Goal: Task Accomplishment & Management: Complete application form

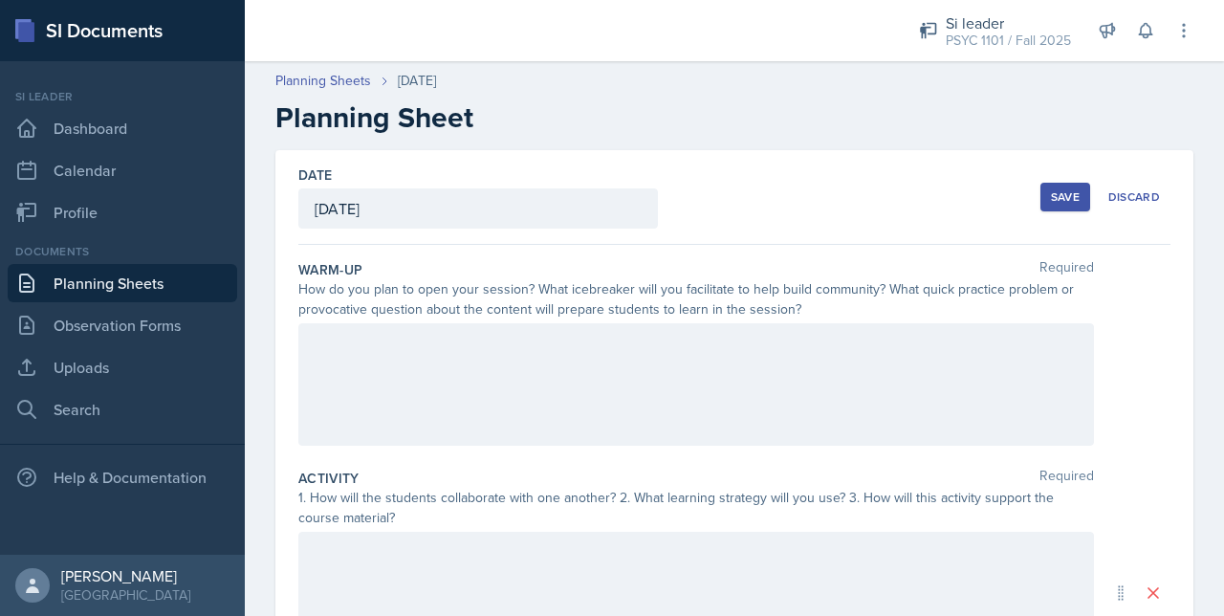
click at [384, 399] on div at bounding box center [695, 384] width 795 height 122
click at [981, 408] on div at bounding box center [695, 384] width 795 height 122
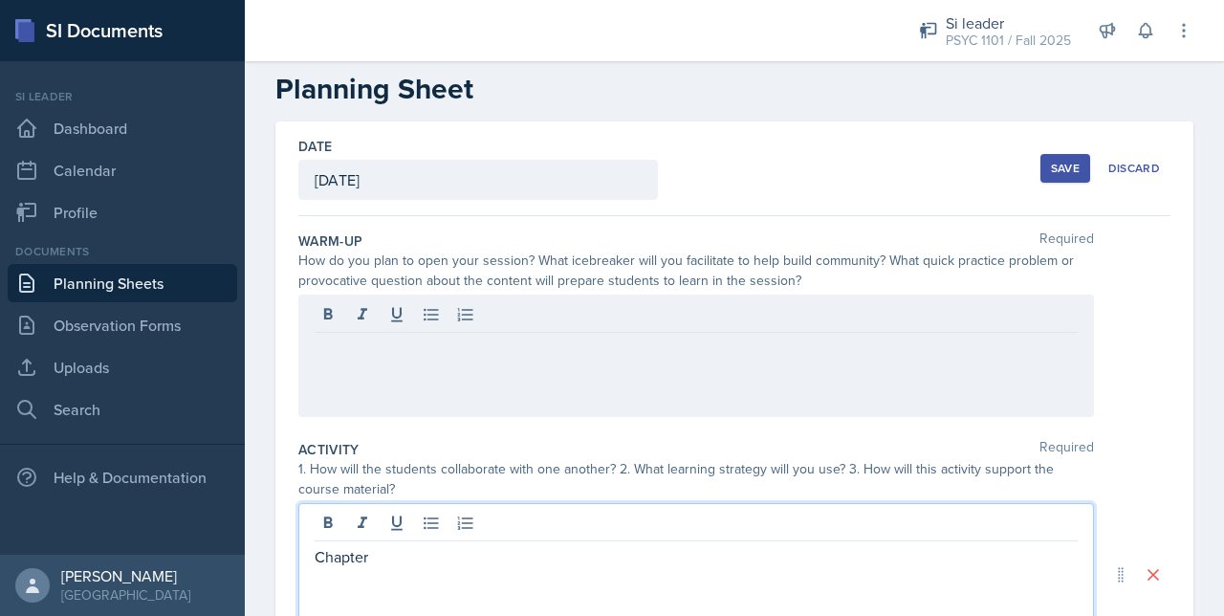
scroll to position [52, 0]
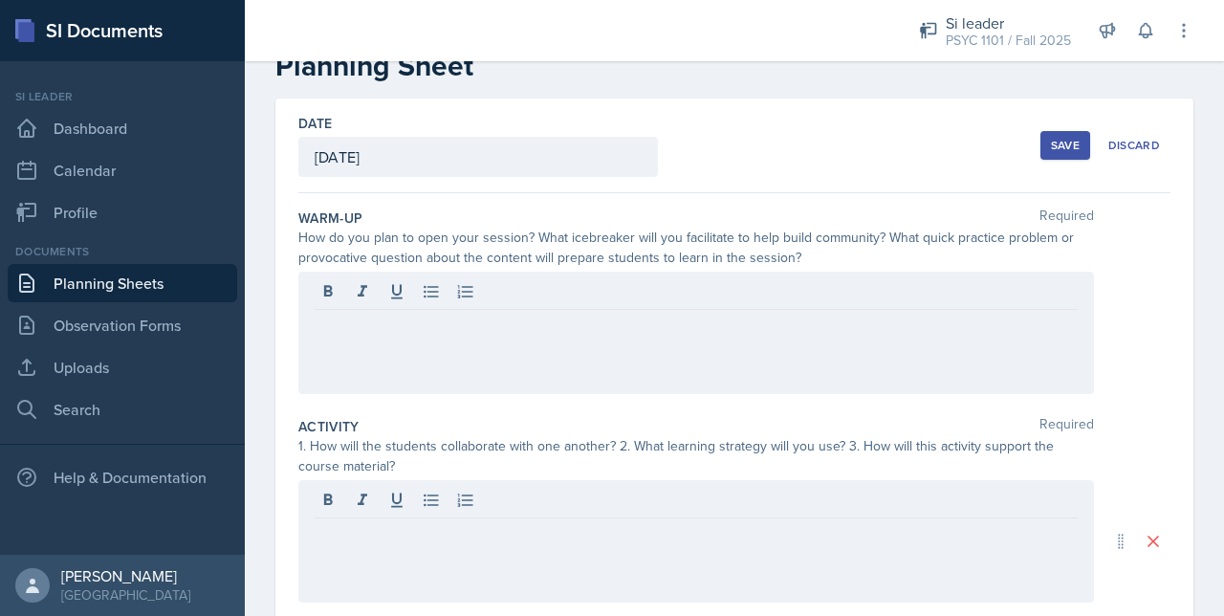
click at [312, 548] on div at bounding box center [695, 541] width 795 height 122
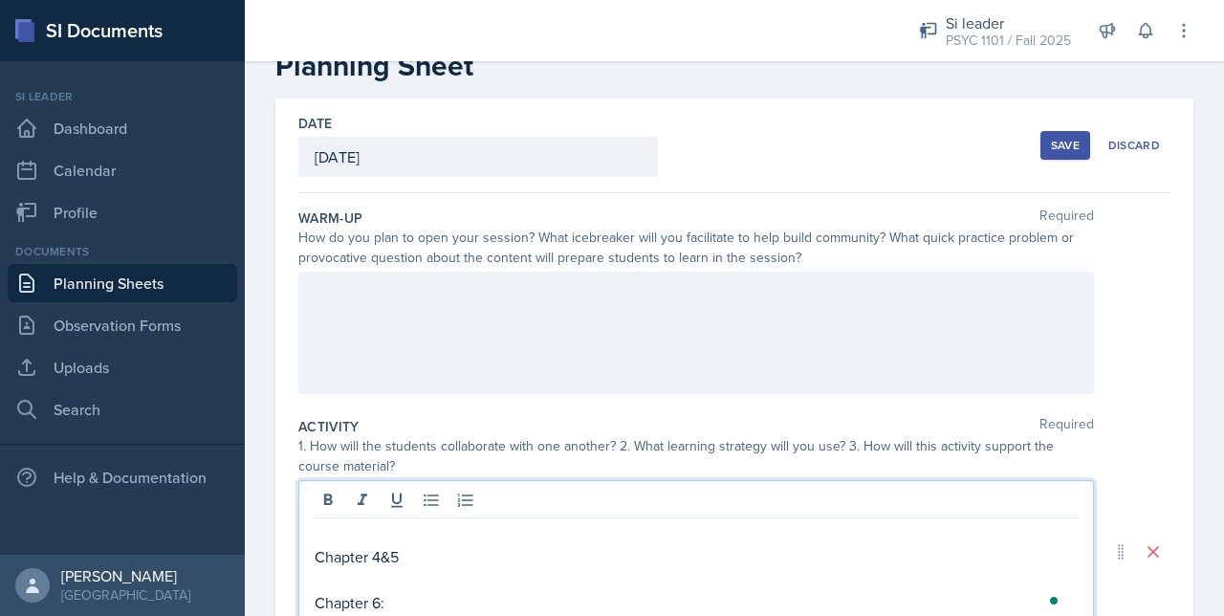
click at [398, 558] on p "Chapter 4&5" at bounding box center [696, 556] width 763 height 23
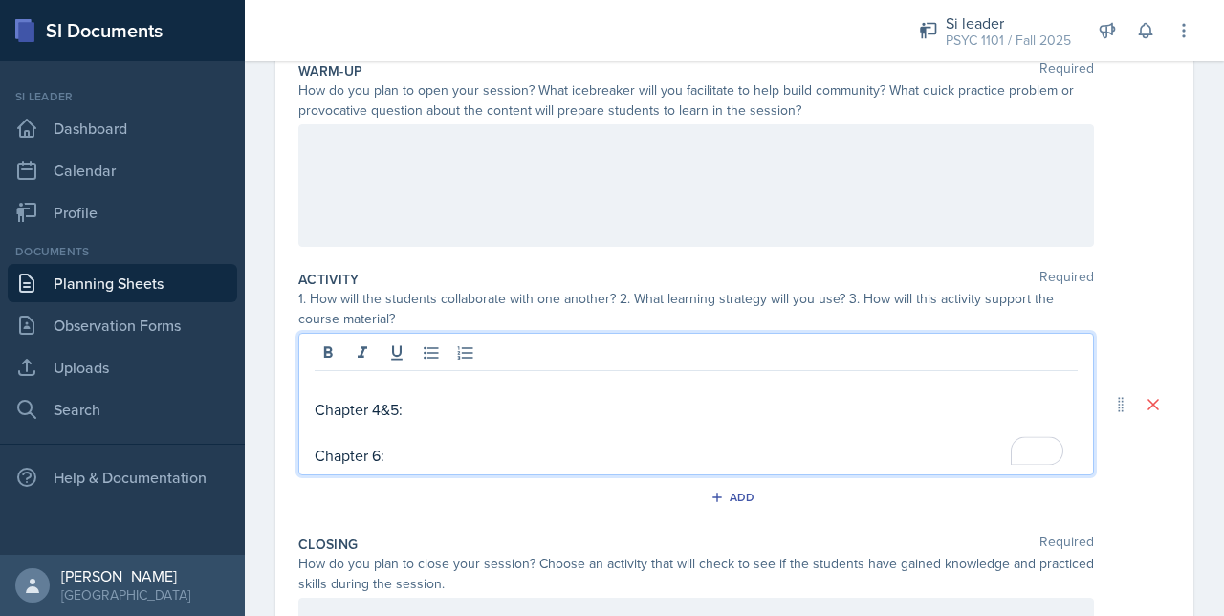
click at [401, 445] on p "Chapter 6:" at bounding box center [696, 455] width 763 height 23
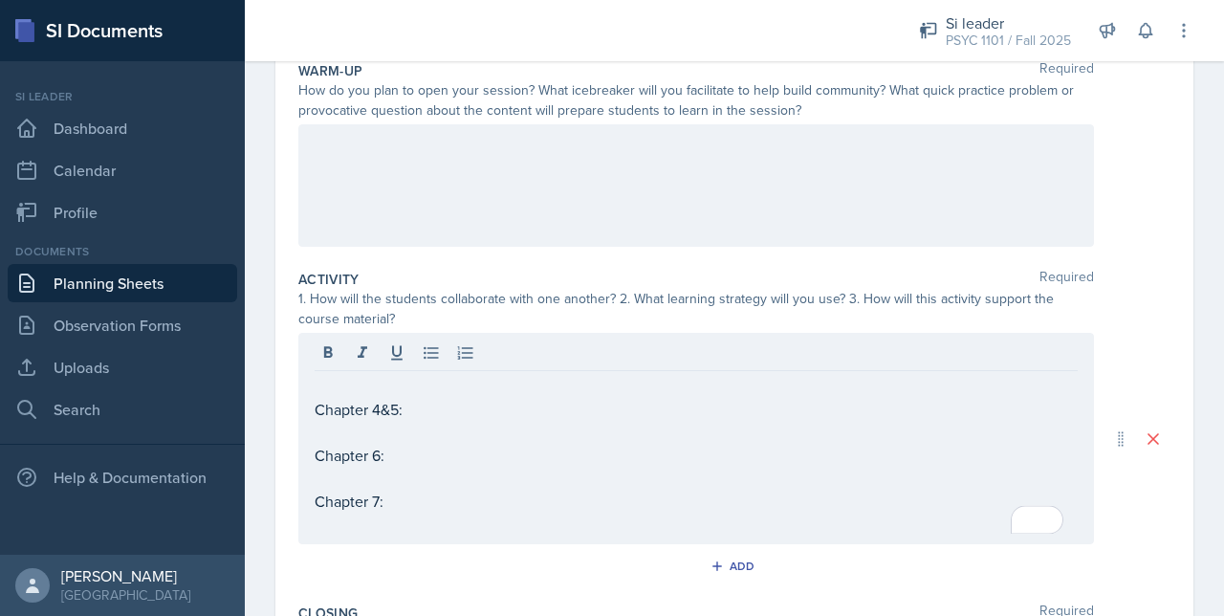
click at [428, 366] on div at bounding box center [696, 355] width 763 height 32
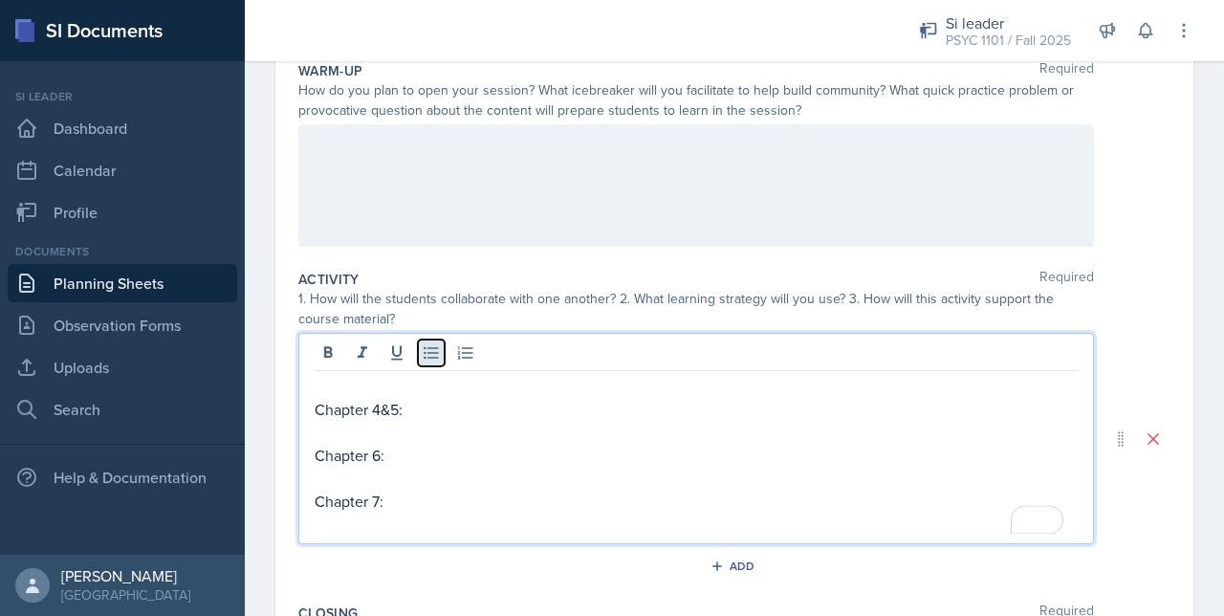
click at [428, 351] on icon at bounding box center [431, 353] width 14 height 12
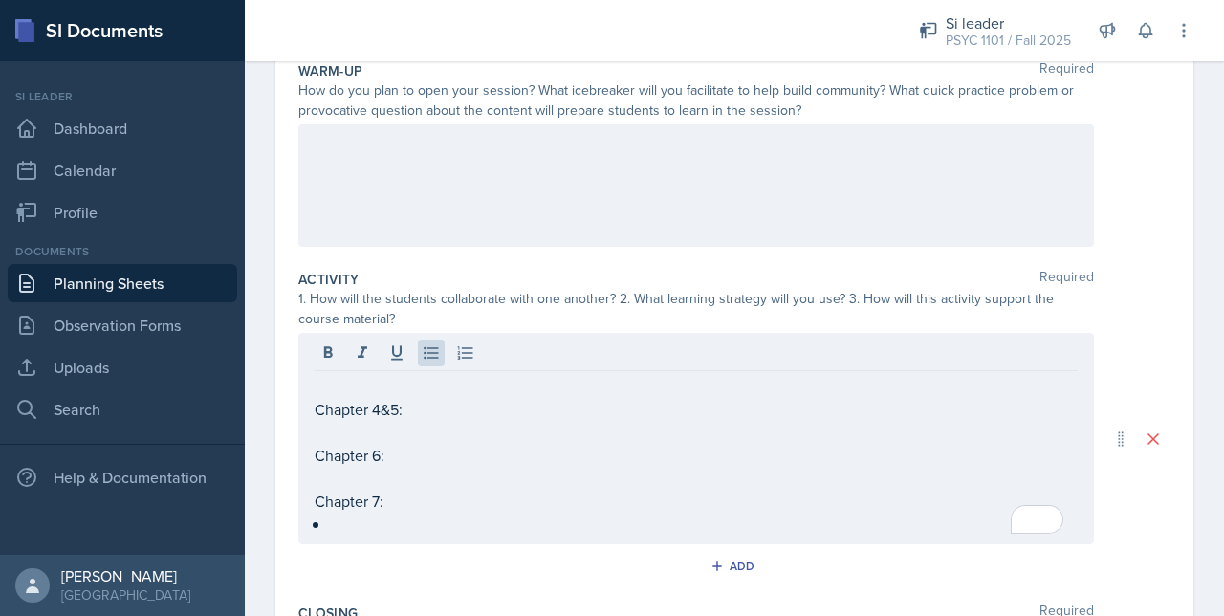
click at [361, 533] on div "Chapter 4&5: Chapter 6: Chapter 7:" at bounding box center [695, 438] width 795 height 211
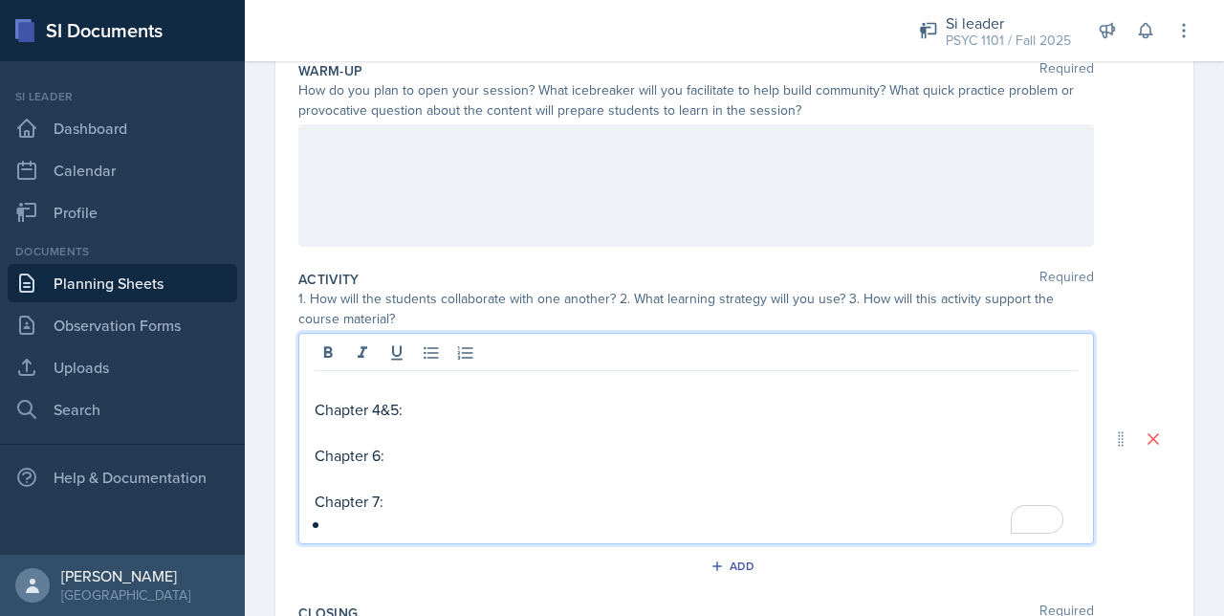
click at [392, 386] on p "To enrich screen reader interactions, please activate Accessibility in Grammarl…" at bounding box center [696, 386] width 763 height 23
click at [488, 401] on p "Chapter 4&5:" at bounding box center [696, 409] width 763 height 23
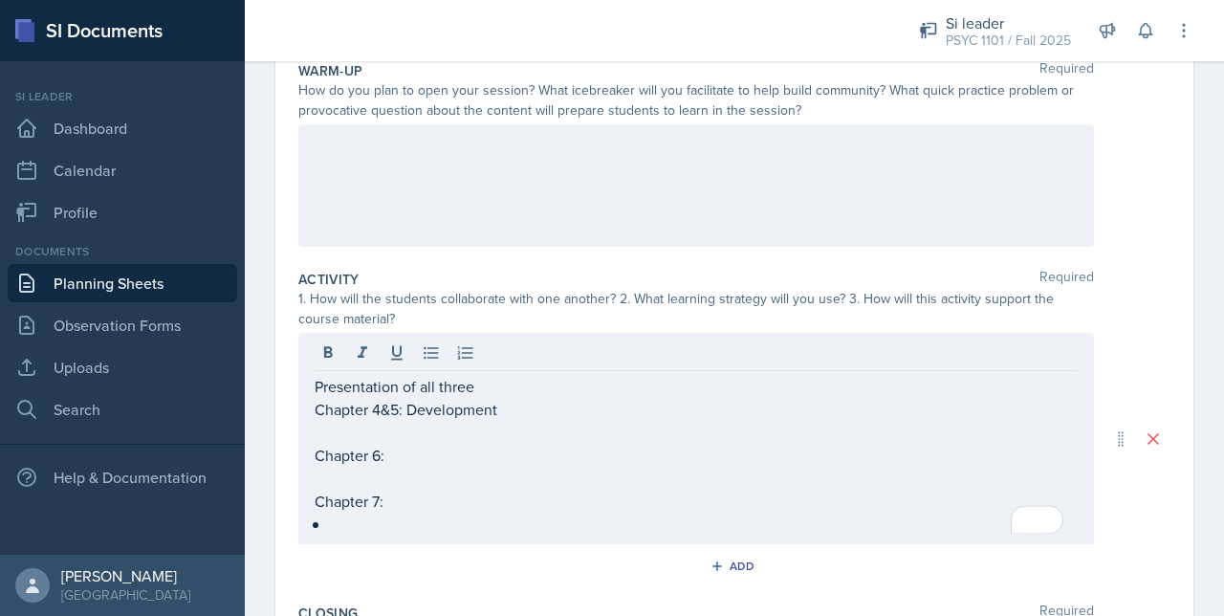
click at [471, 458] on p "Chapter 6:" at bounding box center [696, 455] width 763 height 23
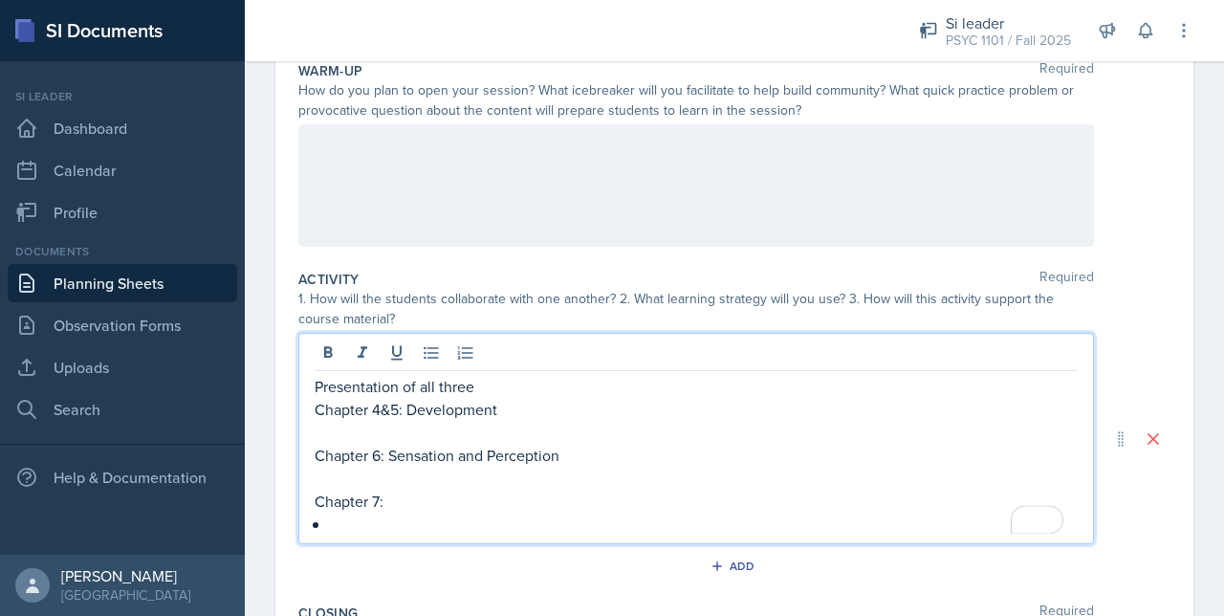
click at [407, 501] on p "Chapter 7:" at bounding box center [696, 501] width 763 height 23
click at [385, 513] on p "To enrich screen reader interactions, please activate Accessibility in Grammarl…" at bounding box center [704, 523] width 748 height 23
click at [492, 421] on p "To enrich screen reader interactions, please activate Accessibility in Grammarl…" at bounding box center [696, 432] width 763 height 23
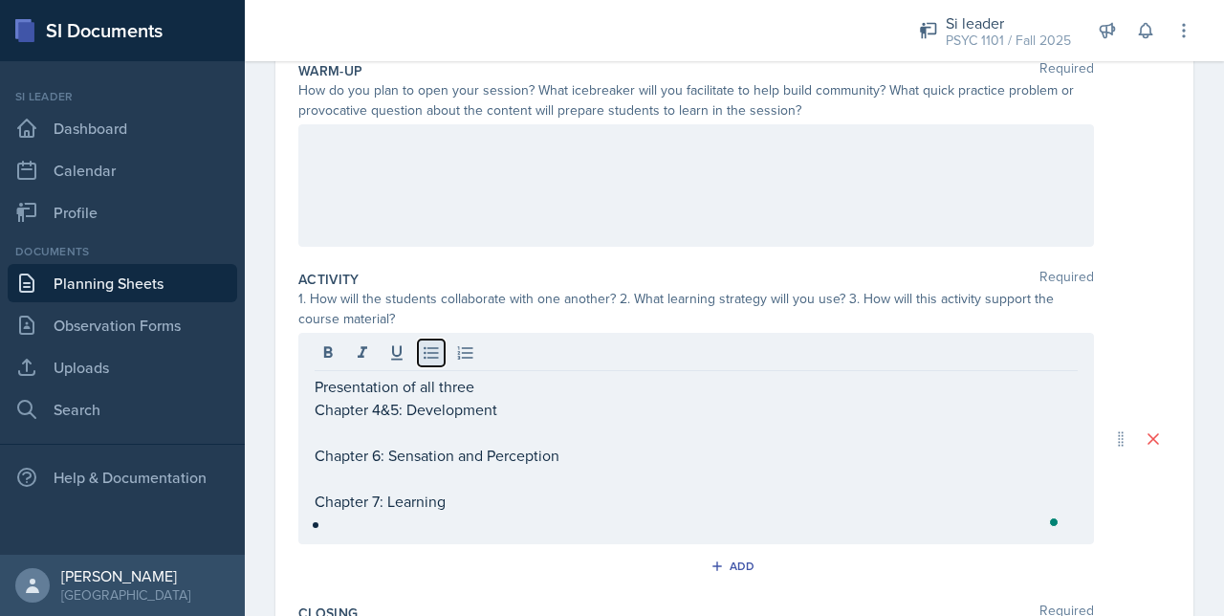
click at [432, 348] on icon at bounding box center [431, 352] width 19 height 19
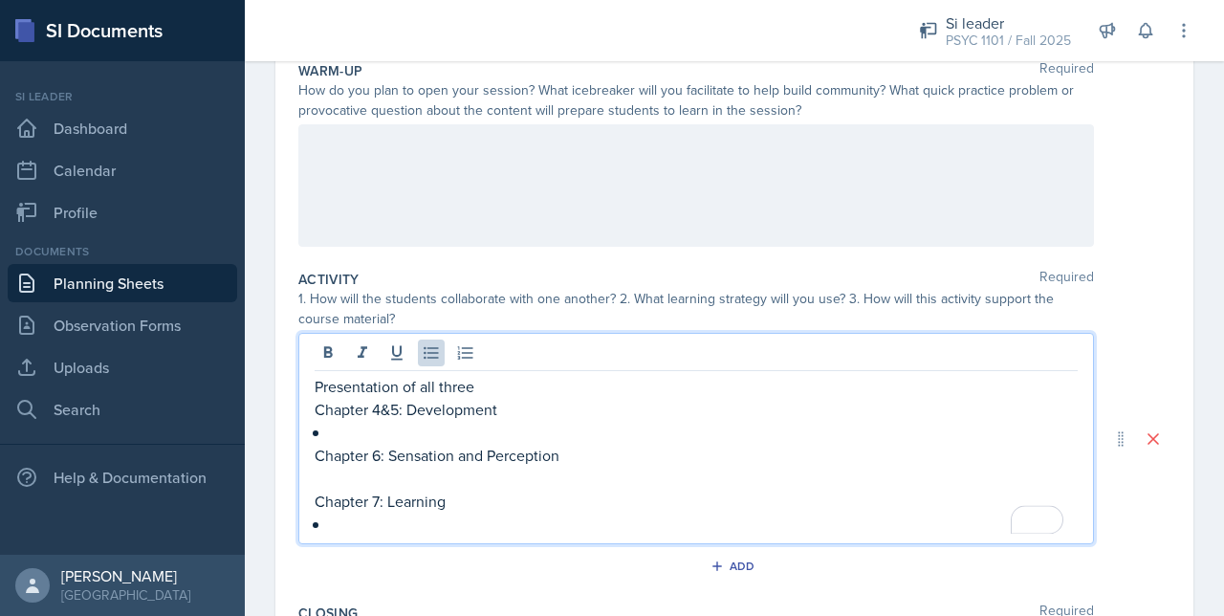
click at [496, 478] on p "To enrich screen reader interactions, please activate Accessibility in Grammarl…" at bounding box center [696, 478] width 763 height 23
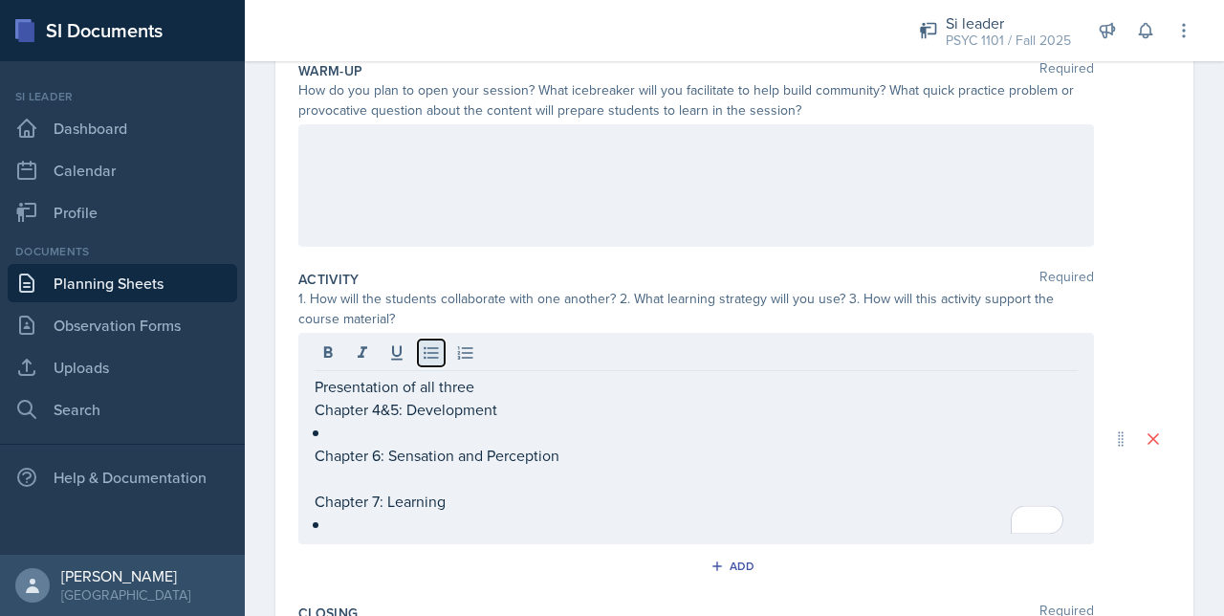
click at [434, 359] on icon at bounding box center [431, 352] width 19 height 19
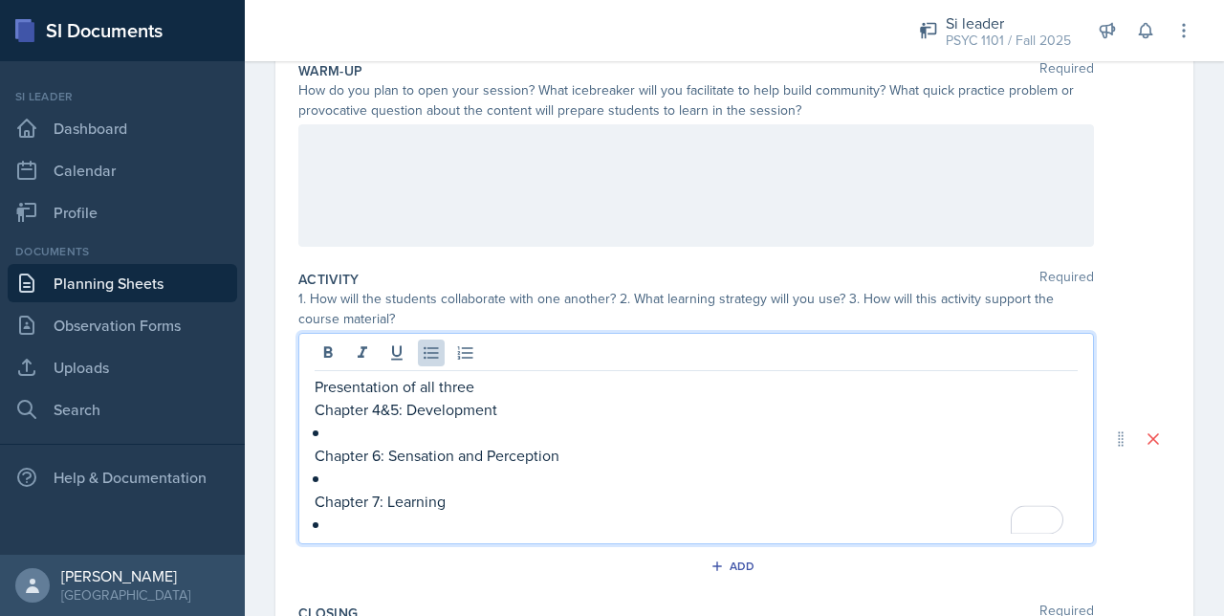
click at [406, 425] on p "To enrich screen reader interactions, please activate Accessibility in Grammarl…" at bounding box center [704, 432] width 748 height 23
click at [373, 498] on p "Chapter 7: Learning" at bounding box center [696, 501] width 763 height 23
click at [363, 512] on p "To enrich screen reader interactions, please activate Accessibility in Grammarl…" at bounding box center [704, 523] width 748 height 23
click at [533, 525] on p "Create a Venn Diagram of similarities and differences of" at bounding box center [704, 523] width 748 height 23
click at [768, 517] on p "Create a Venn Diagram of the similarities and differences of" at bounding box center [704, 523] width 748 height 23
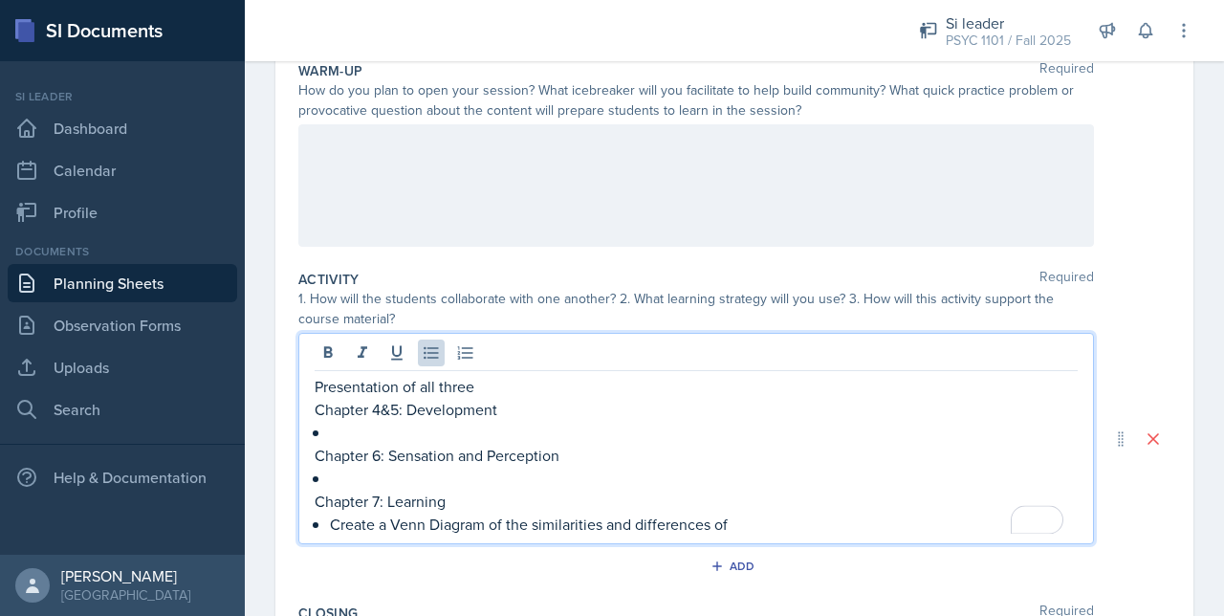
click at [568, 380] on p "Presentation of all three" at bounding box center [696, 386] width 763 height 23
click at [509, 389] on p "Presentation of all three teach to the rest" at bounding box center [696, 386] width 763 height 23
click at [623, 377] on p "Presentation of all three to the rest" at bounding box center [696, 386] width 763 height 23
click at [762, 519] on p "Create a Venn Diagram of the similarities and differences of" at bounding box center [704, 523] width 748 height 23
click at [470, 479] on p "To enrich screen reader interactions, please activate Accessibility in Grammarl…" at bounding box center [704, 478] width 748 height 23
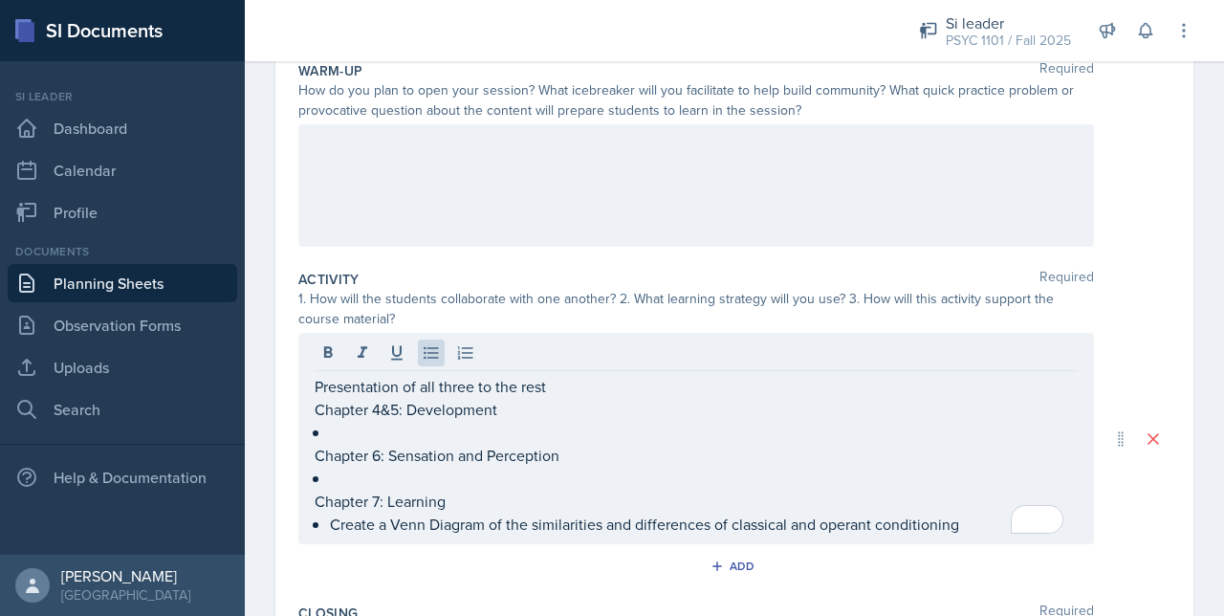
click at [954, 418] on p "Chapter 4&5: Development" at bounding box center [696, 409] width 763 height 23
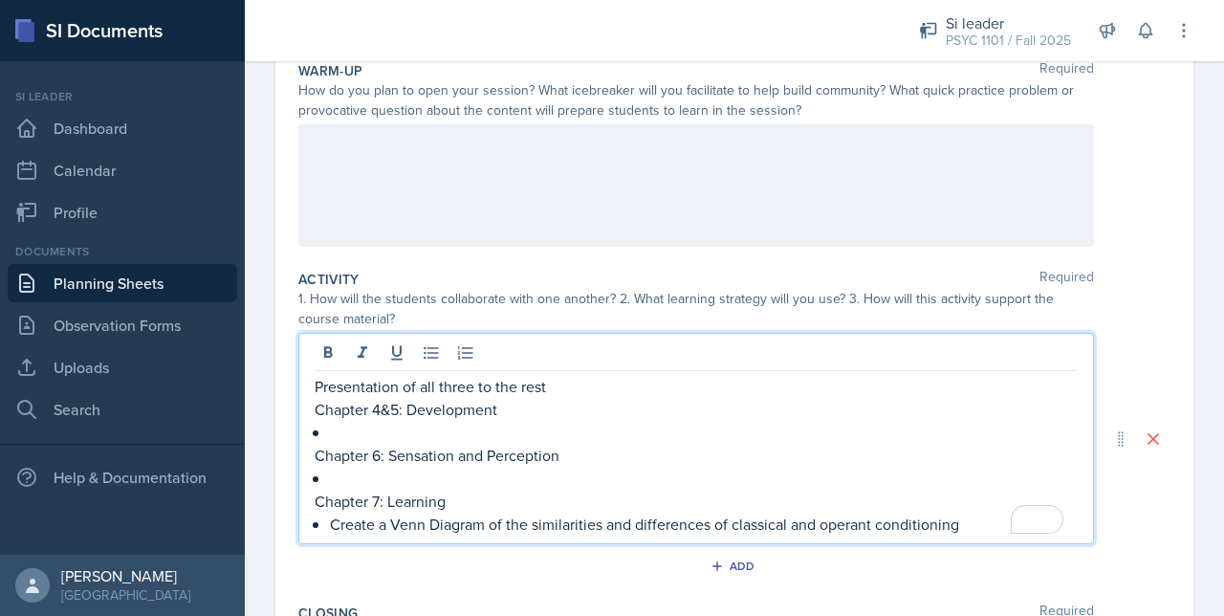
click at [434, 428] on p "To enrich screen reader interactions, please activate Accessibility in Grammarl…" at bounding box center [704, 432] width 748 height 23
drag, startPoint x: 1062, startPoint y: 472, endPoint x: 979, endPoint y: 425, distance: 95.5
click at [1062, 472] on p "To enrich screen reader interactions, please activate Accessibility in Grammarl…" at bounding box center [704, 478] width 748 height 23
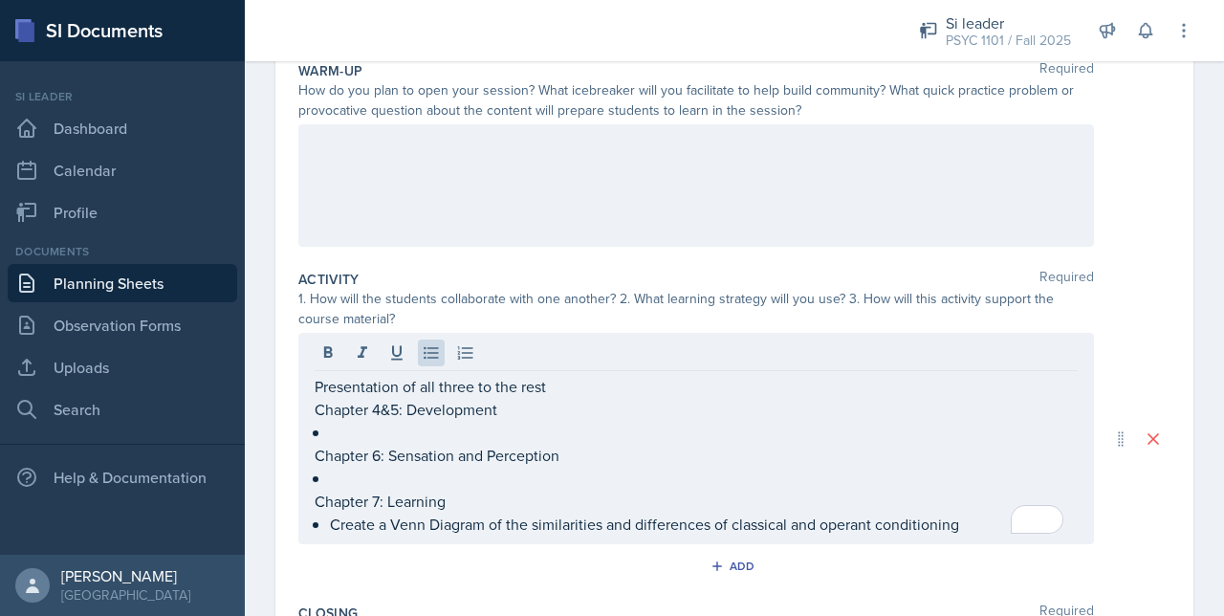
click at [959, 421] on p "To enrich screen reader interactions, please activate Accessibility in Grammarl…" at bounding box center [704, 432] width 748 height 23
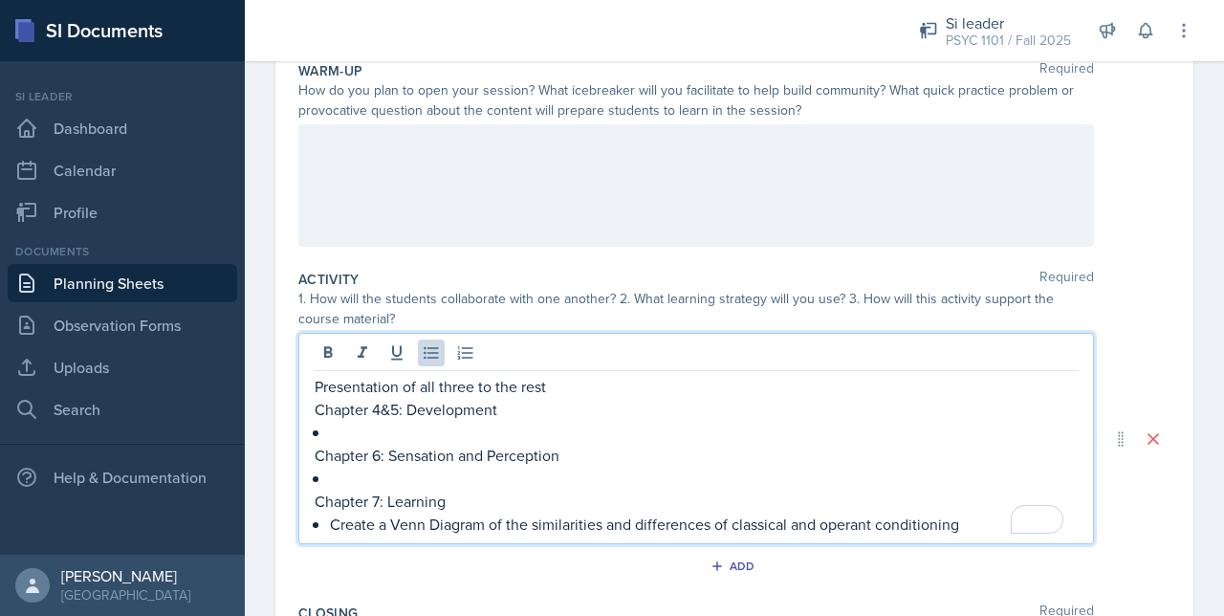
click at [505, 475] on p "To enrich screen reader interactions, please activate Accessibility in Grammarl…" at bounding box center [704, 478] width 748 height 23
click at [973, 524] on p "Create a Venn Diagram of the similarities and differences of classical and oper…" at bounding box center [704, 523] width 748 height 23
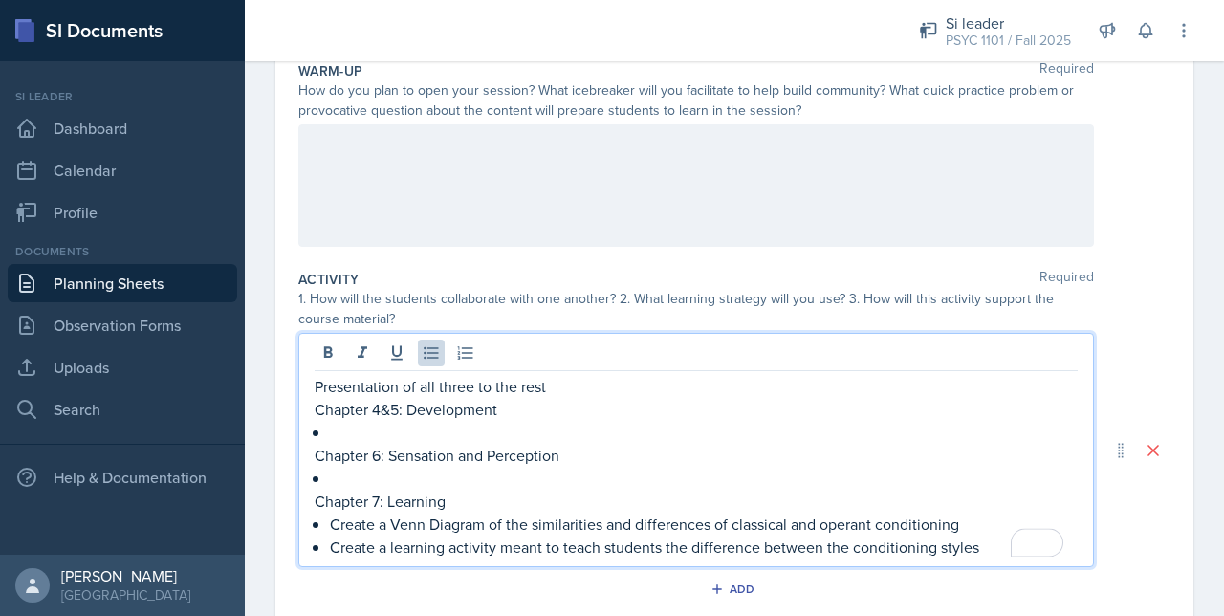
click at [340, 481] on p "To enrich screen reader interactions, please activate Accessibility in Grammarl…" at bounding box center [704, 478] width 748 height 23
click at [567, 393] on p "Presentation of all three to the rest" at bounding box center [696, 386] width 763 height 23
click at [811, 383] on p "Presentation of all three to the rest of the group after working to create it" at bounding box center [696, 386] width 763 height 23
click at [312, 385] on div "Presentation of all three to the rest of the group after working to create it C…" at bounding box center [695, 450] width 795 height 234
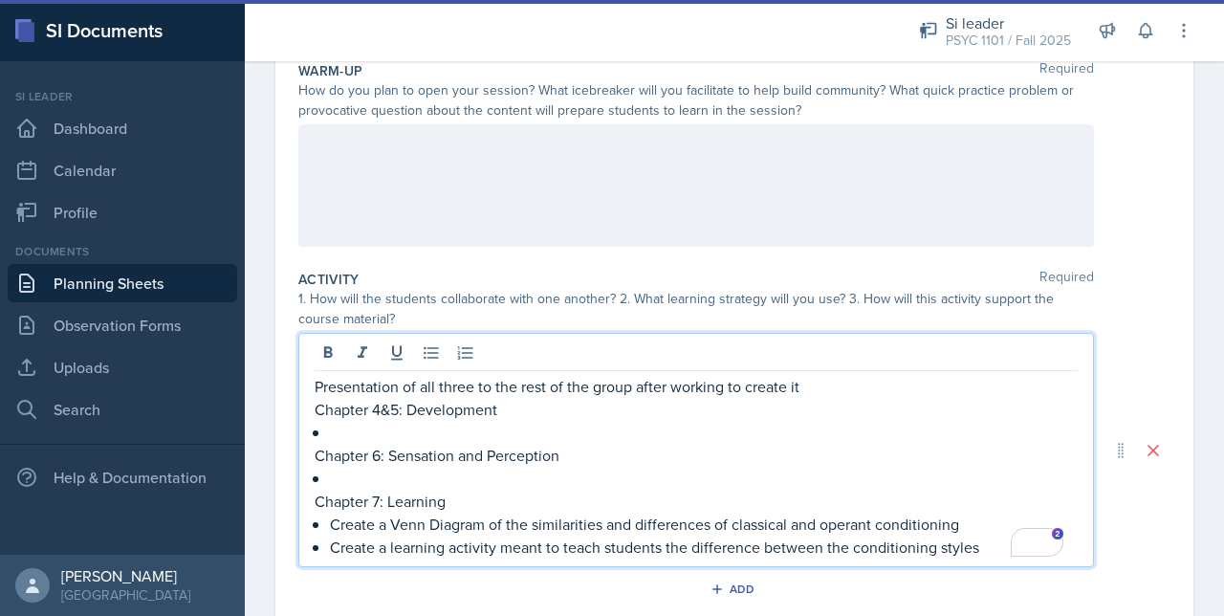
click at [312, 385] on div "Presentation of all three to the rest of the group after working to create it C…" at bounding box center [695, 450] width 795 height 234
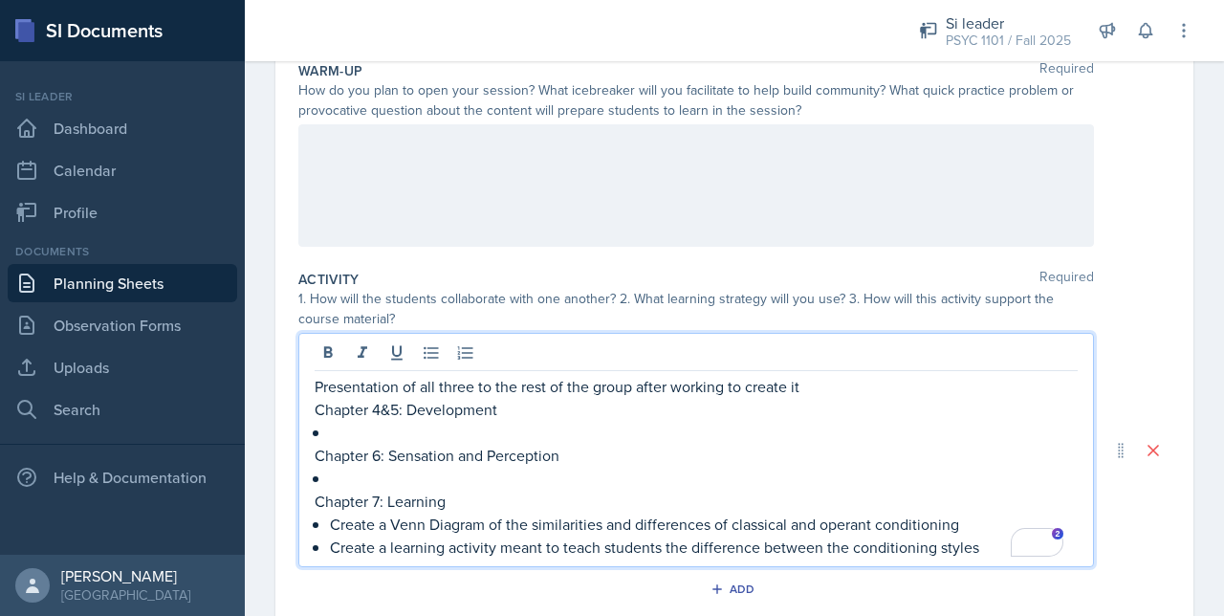
click at [315, 385] on p "Presentation of all three to the rest of the group after working to create it" at bounding box center [696, 386] width 763 height 23
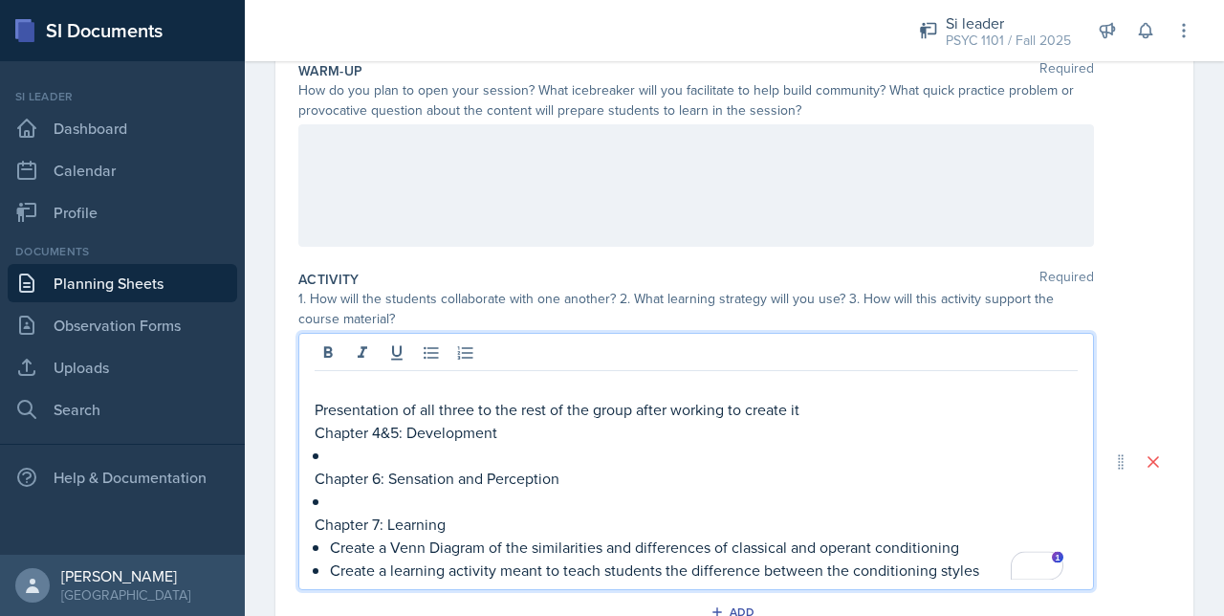
click at [329, 389] on p "To enrich screen reader interactions, please activate Accessibility in Grammarl…" at bounding box center [696, 386] width 763 height 23
click at [367, 453] on p "To enrich screen reader interactions, please activate Accessibility in Grammarl…" at bounding box center [704, 455] width 748 height 23
click at [849, 404] on p "Presentation of all three to the rest of the group after working to create it" at bounding box center [696, 409] width 763 height 23
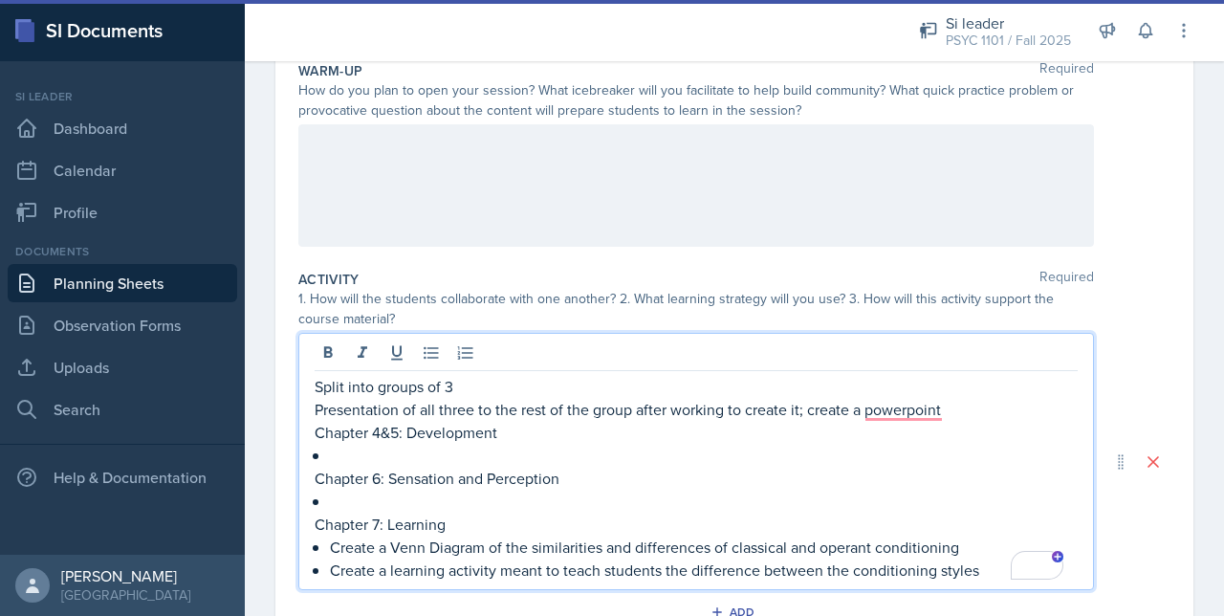
click at [901, 412] on p "Presentation of all three to the rest of the group after working to create it; …" at bounding box center [696, 409] width 763 height 23
click at [433, 460] on p "To enrich screen reader interactions, please activate Accessibility in Grammarl…" at bounding box center [704, 455] width 748 height 23
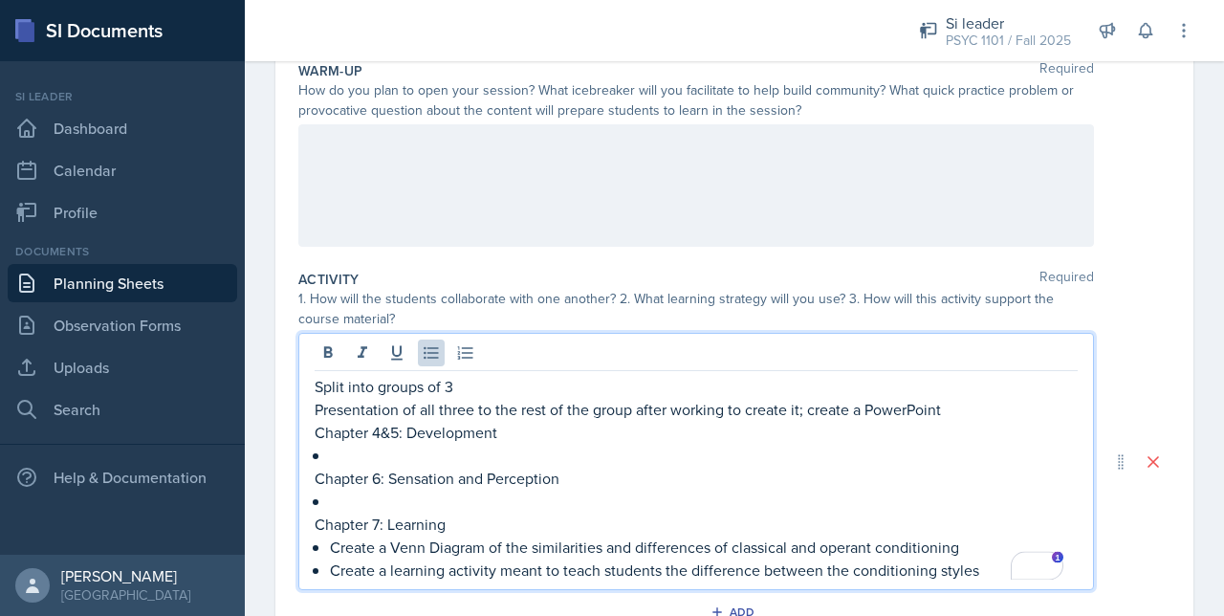
click at [369, 491] on p "To enrich screen reader interactions, please activate Accessibility in Grammarl…" at bounding box center [704, 501] width 748 height 23
click at [592, 475] on p "Chapter 6: Sensation and Perception" at bounding box center [696, 478] width 763 height 23
click at [666, 479] on p "Chapter 6: Sensation and Perception (based on the attendance I will asign them …" at bounding box center [696, 478] width 763 height 23
click at [811, 485] on p "Chapter 6: Sensation and Perception (based on the attendance, I will asign them…" at bounding box center [696, 478] width 763 height 23
click at [778, 490] on p "To enrich screen reader interactions, please activate Accessibility in Grammarl…" at bounding box center [704, 501] width 748 height 23
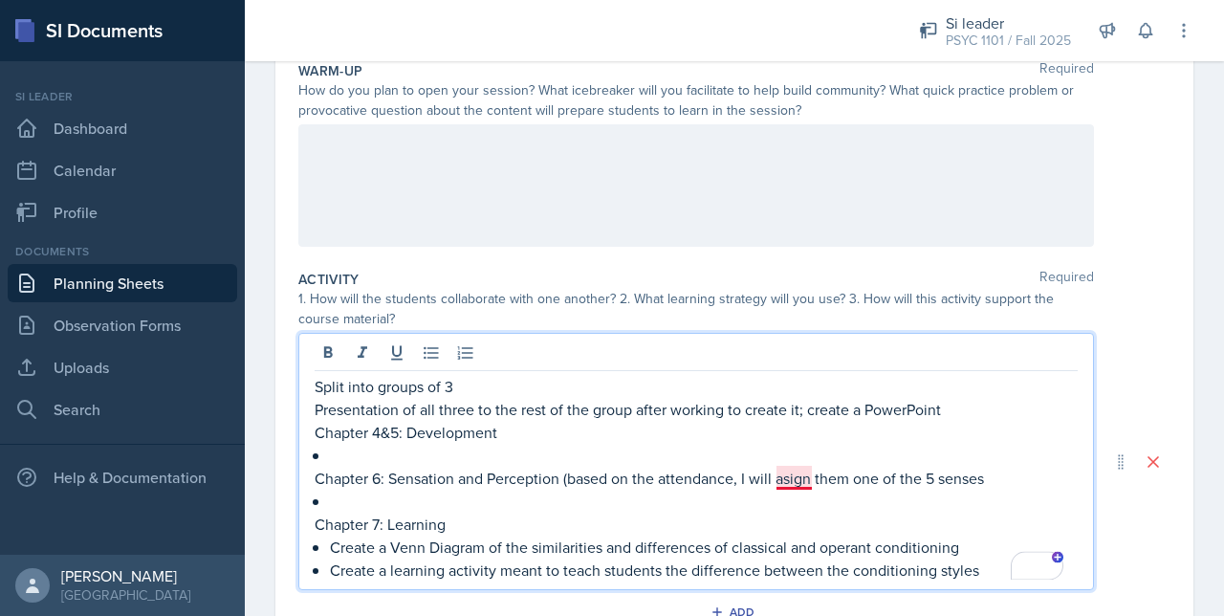
click at [782, 485] on p "Chapter 6: Sensation and Perception (based on the attendance, I will asign them…" at bounding box center [696, 478] width 763 height 23
click at [887, 486] on p "Chapter 6: Sensation and Perception (based on the attendance, I will assign the…" at bounding box center [696, 478] width 763 height 23
click at [641, 503] on p "To enrich screen reader interactions, please activate Accessibility in Grammarl…" at bounding box center [704, 501] width 748 height 23
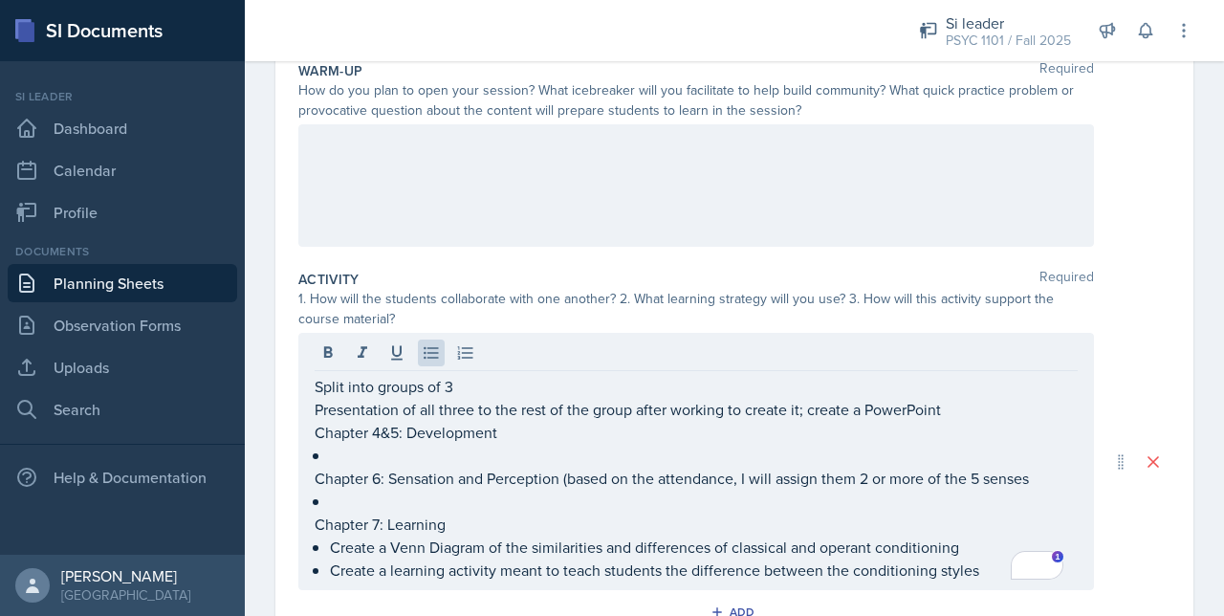
click at [1002, 502] on p "To enrich screen reader interactions, please activate Accessibility in Grammarl…" at bounding box center [704, 501] width 748 height 23
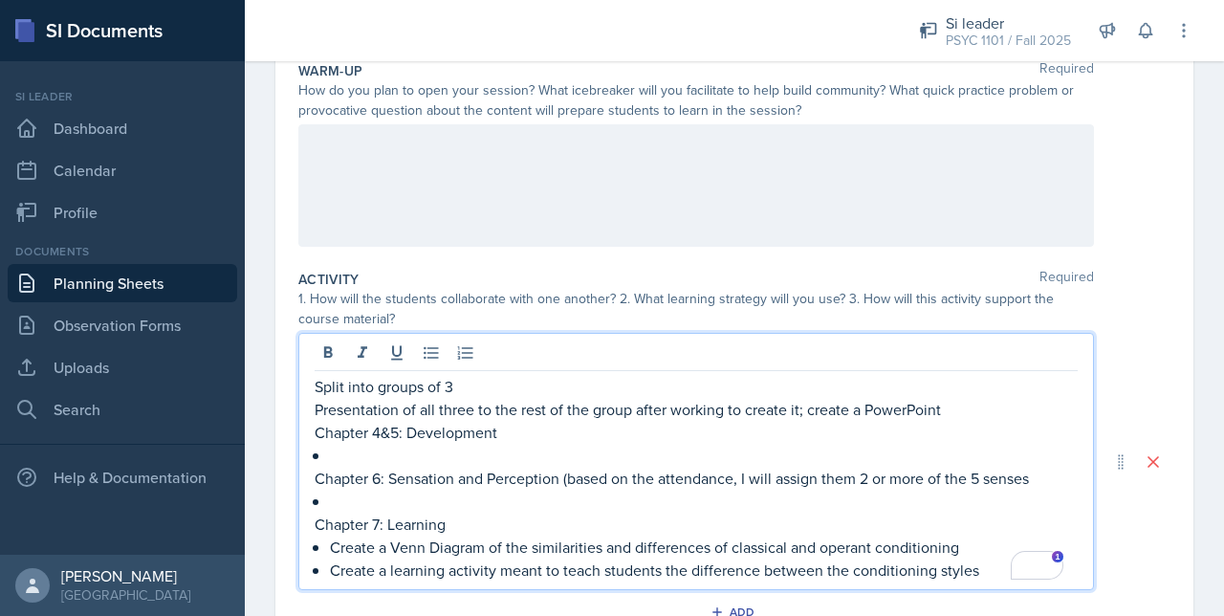
click at [595, 517] on p "Chapter 7: Learning" at bounding box center [696, 523] width 763 height 23
click at [517, 495] on p "To enrich screen reader interactions, please activate Accessibility in Grammarl…" at bounding box center [704, 501] width 748 height 23
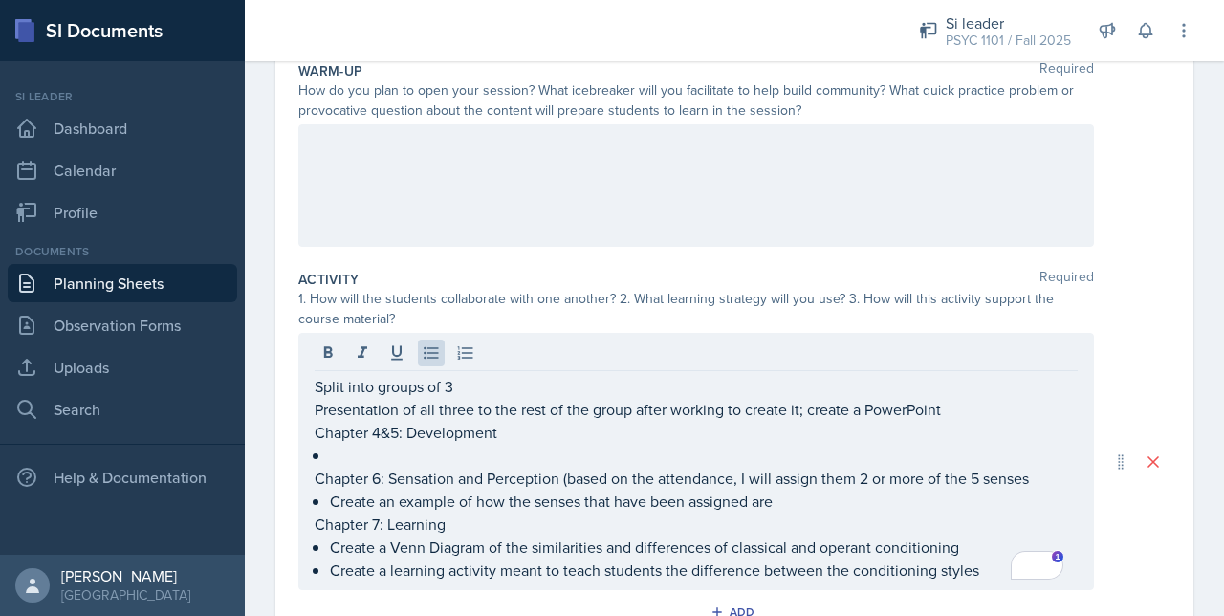
click at [1013, 490] on p "Create an example of how the senses that have been assigned are" at bounding box center [704, 501] width 748 height 23
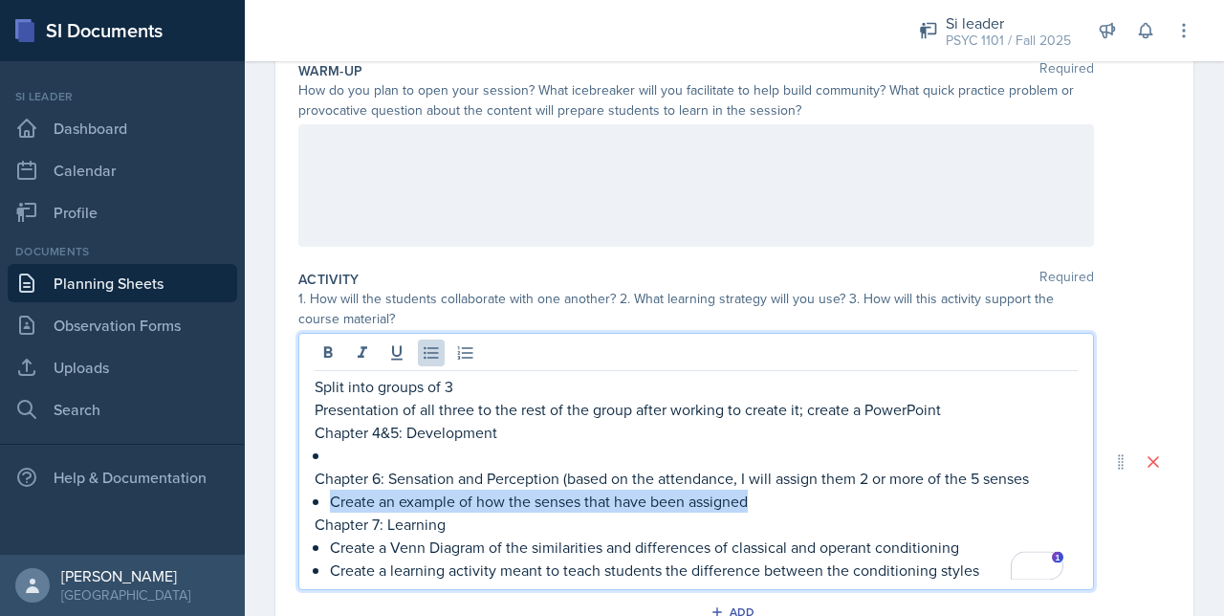
drag, startPoint x: 764, startPoint y: 502, endPoint x: 335, endPoint y: 495, distance: 429.3
click at [335, 495] on p "Create an example of how the senses that have been assigned" at bounding box center [704, 501] width 748 height 23
click at [450, 492] on p "Explain the sense, and then create a scen" at bounding box center [704, 501] width 748 height 23
click at [660, 504] on p "Explain the senses and then create a scen" at bounding box center [704, 501] width 748 height 23
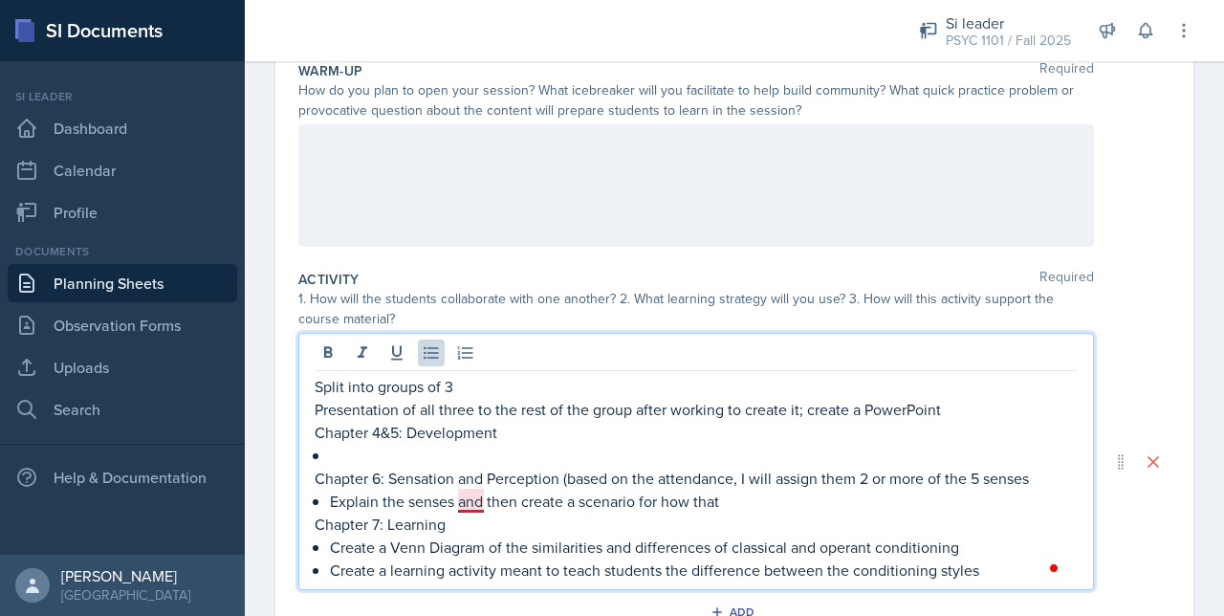
click at [466, 496] on p "Explain the senses and then create a scenario for how that" at bounding box center [704, 501] width 748 height 23
click at [771, 505] on p "Explain the senses, and then create a scenario for how that" at bounding box center [704, 501] width 748 height 23
click at [716, 506] on p "Explain the senses, and then create a scenario for how that sense is used in de…" at bounding box center [704, 501] width 748 height 23
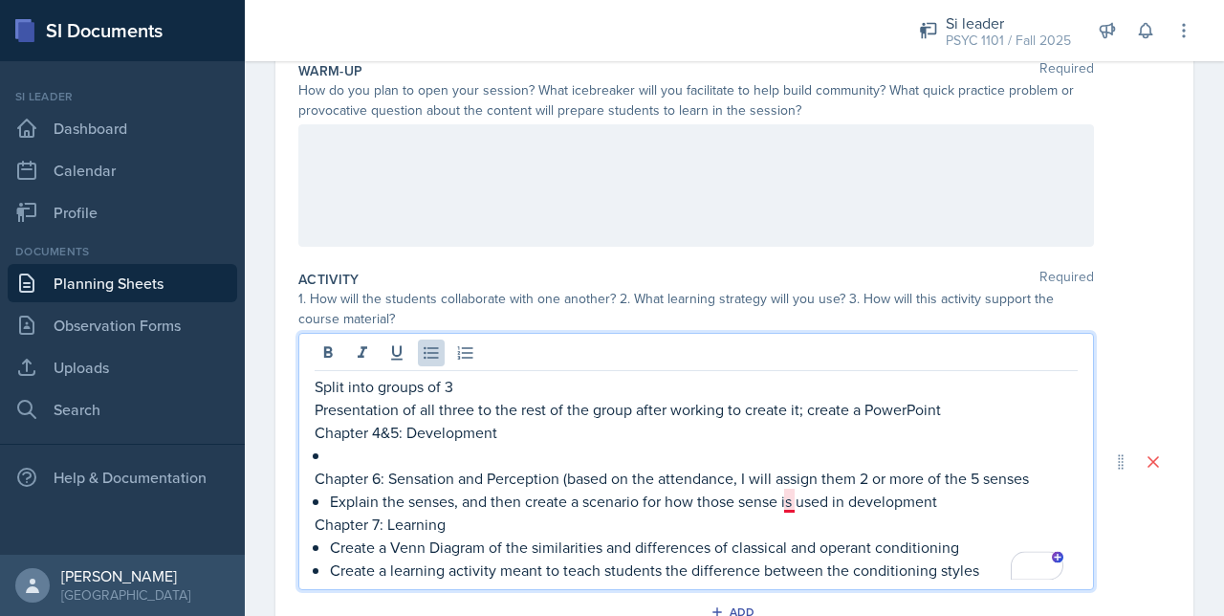
click at [795, 502] on p "Explain the senses, and then create a scenario for how those sense is used in d…" at bounding box center [704, 501] width 748 height 23
click at [962, 490] on p "Explain the senses, and then create a scenario for how those sense are used in …" at bounding box center [704, 501] width 748 height 23
click at [746, 508] on p "Explain the senses, and then create a scenario for how those sense are used in …" at bounding box center [704, 501] width 748 height 23
click at [394, 445] on p "To enrich screen reader interactions, please activate Accessibility in Grammarl…" at bounding box center [704, 455] width 748 height 23
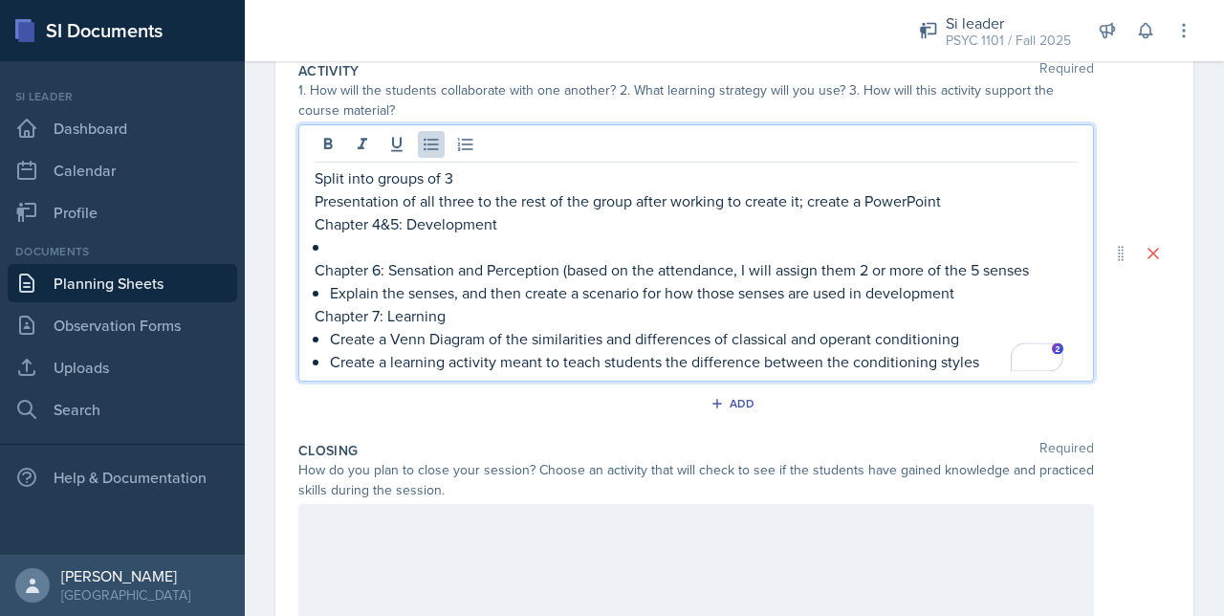
click at [352, 554] on div at bounding box center [695, 565] width 795 height 122
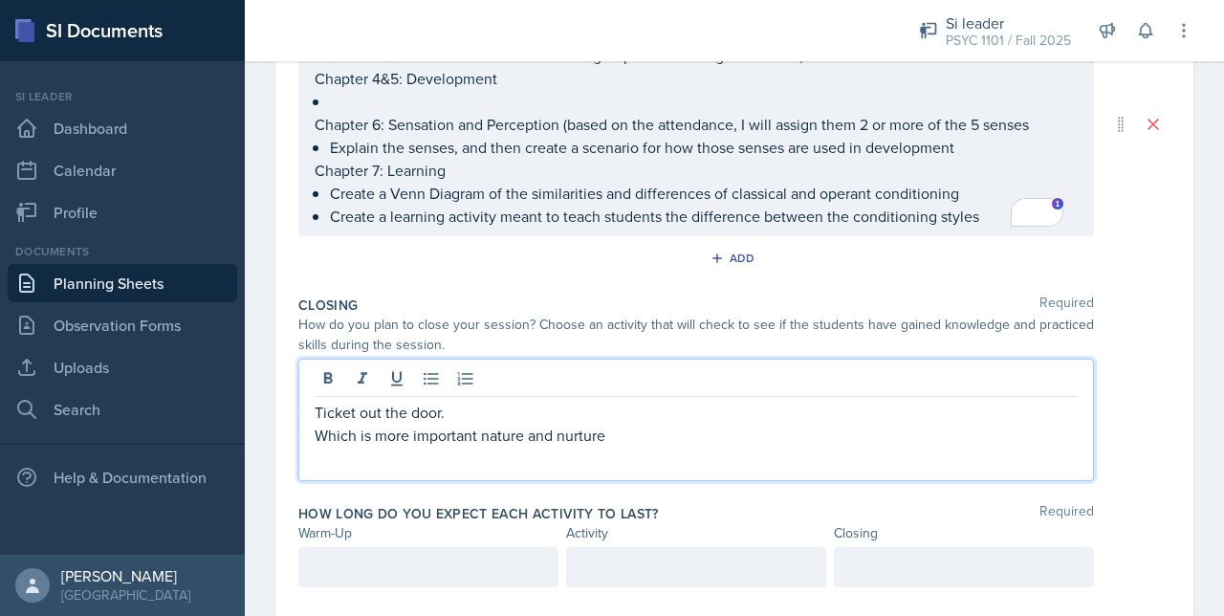
scroll to position [545, 0]
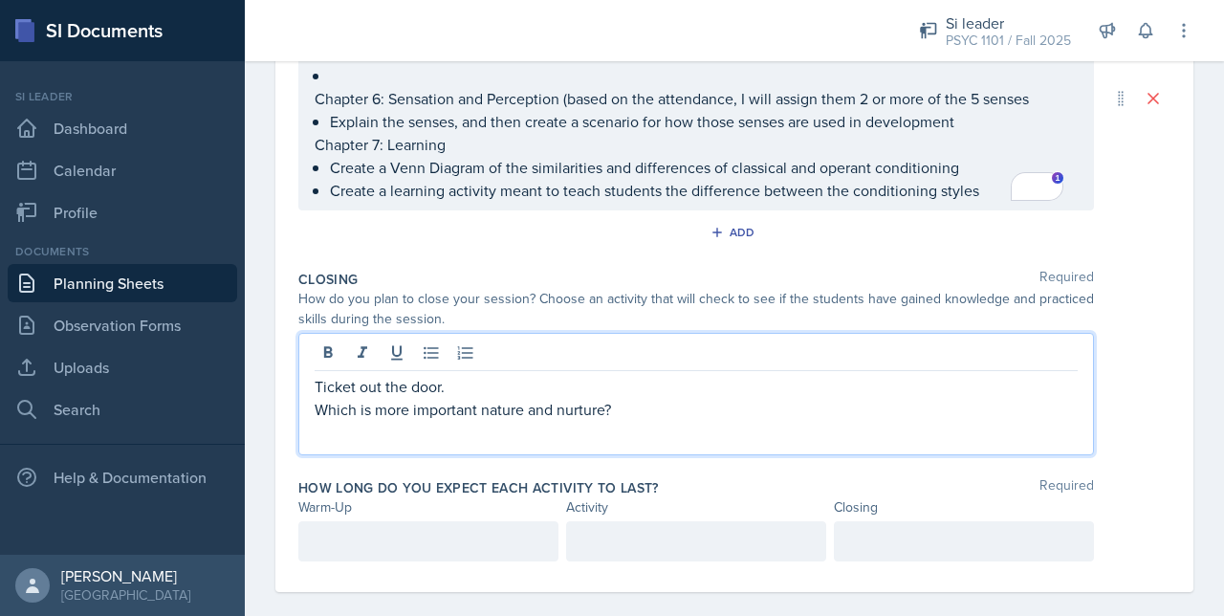
click at [536, 399] on p "Which is more important nature and nurture?" at bounding box center [696, 409] width 763 height 23
click at [591, 403] on p "Which is more important nature or nurture?" at bounding box center [696, 409] width 763 height 23
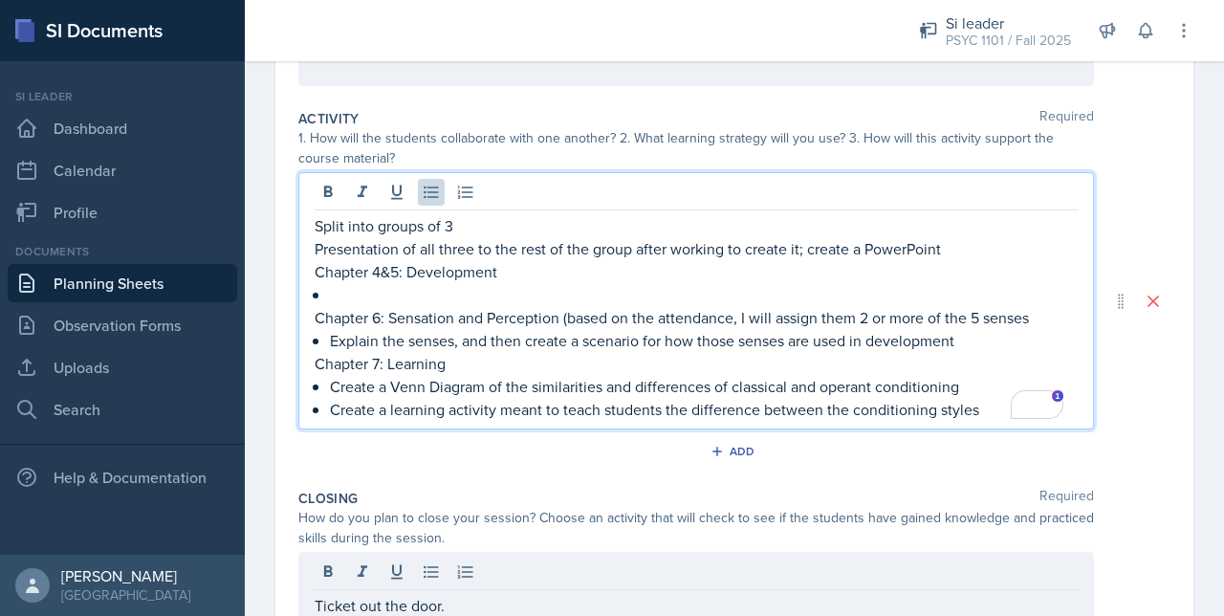
click at [358, 283] on p "To enrich screen reader interactions, please activate Accessibility in Grammarl…" at bounding box center [704, 294] width 748 height 23
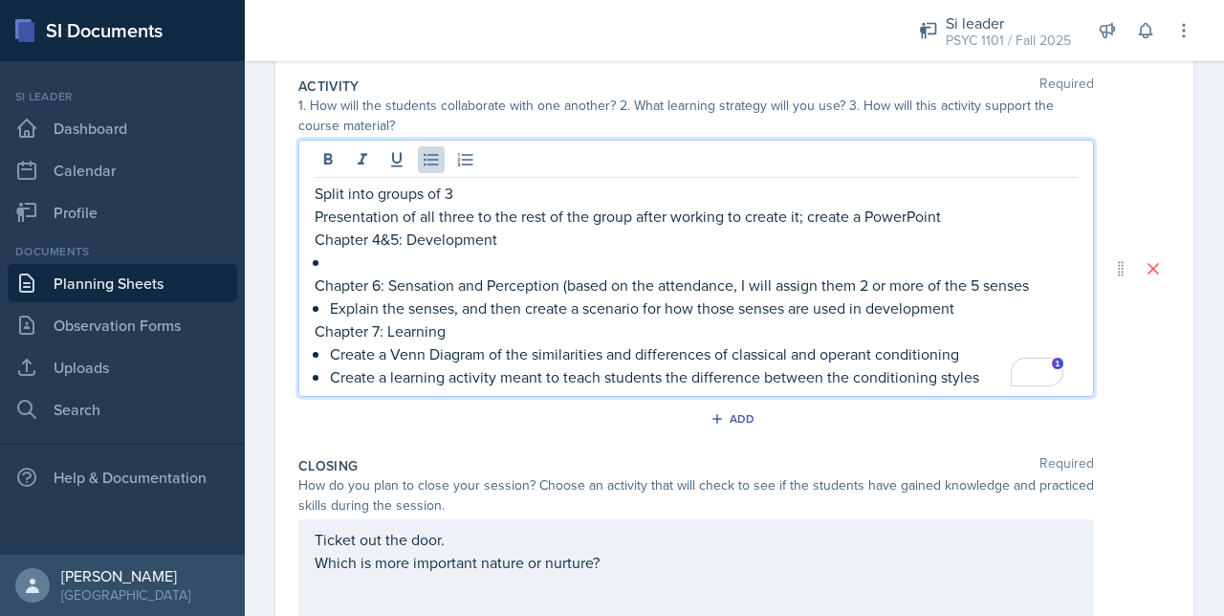
click at [962, 305] on p "Explain the senses, and then create a scenario for how those senses are used in…" at bounding box center [704, 307] width 748 height 23
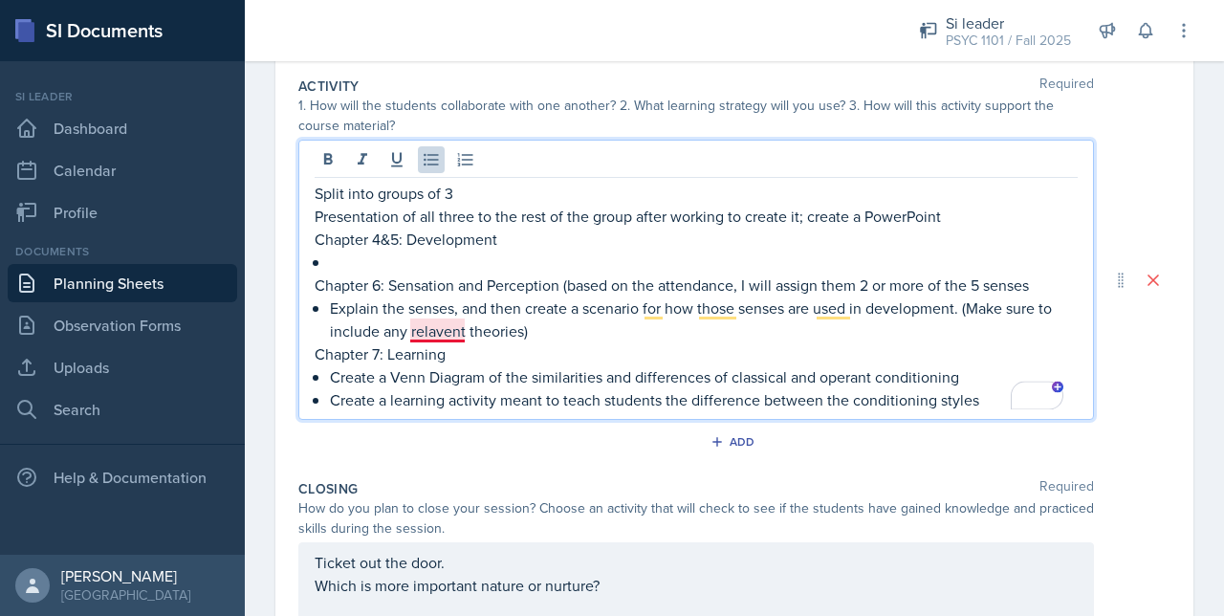
click at [429, 336] on p "Explain the senses, and then create a scenario for how those senses are used in…" at bounding box center [704, 319] width 748 height 46
click at [359, 262] on p "To enrich screen reader interactions, please activate Accessibility in Grammarl…" at bounding box center [704, 261] width 748 height 23
click at [533, 238] on p "Chapter 4&5: Development" at bounding box center [696, 239] width 763 height 23
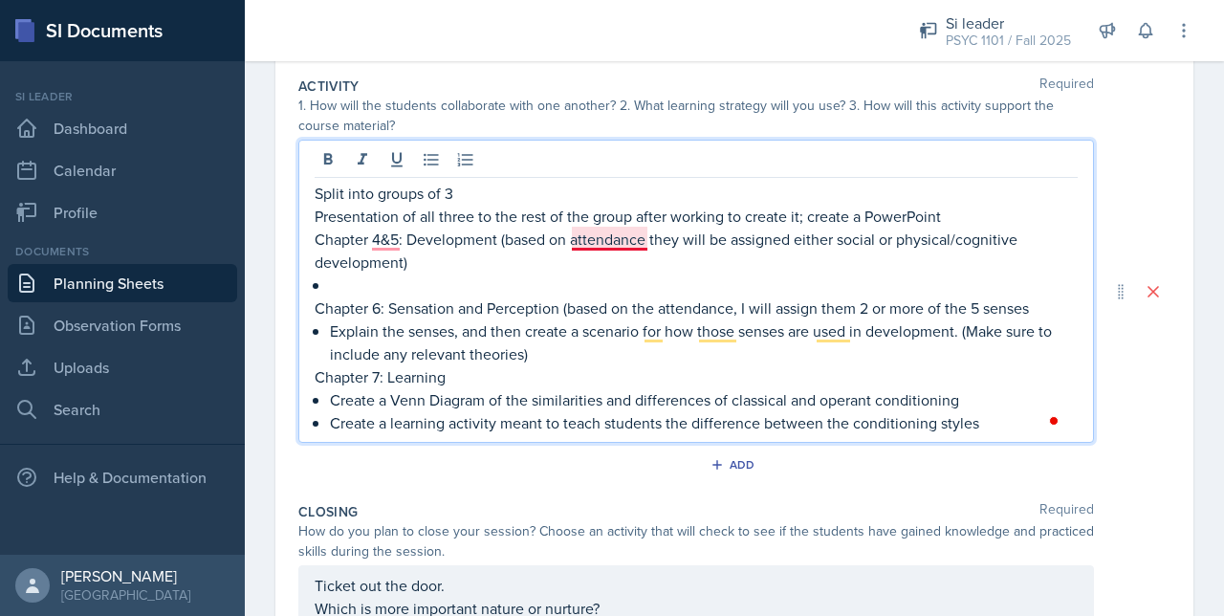
click at [614, 238] on p "Chapter 4&5: Development (based on attendance they will be assigned either soci…" at bounding box center [696, 251] width 763 height 46
click at [476, 198] on p "Split into groups of 3" at bounding box center [696, 193] width 763 height 23
click at [457, 240] on p "Chapter 4&5: Development (based on attendance, they will be assigned either soc…" at bounding box center [696, 251] width 763 height 46
click at [652, 184] on p "Split into groups of 3, and put in breakout rooms" at bounding box center [696, 193] width 763 height 23
click at [358, 287] on p "To enrich screen reader interactions, please activate Accessibility in Grammarl…" at bounding box center [704, 284] width 748 height 23
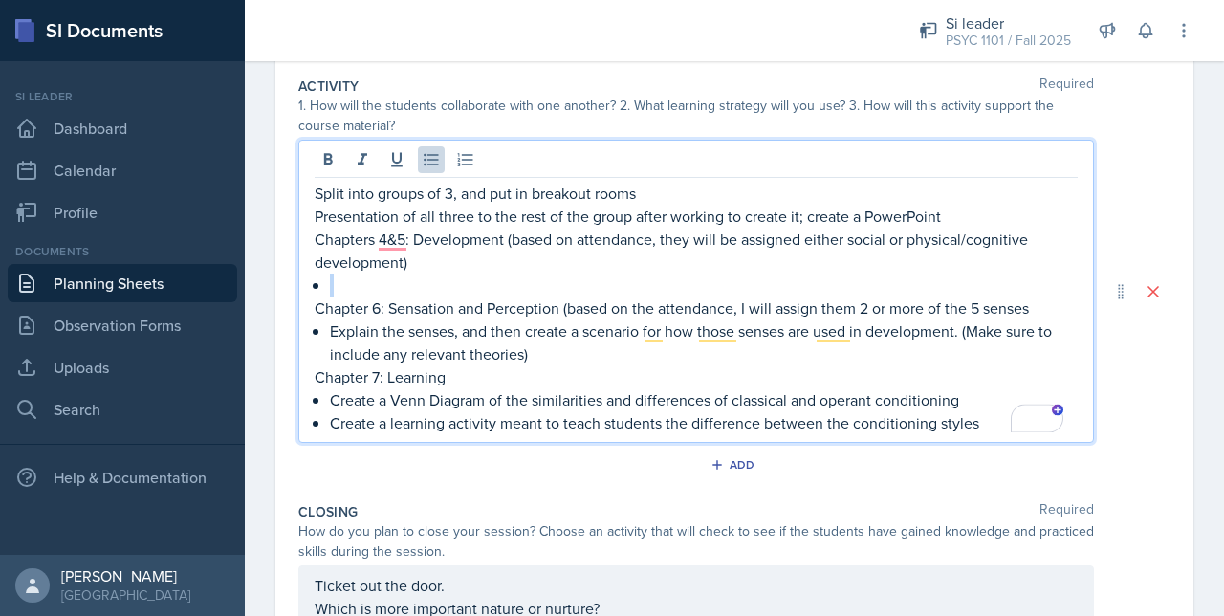
click at [348, 273] on p "To enrich screen reader interactions, please activate Accessibility in Grammarl…" at bounding box center [704, 284] width 748 height 23
click at [344, 281] on p "To enrich screen reader interactions, please activate Accessibility in Grammarl…" at bounding box center [704, 284] width 748 height 23
click at [403, 217] on p "Presentation of all three to the rest of the group after working to create it; …" at bounding box center [696, 216] width 763 height 23
click at [426, 234] on p "Chapters 4&5: Development (based on attendance, they will be assigned either so…" at bounding box center [696, 251] width 763 height 46
click at [337, 296] on p "Chapter 6: Sensation and Perception (based on the attendance, I will assign the…" at bounding box center [696, 307] width 763 height 23
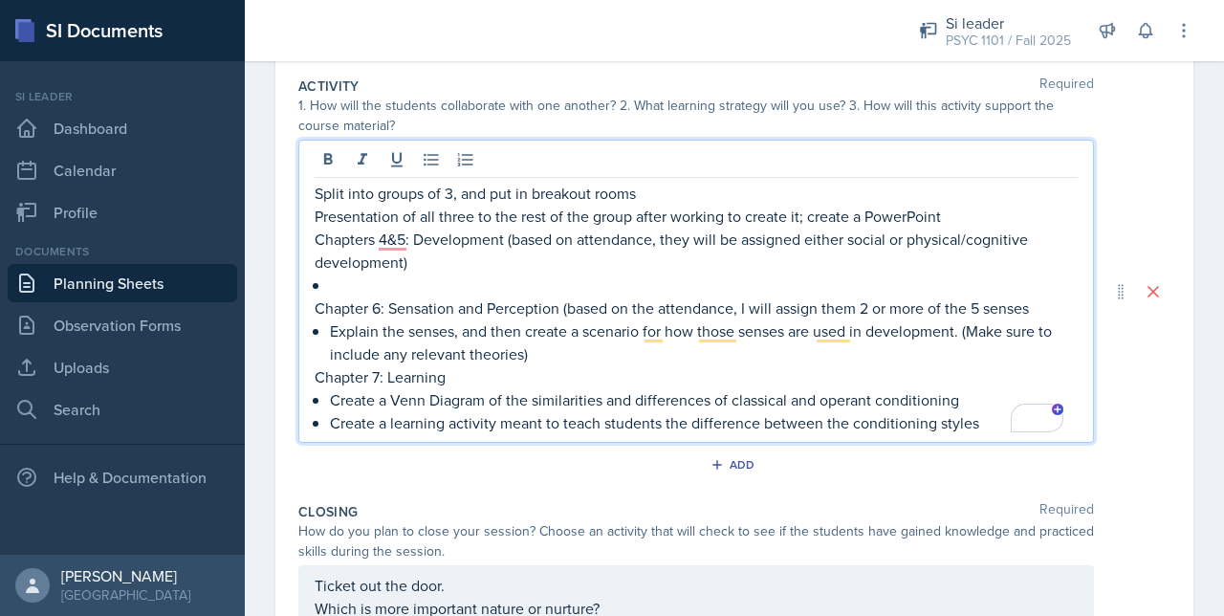
click at [357, 287] on p "To enrich screen reader interactions, please activate Accessibility in Grammarl…" at bounding box center [704, 284] width 748 height 23
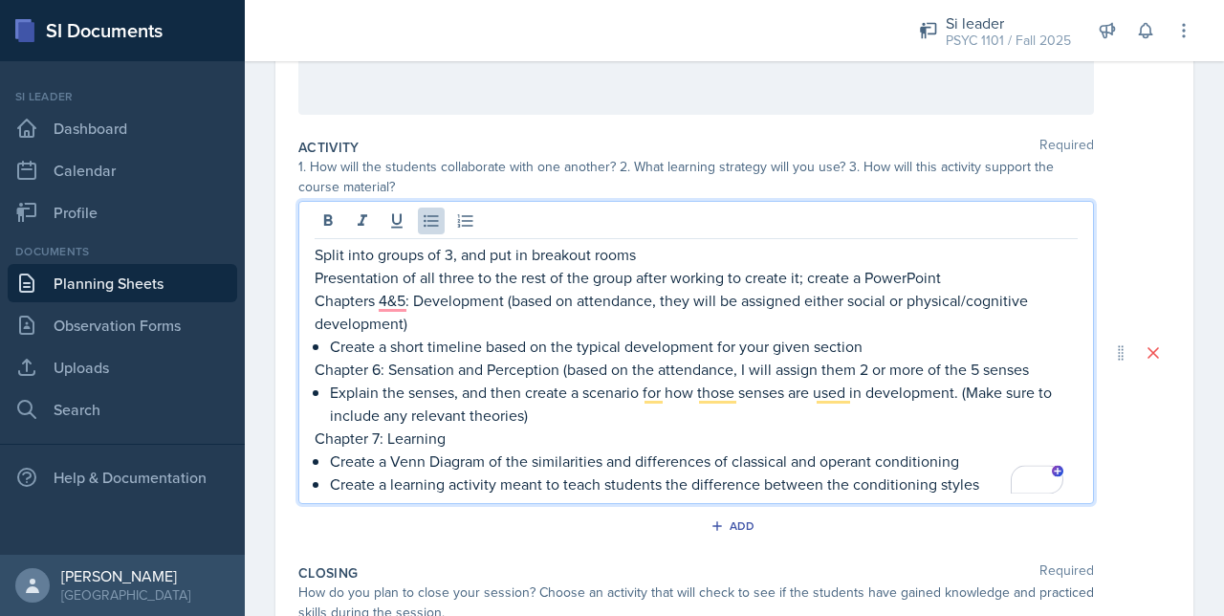
scroll to position [0, 0]
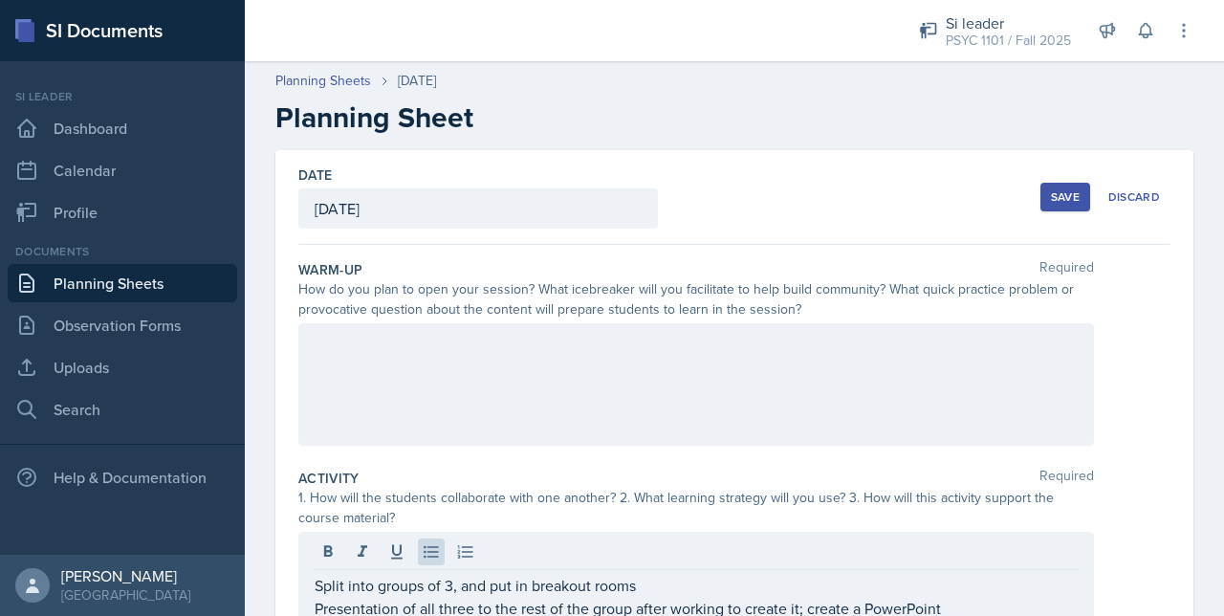
click at [335, 323] on div at bounding box center [695, 384] width 795 height 122
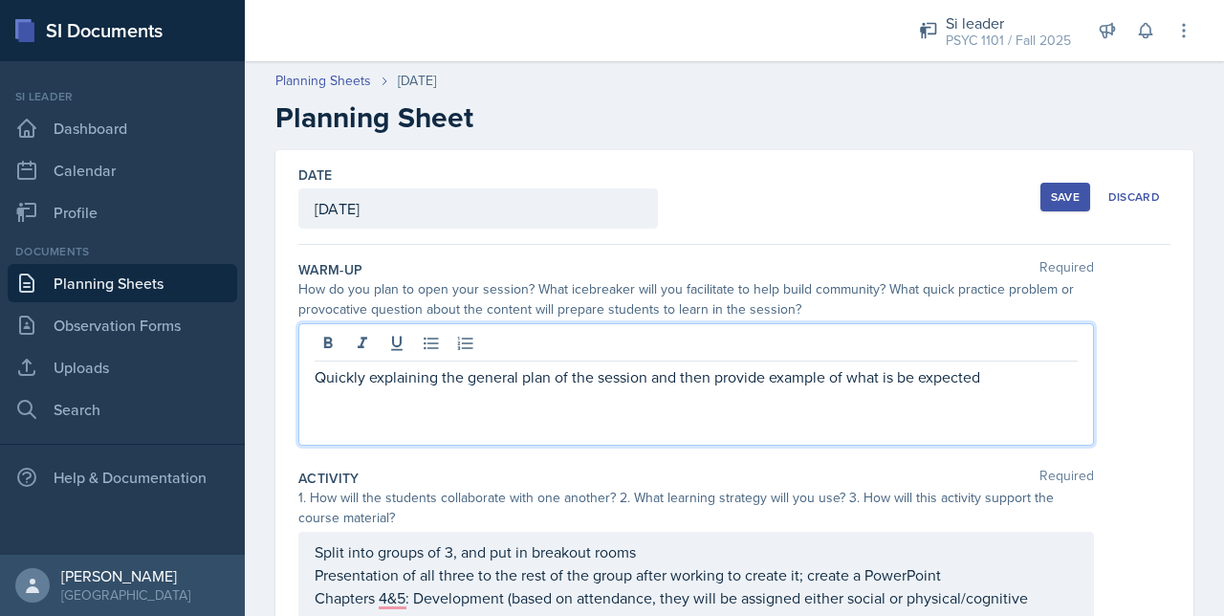
click at [1051, 198] on div "Save" at bounding box center [1065, 196] width 29 height 15
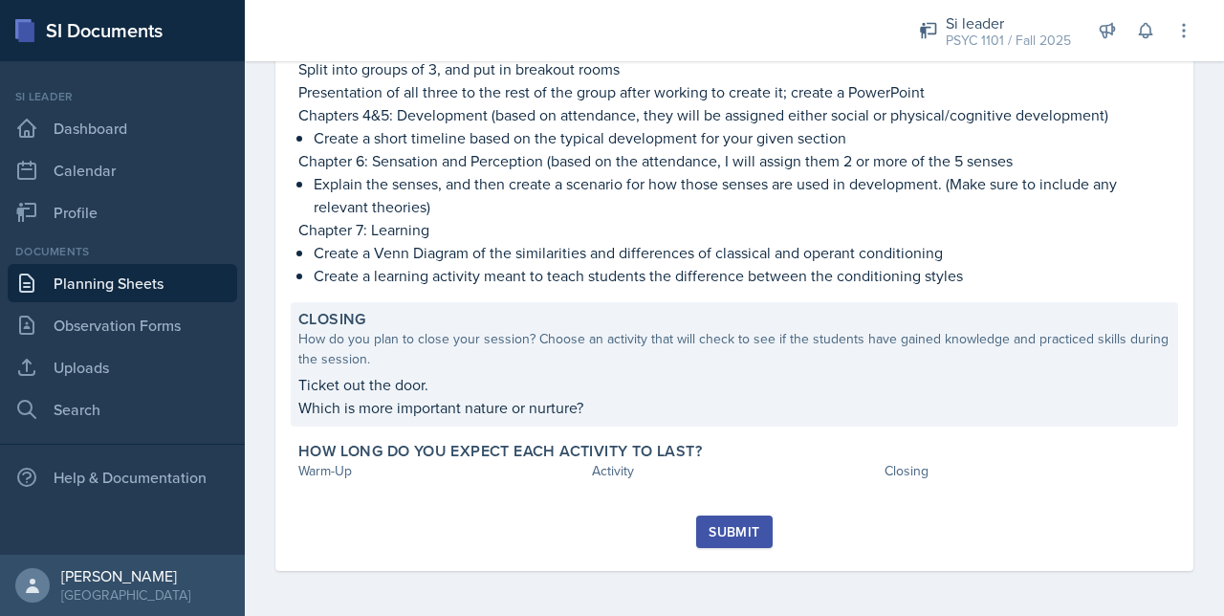
scroll to position [302, 0]
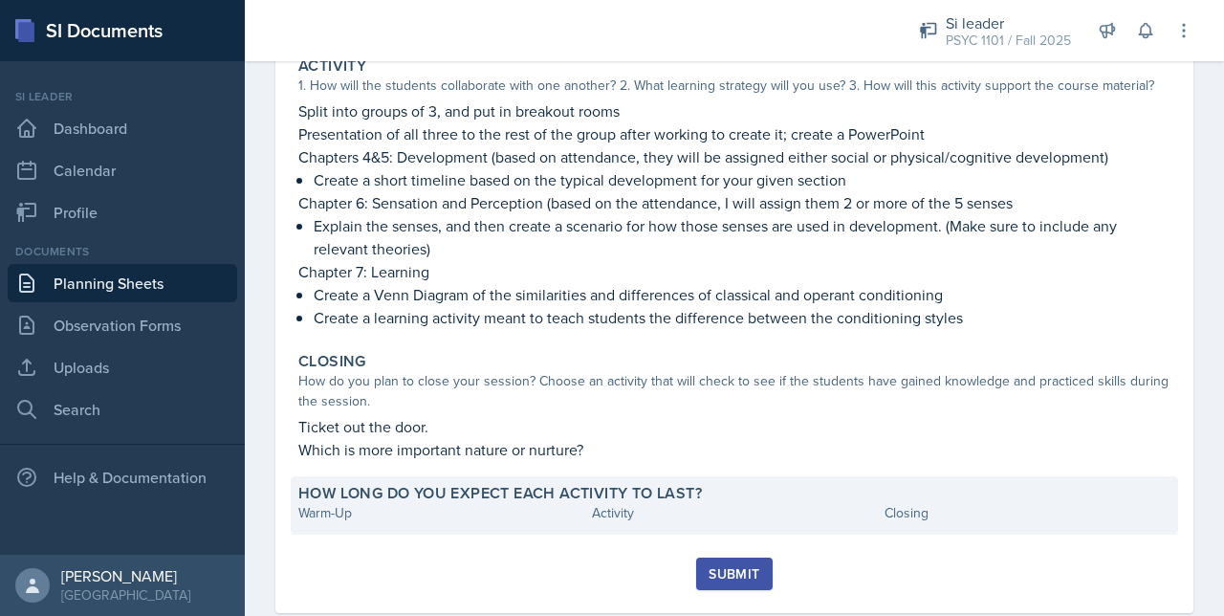
click at [397, 529] on div "How long do you expect each activity to last? Warm-Up Activity Closing" at bounding box center [734, 505] width 887 height 58
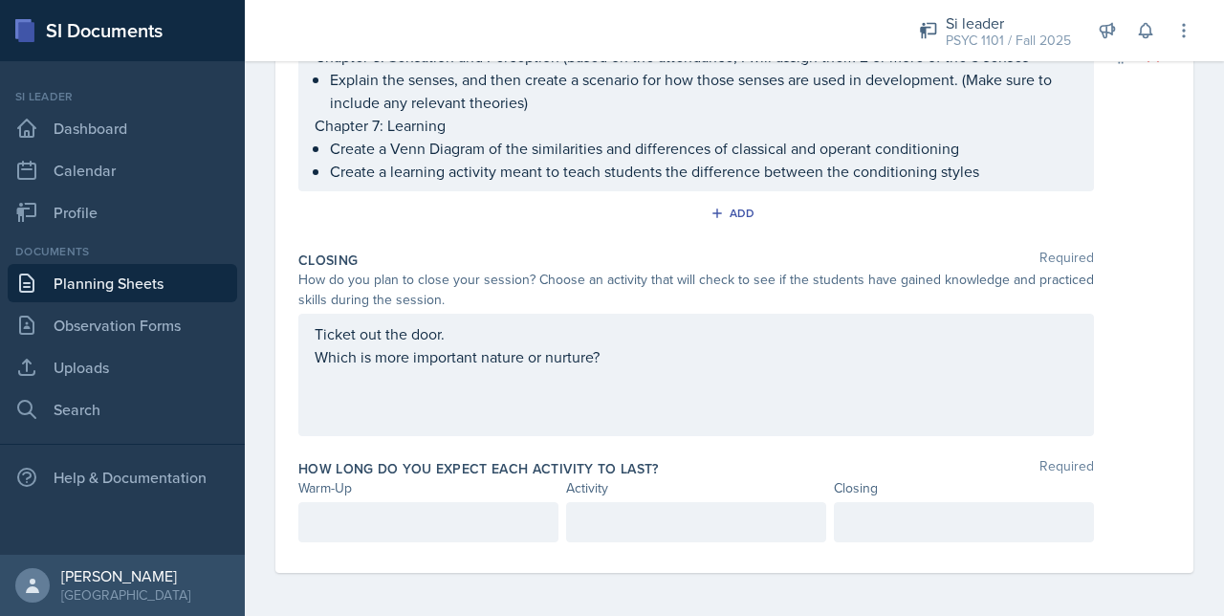
click at [359, 537] on div at bounding box center [428, 522] width 260 height 40
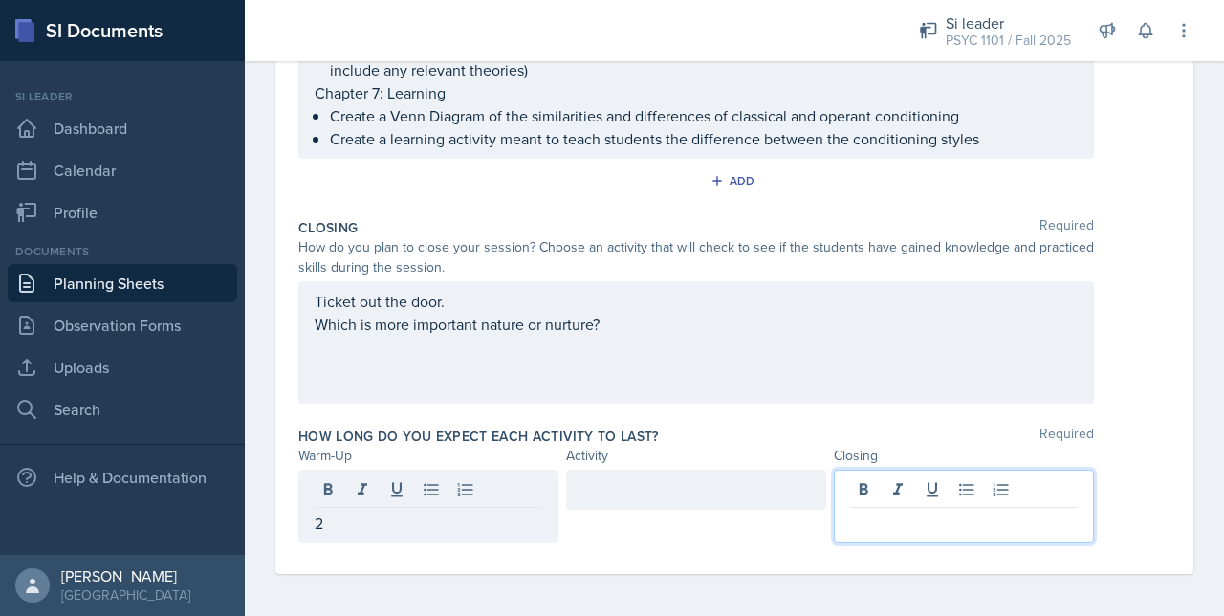
click at [920, 478] on div at bounding box center [964, 506] width 260 height 74
click at [716, 446] on div "Activity" at bounding box center [696, 456] width 260 height 20
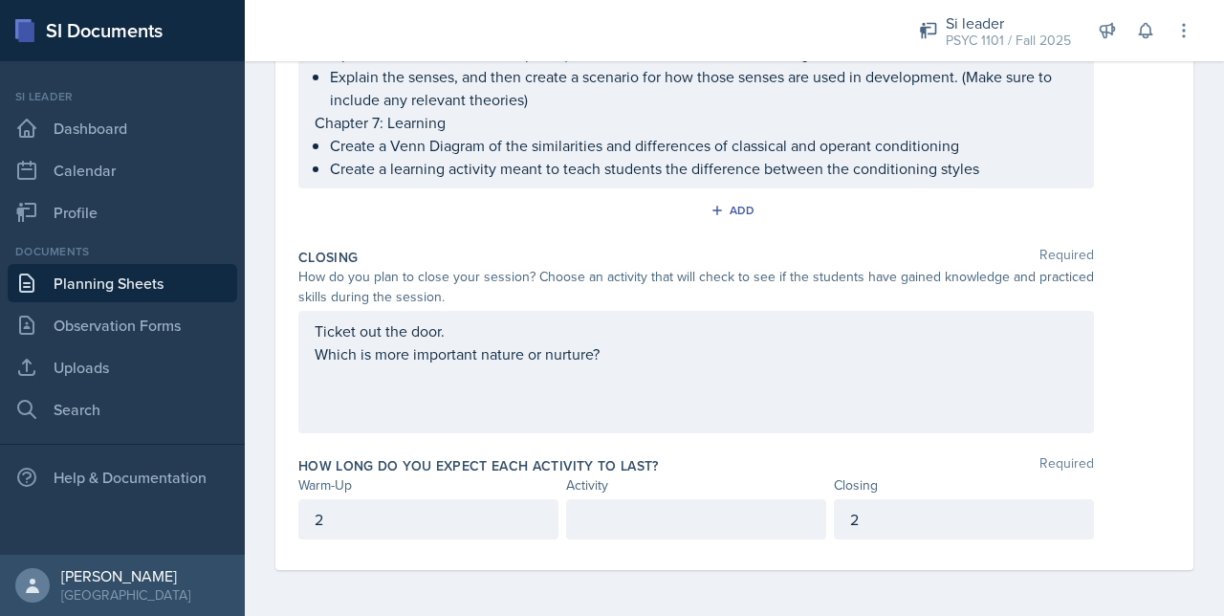
scroll to position [610, 0]
click at [708, 489] on div "Activity" at bounding box center [696, 488] width 260 height 20
click at [706, 494] on div "Activity" at bounding box center [696, 488] width 260 height 20
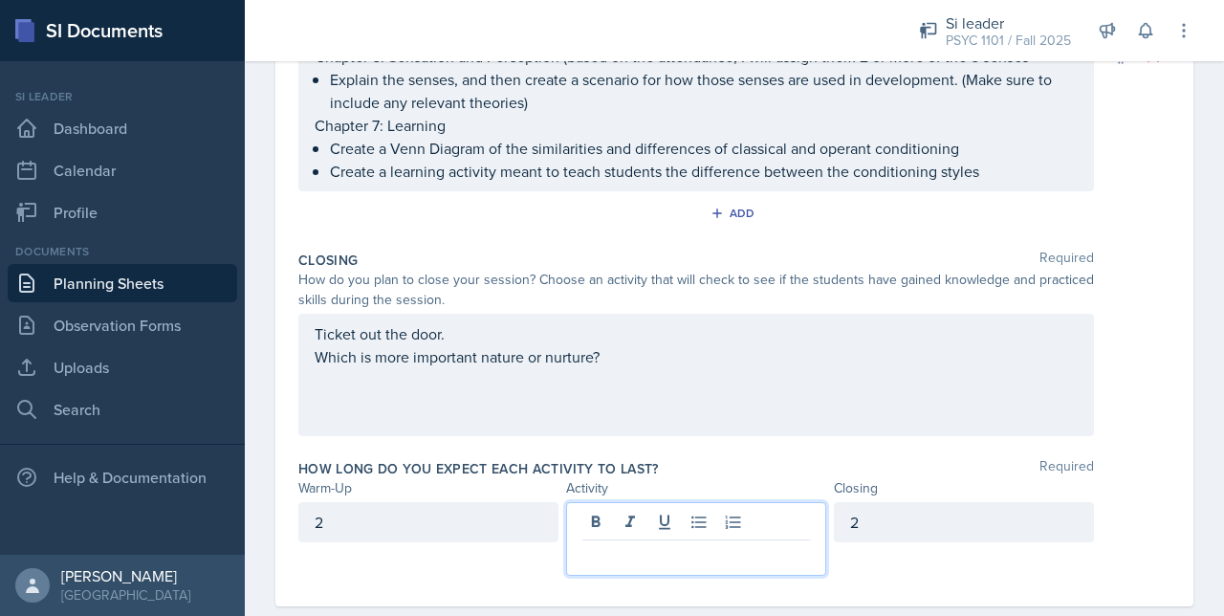
click at [708, 544] on p at bounding box center [696, 555] width 228 height 23
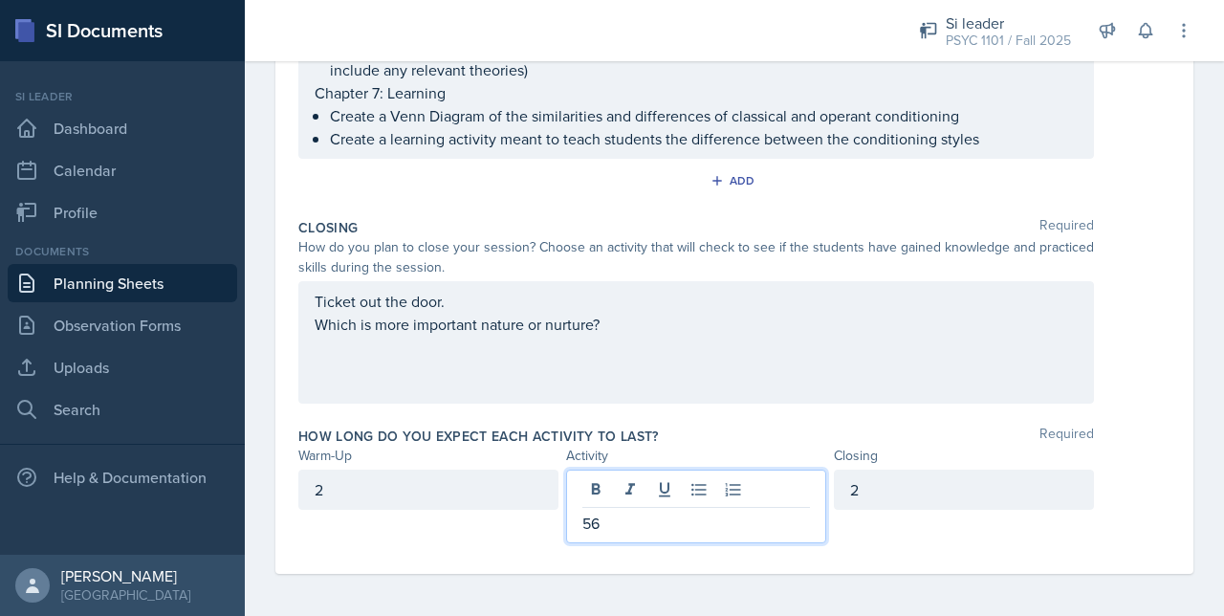
click at [1017, 156] on div "Split into groups of 3, and put in breakout rooms Presentation of all three to …" at bounding box center [695, 24] width 795 height 270
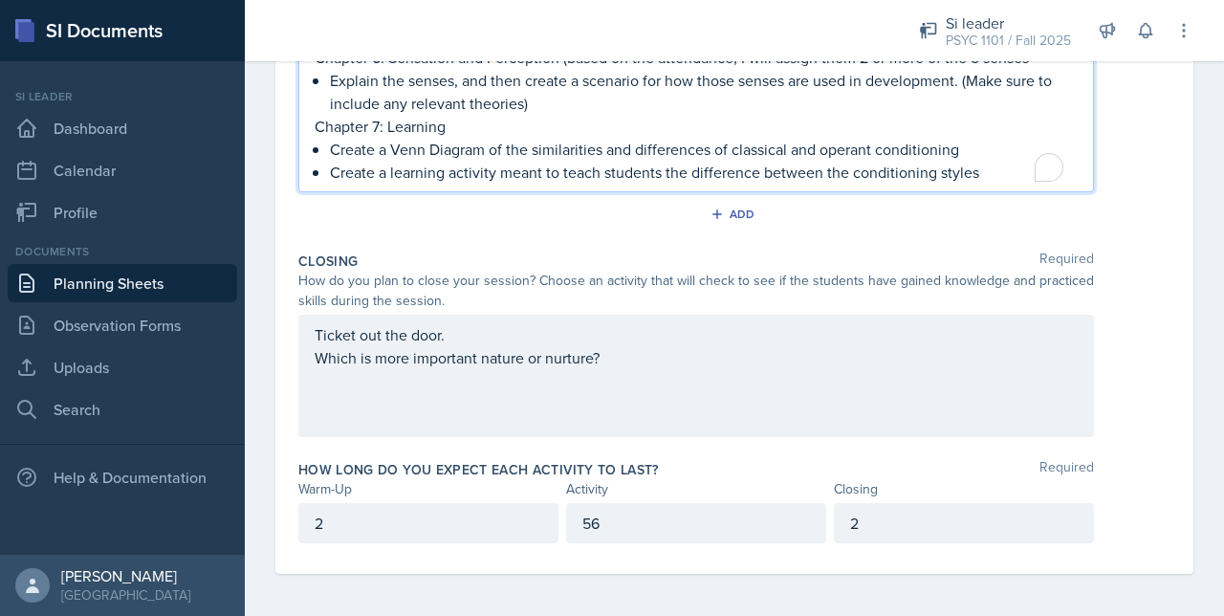
click at [998, 162] on p "Create a learning activity meant to teach students the difference between the c…" at bounding box center [704, 172] width 748 height 23
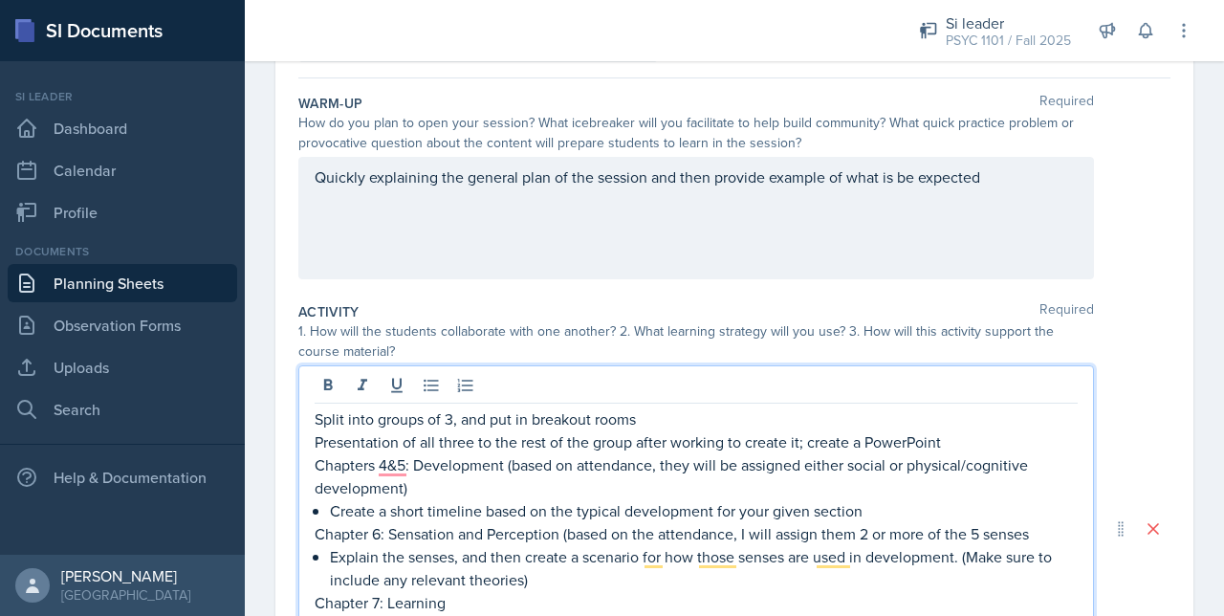
scroll to position [164, 0]
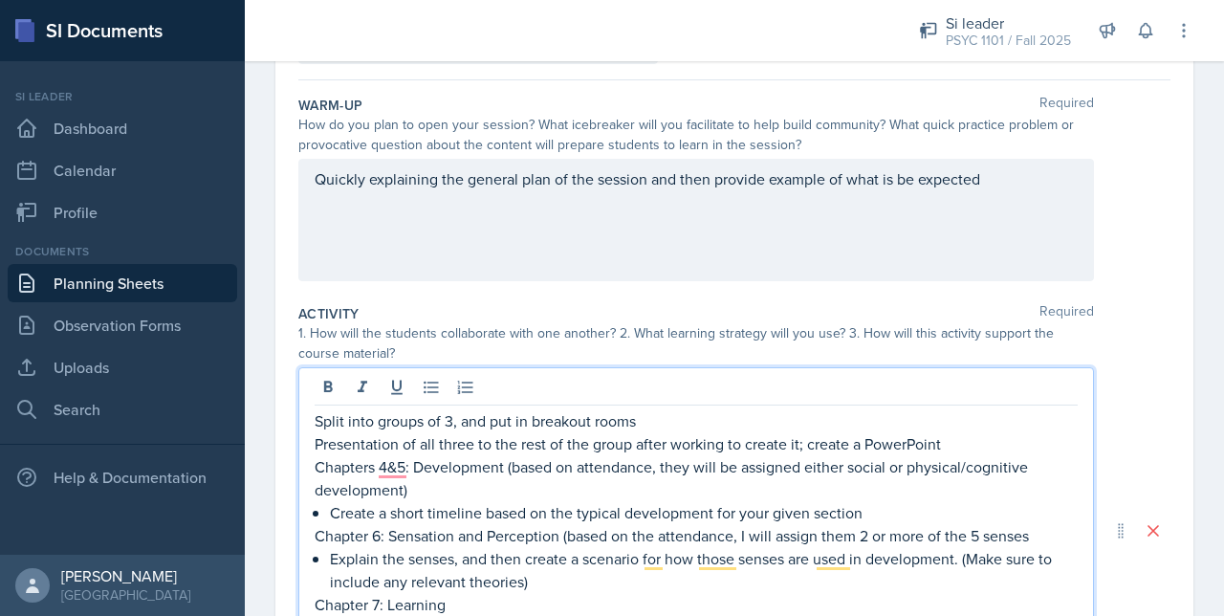
click at [650, 294] on div "Warm-Up Required How do you plan to open your session? What icebreaker will you…" at bounding box center [734, 192] width 872 height 208
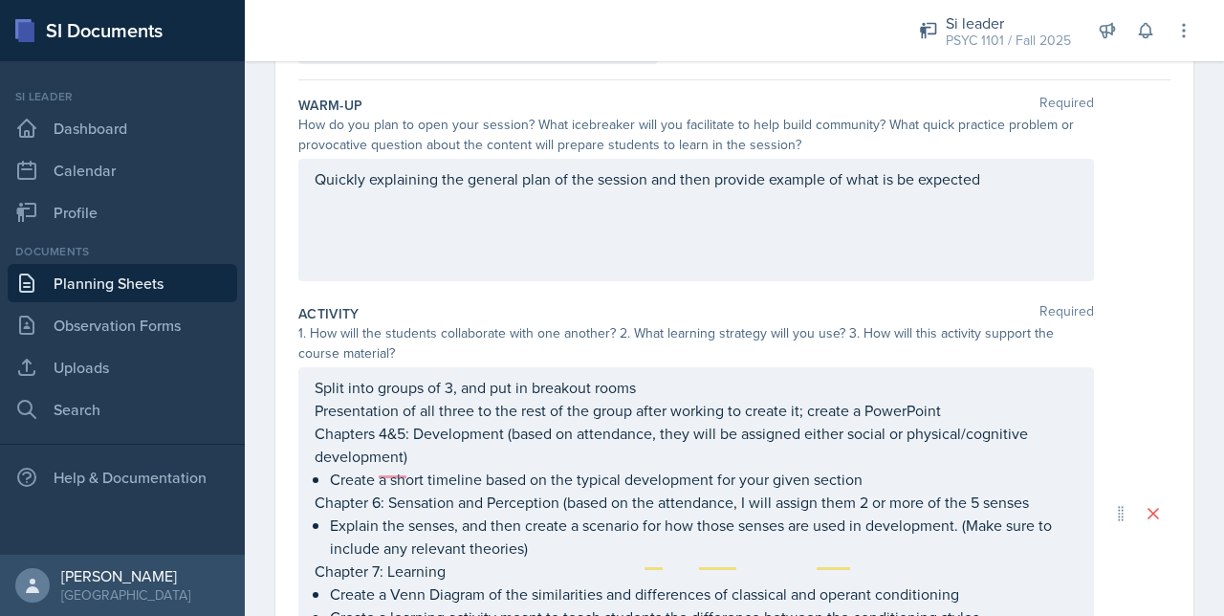
scroll to position [0, 0]
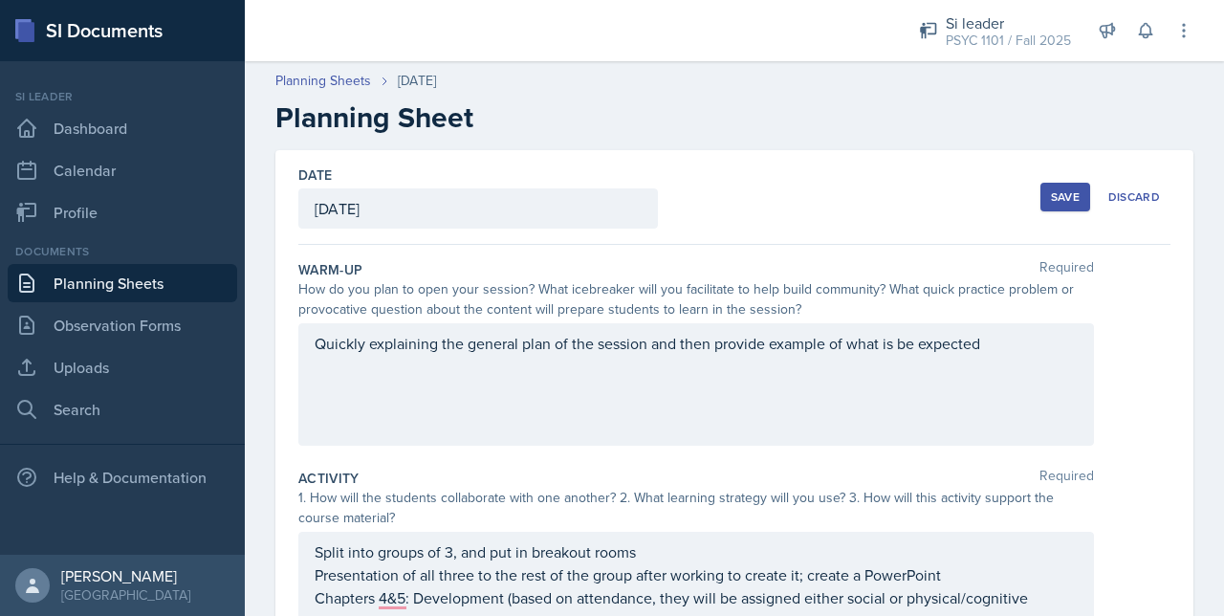
click at [1051, 200] on div "Save" at bounding box center [1065, 196] width 29 height 15
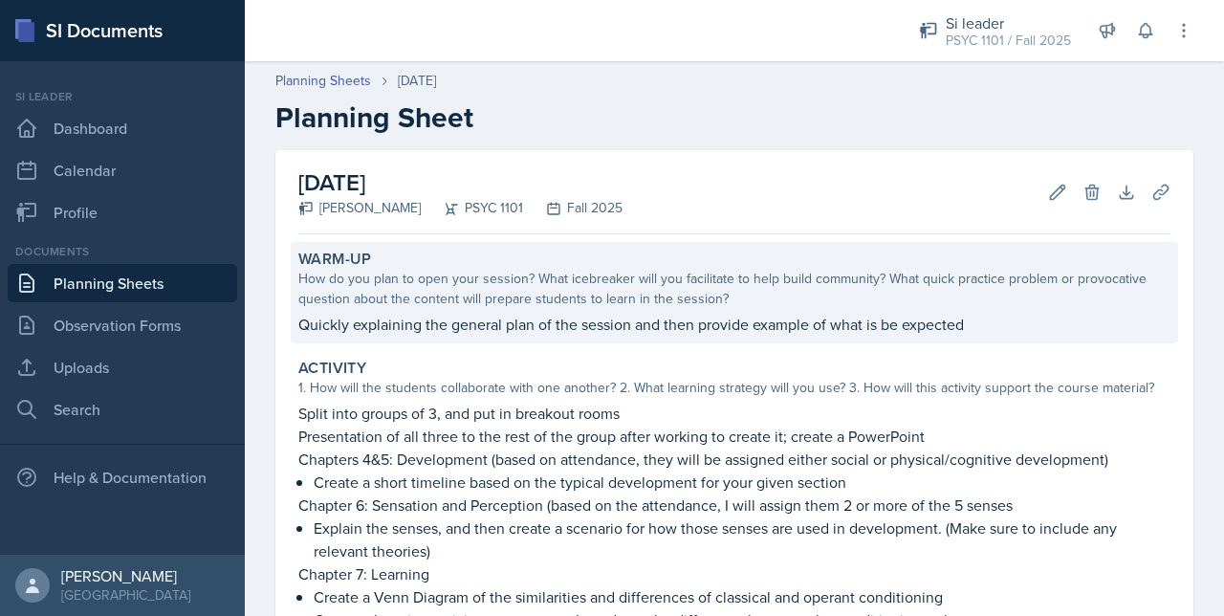
click at [660, 278] on div "How do you plan to open your session? What icebreaker will you facilitate to he…" at bounding box center [734, 289] width 872 height 40
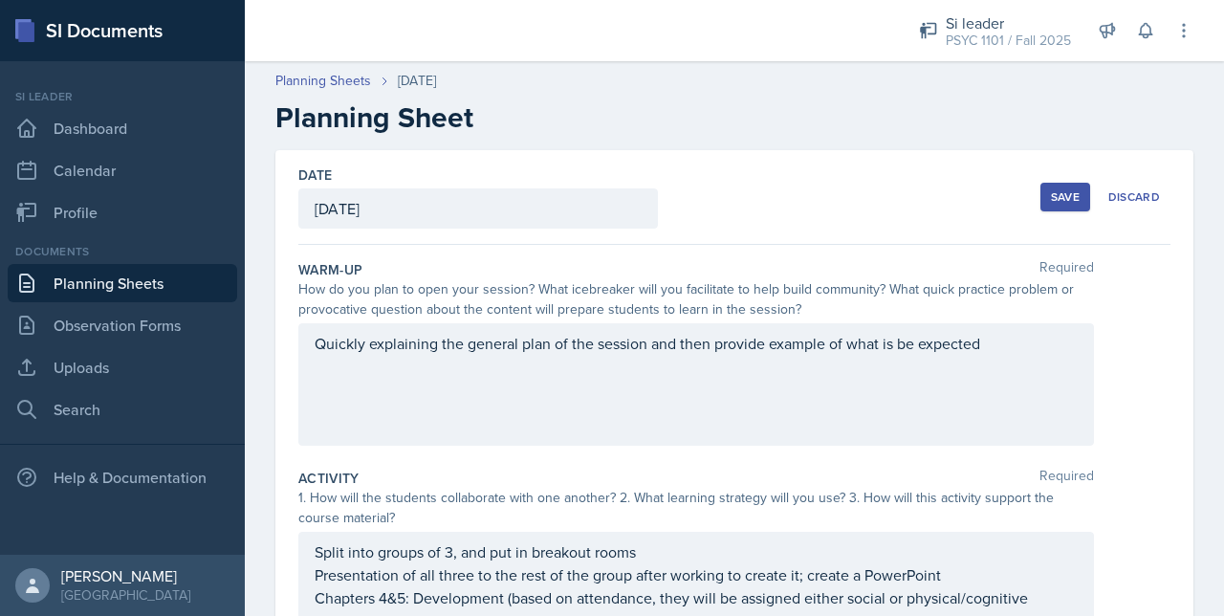
click at [309, 342] on div "Quickly explaining the general plan of the session and then provide example of …" at bounding box center [695, 384] width 795 height 122
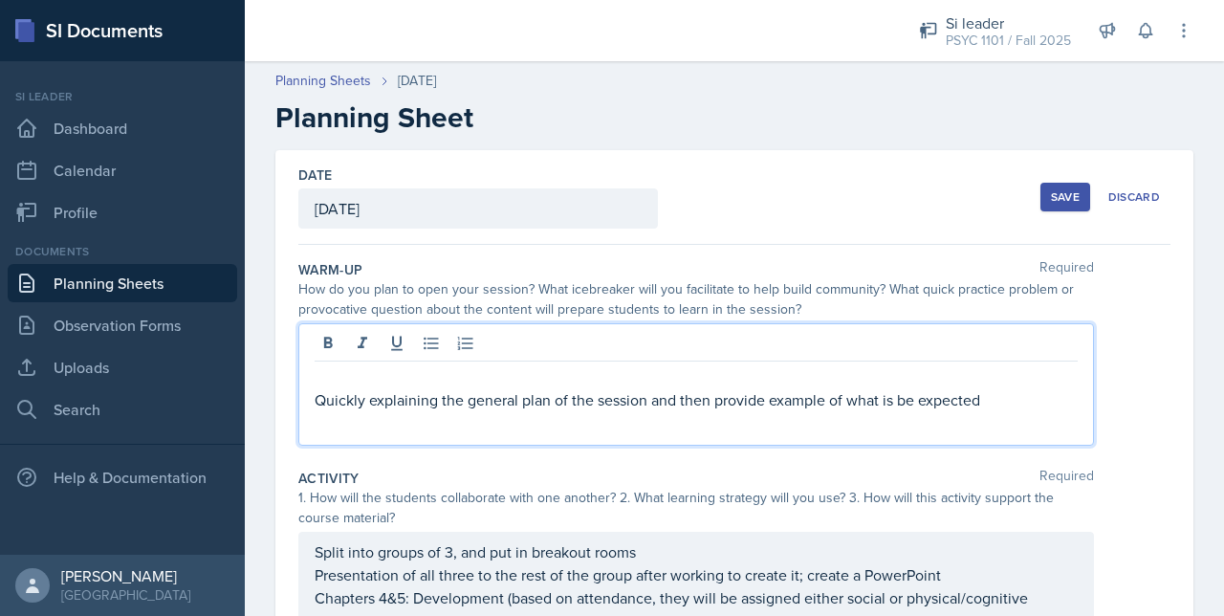
click at [1055, 197] on div "Save" at bounding box center [1065, 196] width 29 height 15
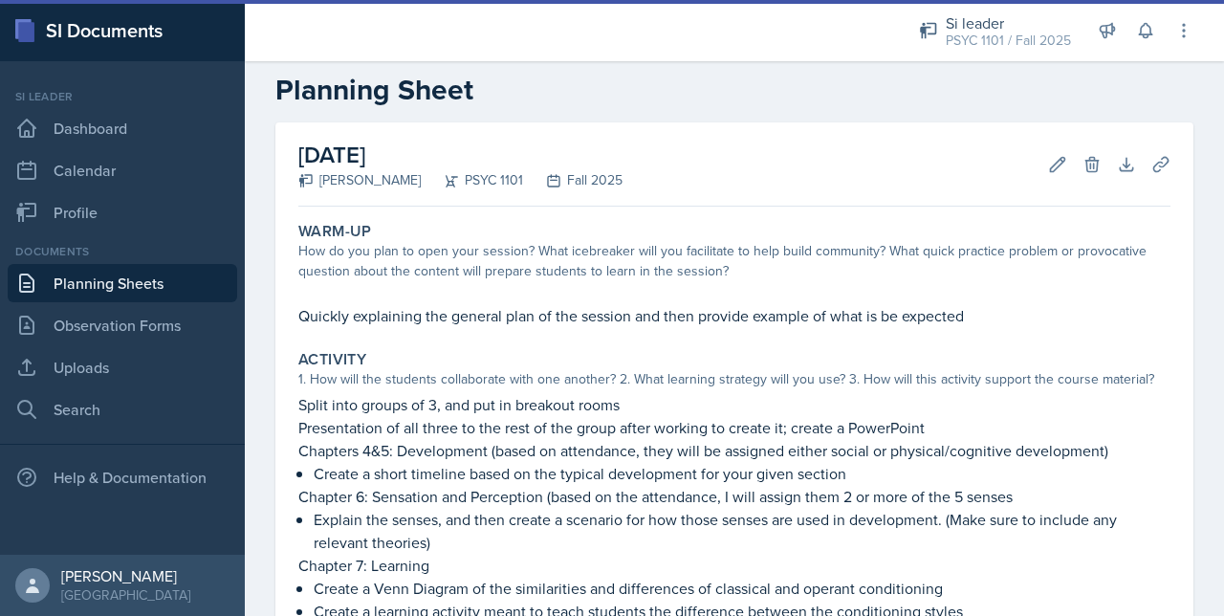
scroll to position [29, 0]
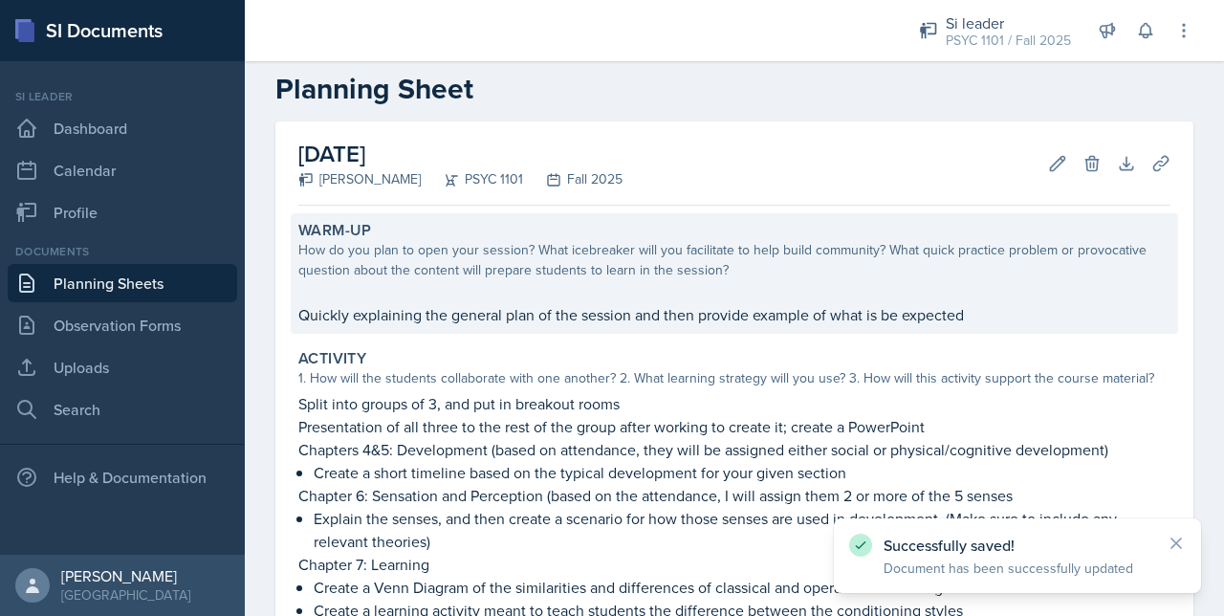
click at [375, 295] on p at bounding box center [734, 293] width 872 height 19
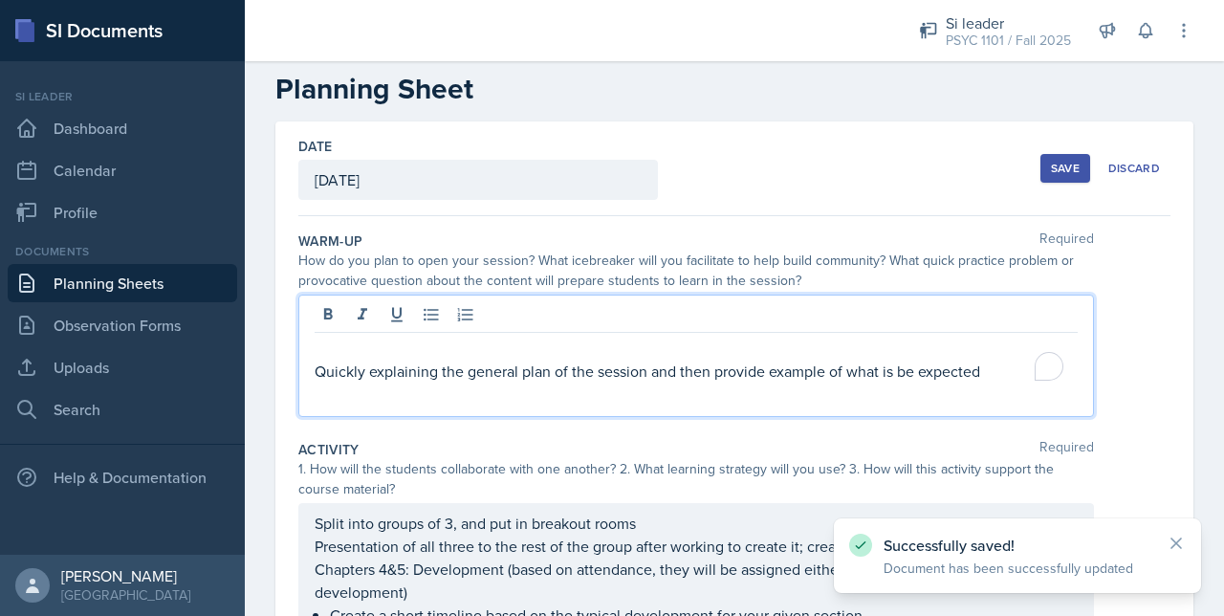
click at [329, 320] on div "Quickly explaining the general plan of the session and then provide example of …" at bounding box center [695, 355] width 795 height 122
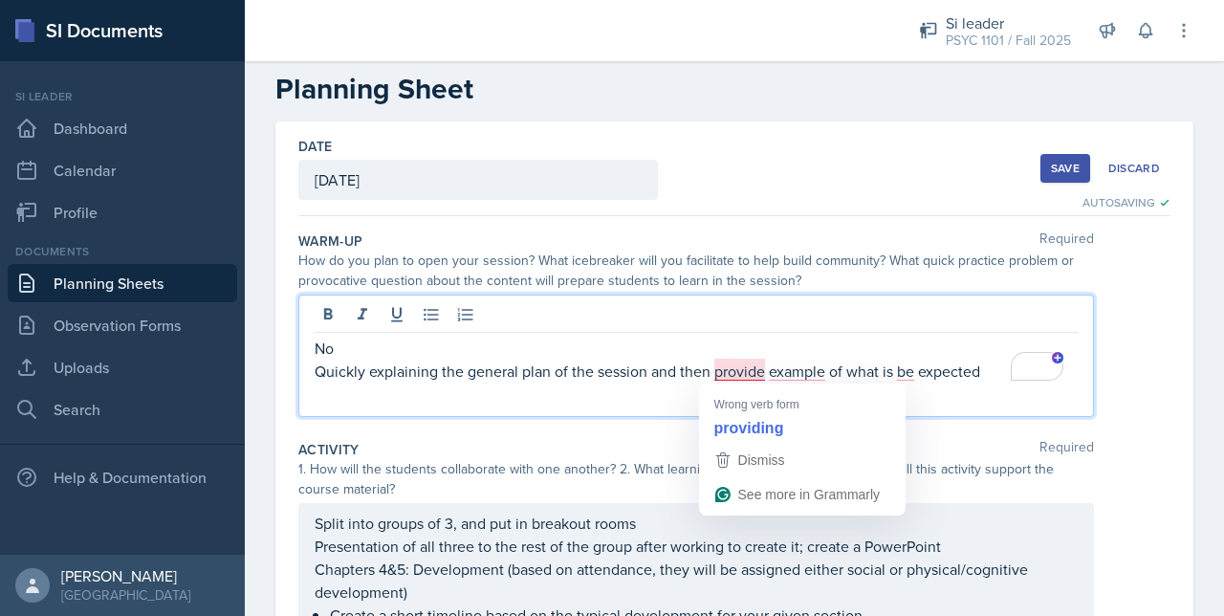
click at [735, 373] on p "Quickly explaining the general plan of the session and then provide example of …" at bounding box center [696, 370] width 763 height 23
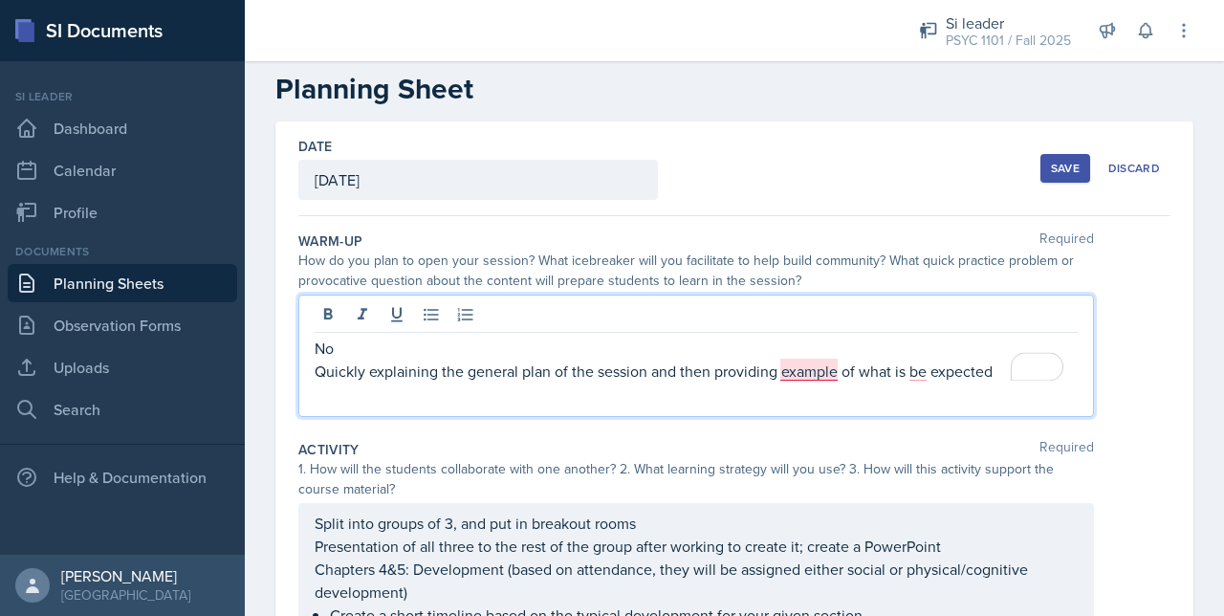
click at [796, 380] on p "Quickly explaining the general plan of the session and then providing example o…" at bounding box center [696, 370] width 763 height 23
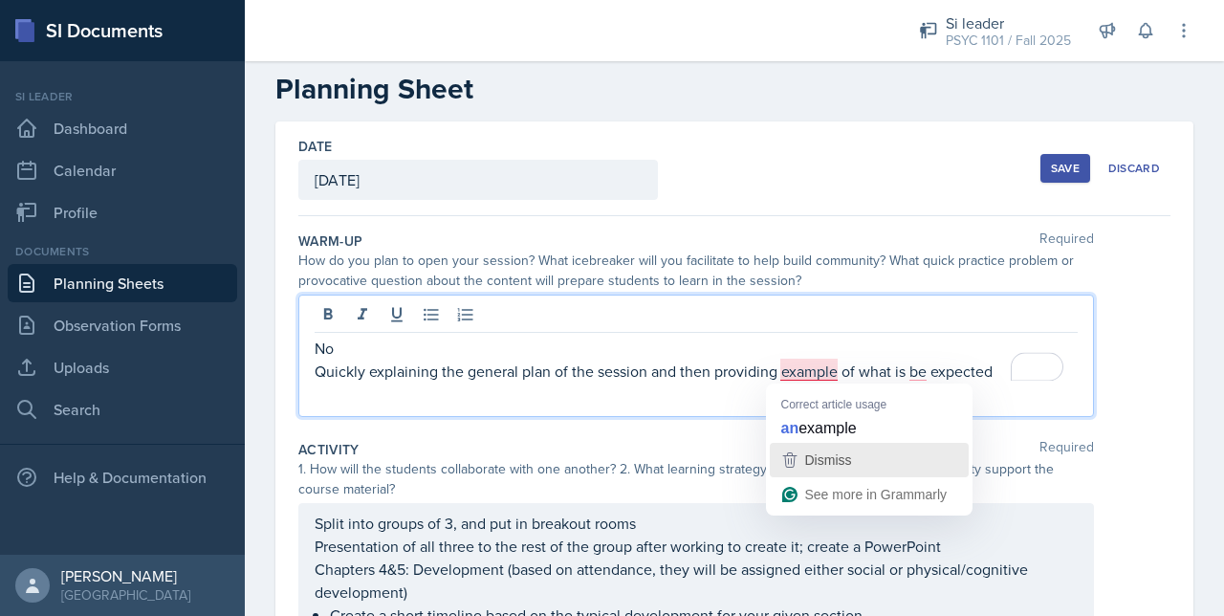
click at [797, 451] on div "Dismiss" at bounding box center [869, 460] width 182 height 29
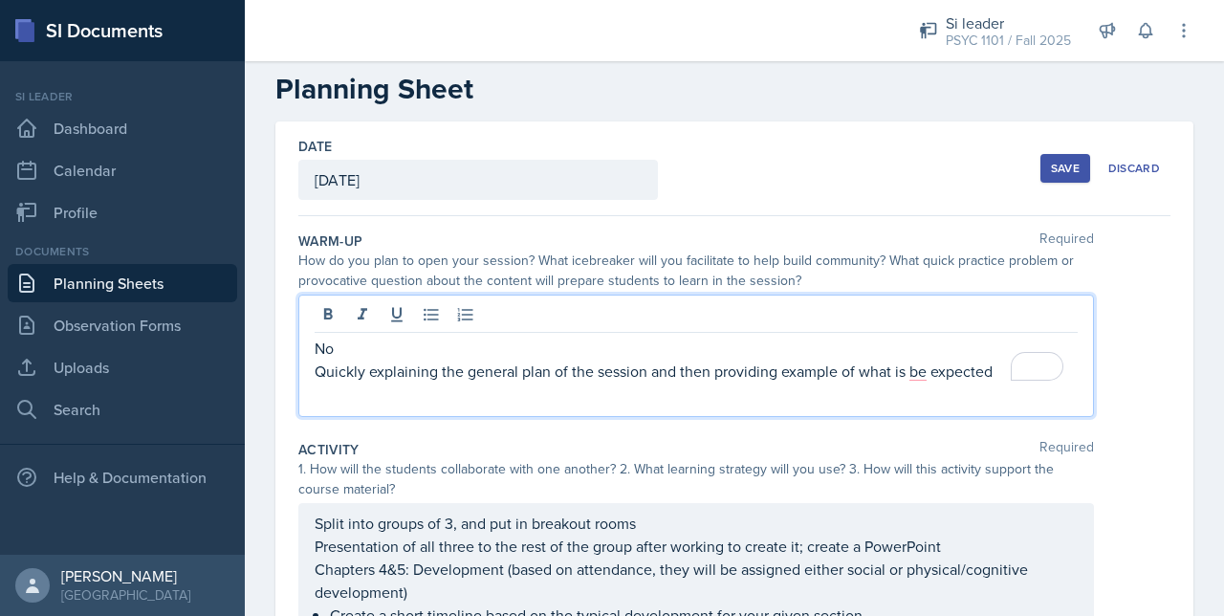
click at [367, 349] on p "No" at bounding box center [696, 348] width 763 height 23
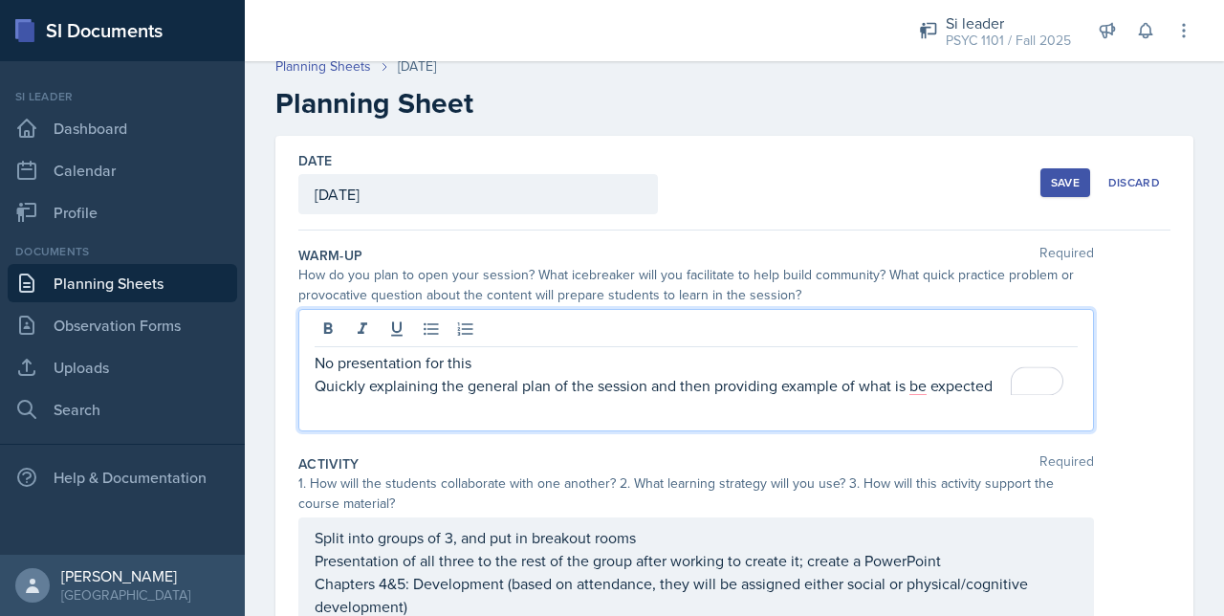
scroll to position [13, 0]
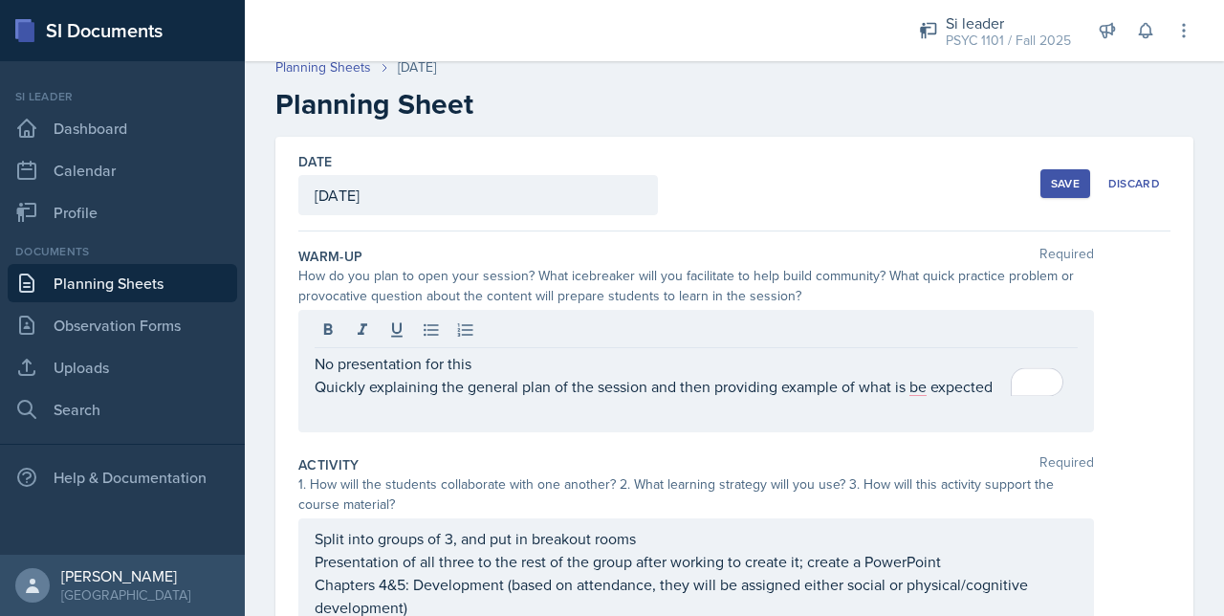
click at [1051, 184] on div "Save" at bounding box center [1065, 183] width 29 height 15
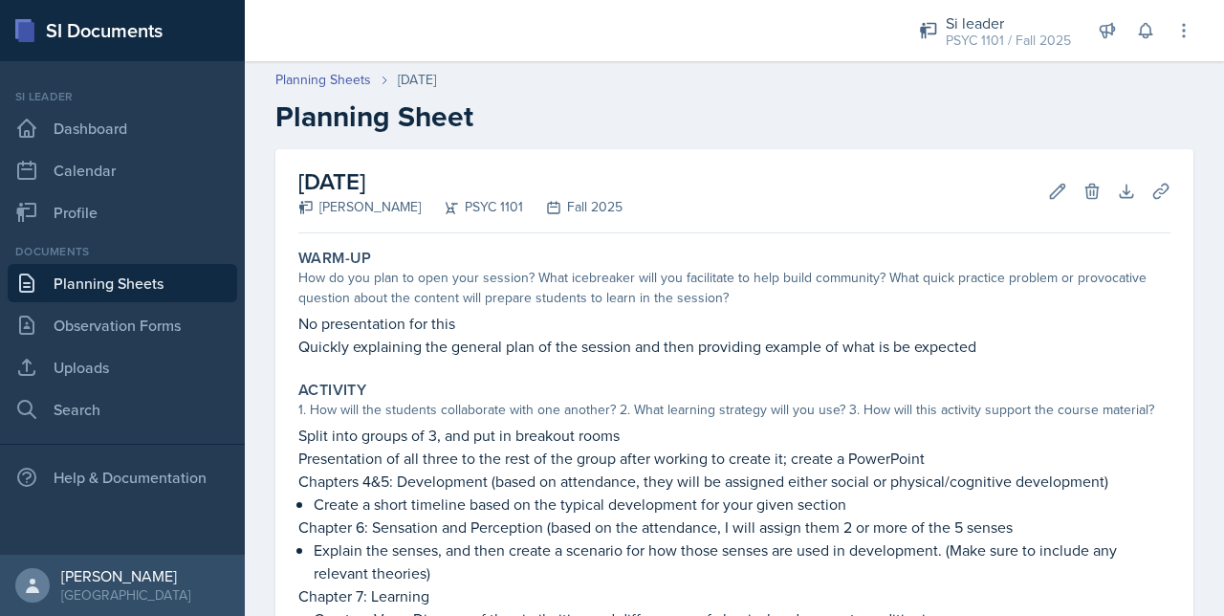
scroll to position [0, 0]
click at [314, 81] on link "Planning Sheets" at bounding box center [323, 81] width 96 height 20
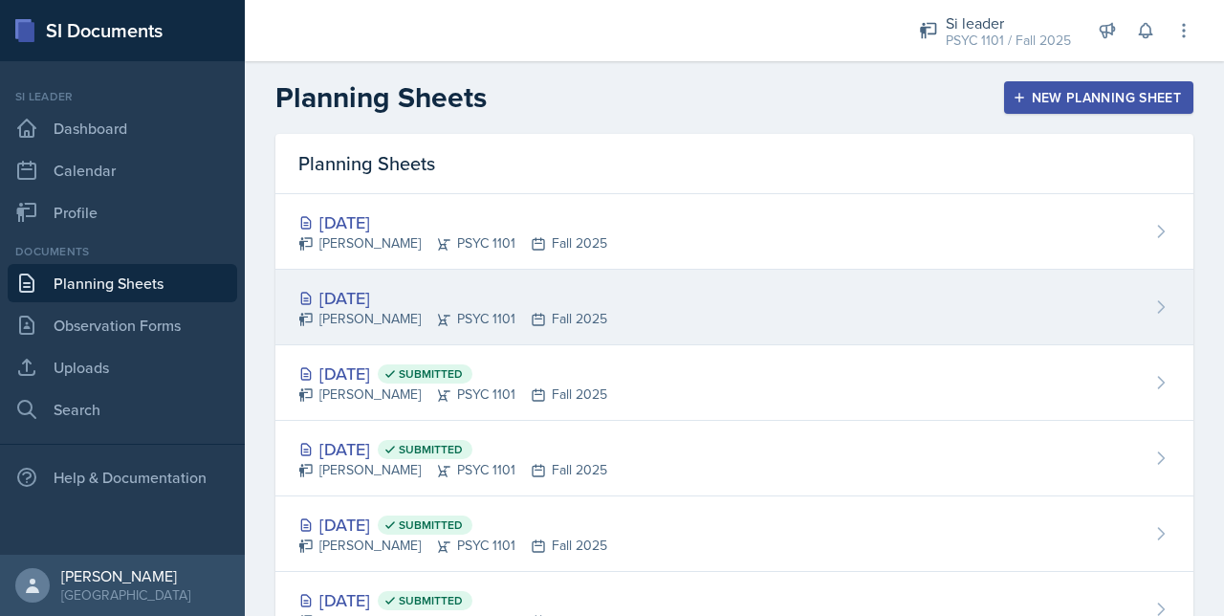
click at [426, 303] on div "[DATE]" at bounding box center [452, 298] width 309 height 26
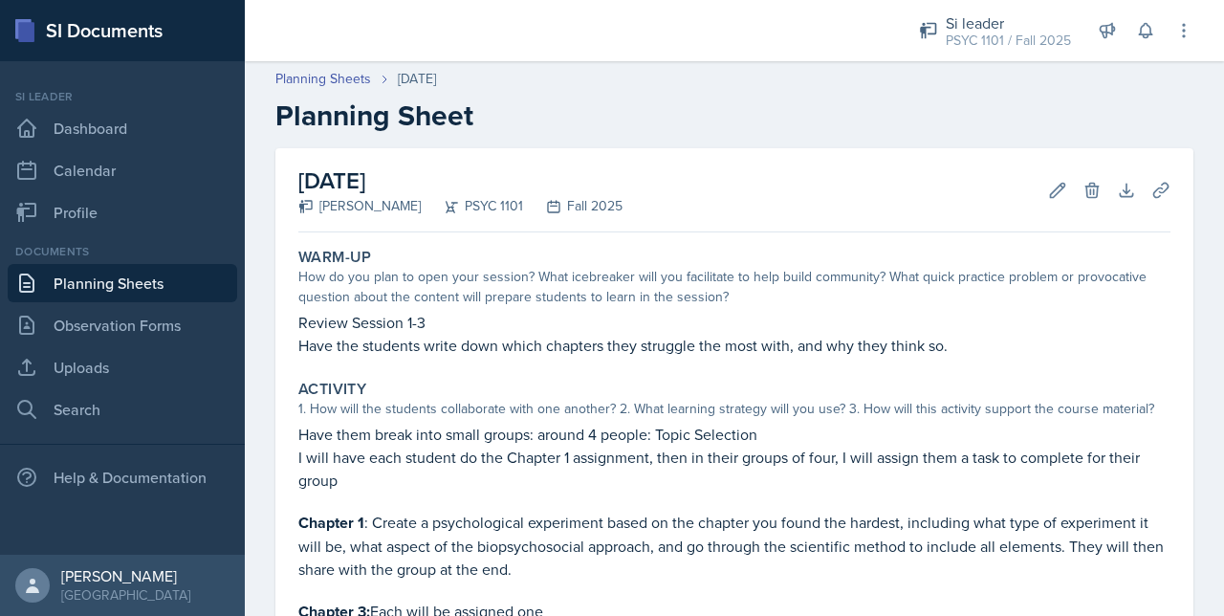
scroll to position [61, 0]
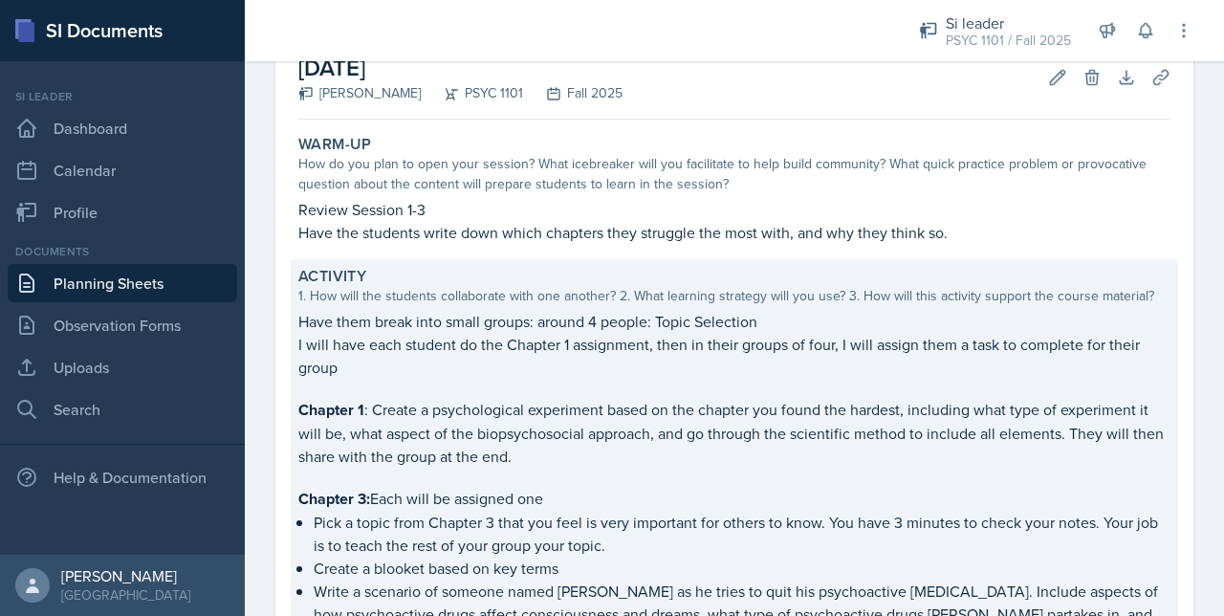
click at [344, 389] on p at bounding box center [734, 388] width 872 height 19
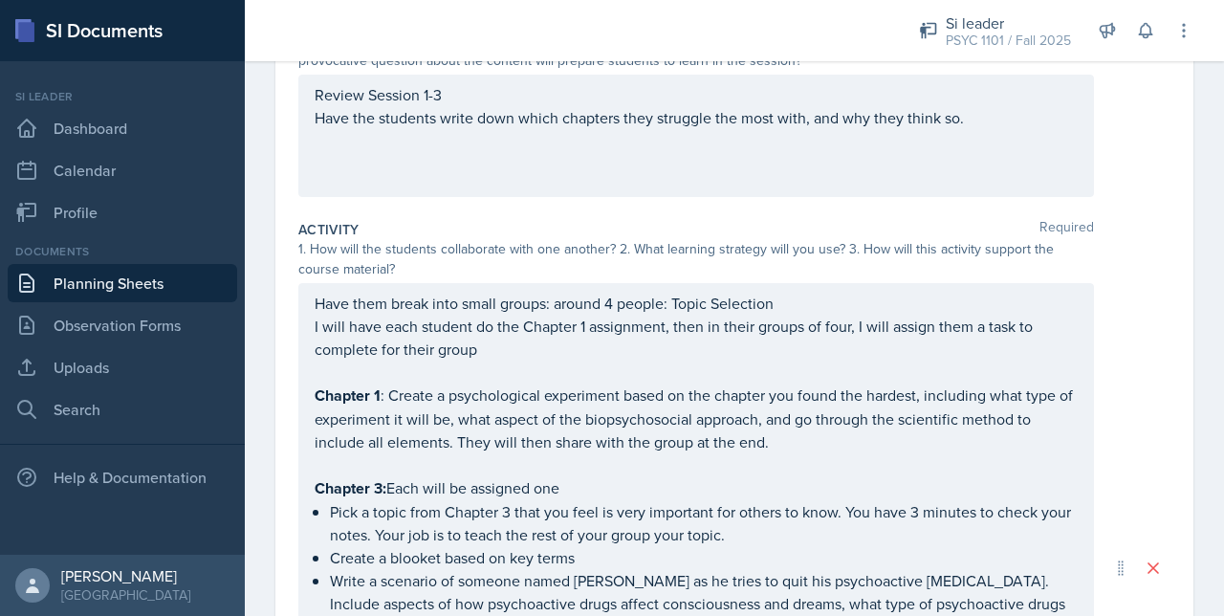
scroll to position [250, 0]
drag, startPoint x: 305, startPoint y: 392, endPoint x: 664, endPoint y: 452, distance: 364.5
click at [664, 452] on div "Have them break into small groups: around 4 people: Topic Selection I will have…" at bounding box center [695, 566] width 795 height 570
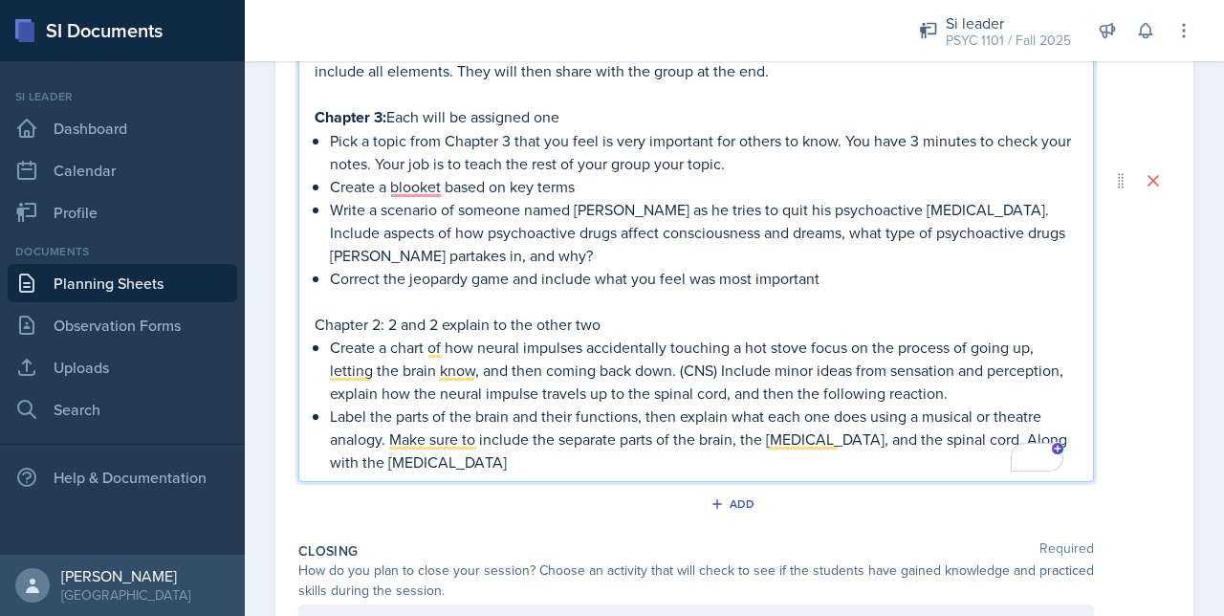
scroll to position [654, 0]
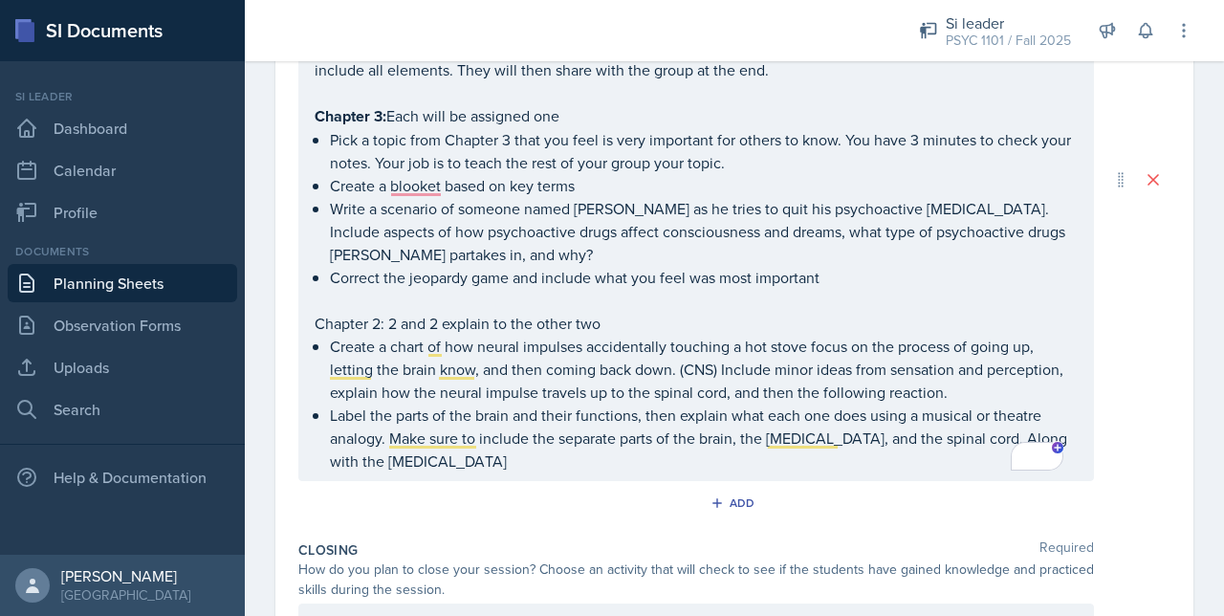
drag, startPoint x: 310, startPoint y: 315, endPoint x: 393, endPoint y: 316, distance: 83.2
click at [393, 316] on div "Have them break into small groups: around 4 people: Topic Selection I will have…" at bounding box center [695, 179] width 795 height 603
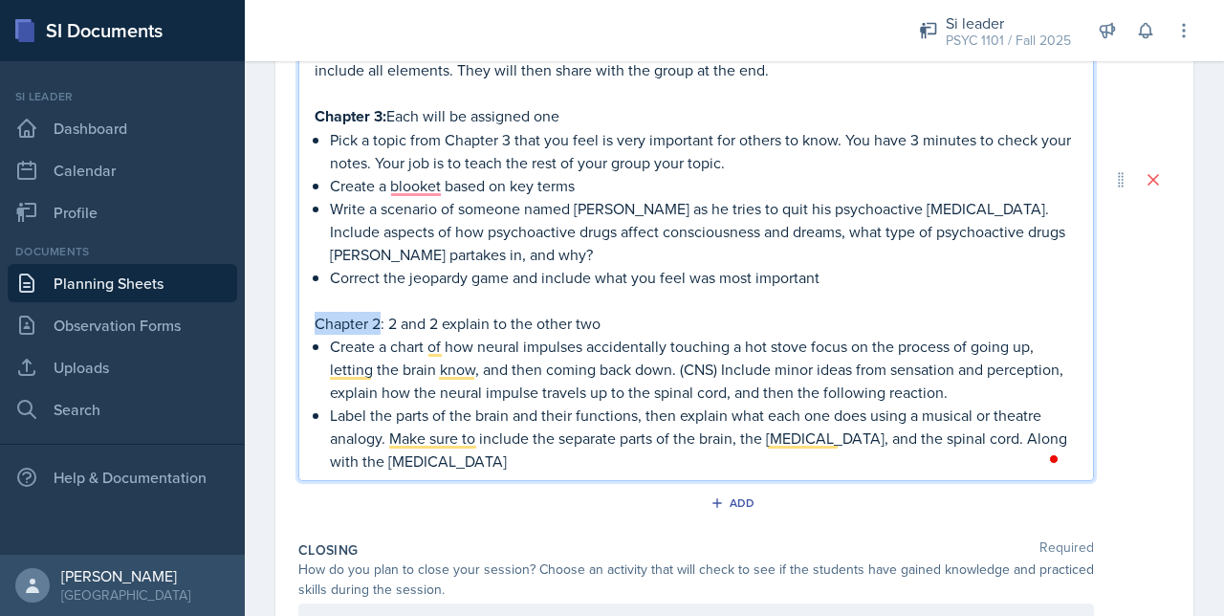
drag, startPoint x: 382, startPoint y: 321, endPoint x: 312, endPoint y: 324, distance: 70.8
click at [312, 324] on div "Have them break into small groups: around 4 people: Topic Selection I will have…" at bounding box center [695, 179] width 795 height 603
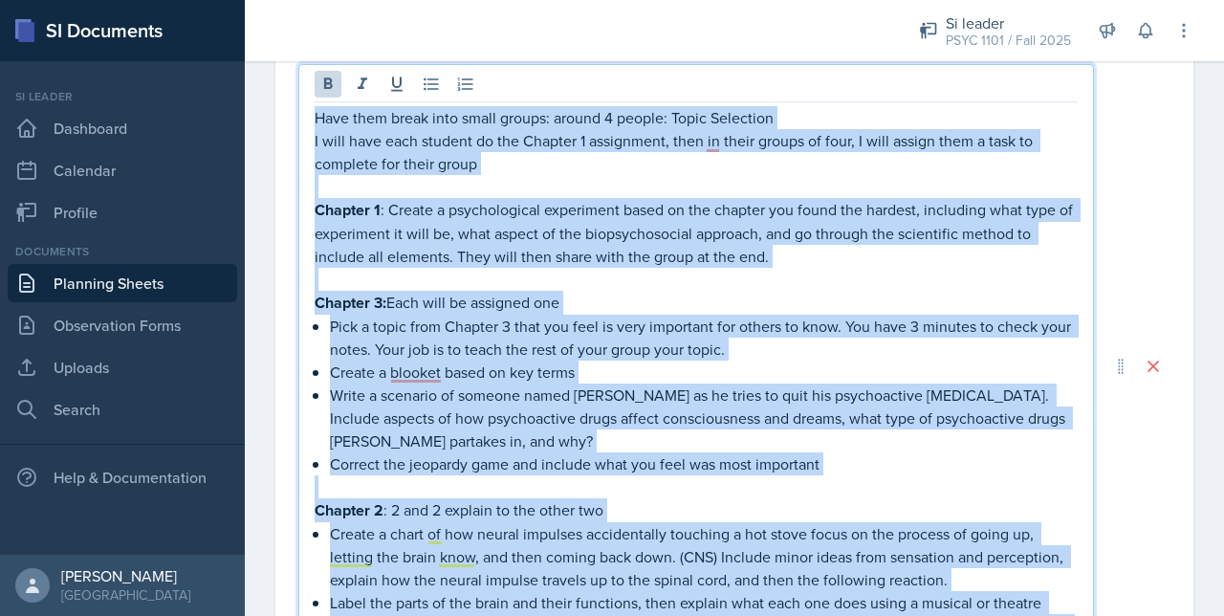
scroll to position [117, 0]
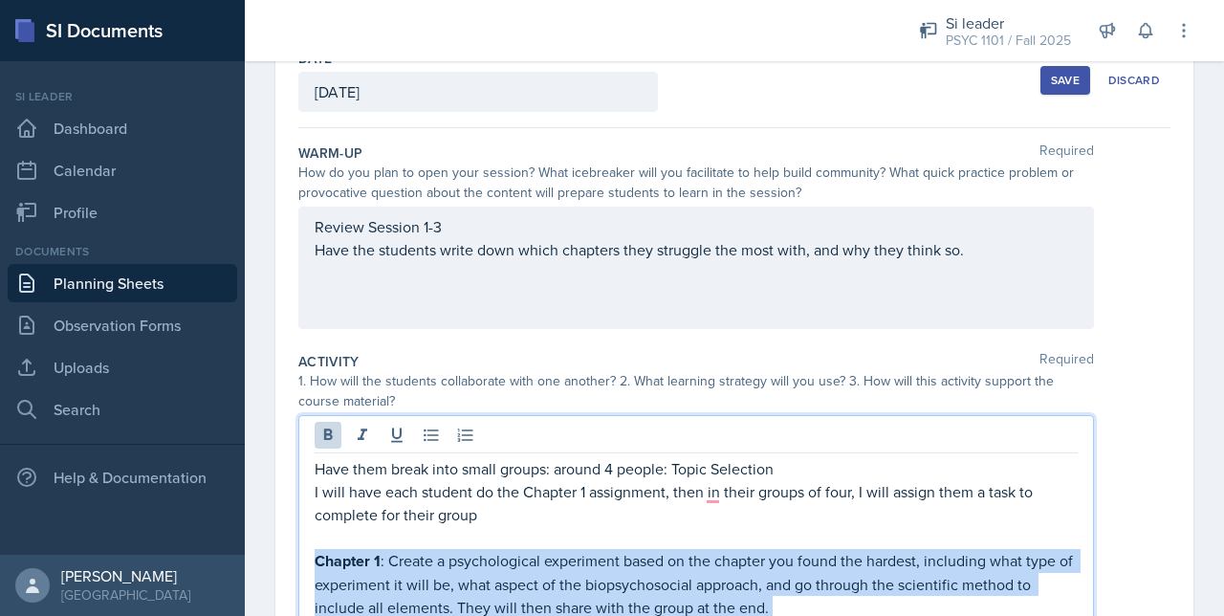
drag, startPoint x: 526, startPoint y: 466, endPoint x: 316, endPoint y: 550, distance: 226.5
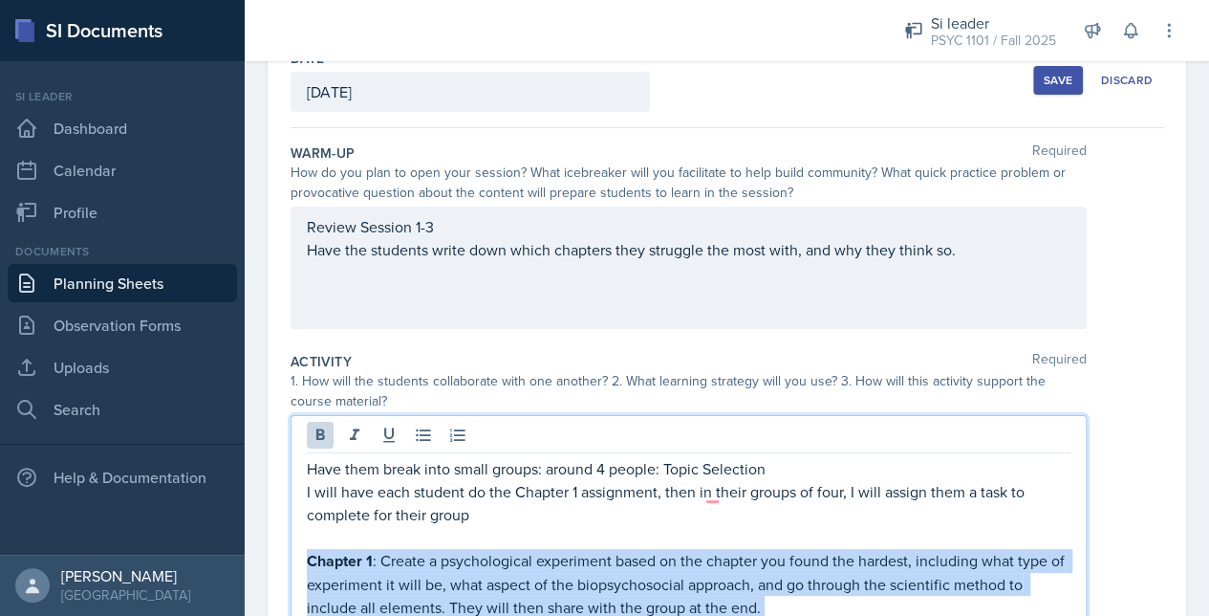
copy div "Chapter 1 : Create a psychological experiment based on the chapter you found th…"
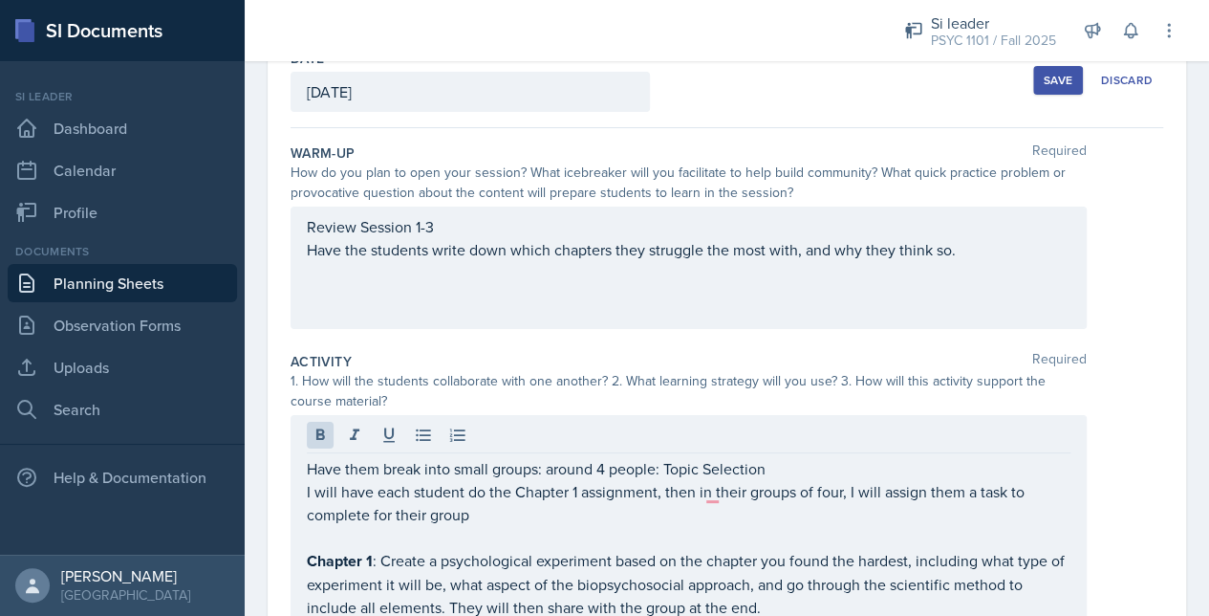
click at [472, 286] on div "Review Session 1-3 Have the students write down which chapters they struggle th…" at bounding box center [689, 268] width 796 height 122
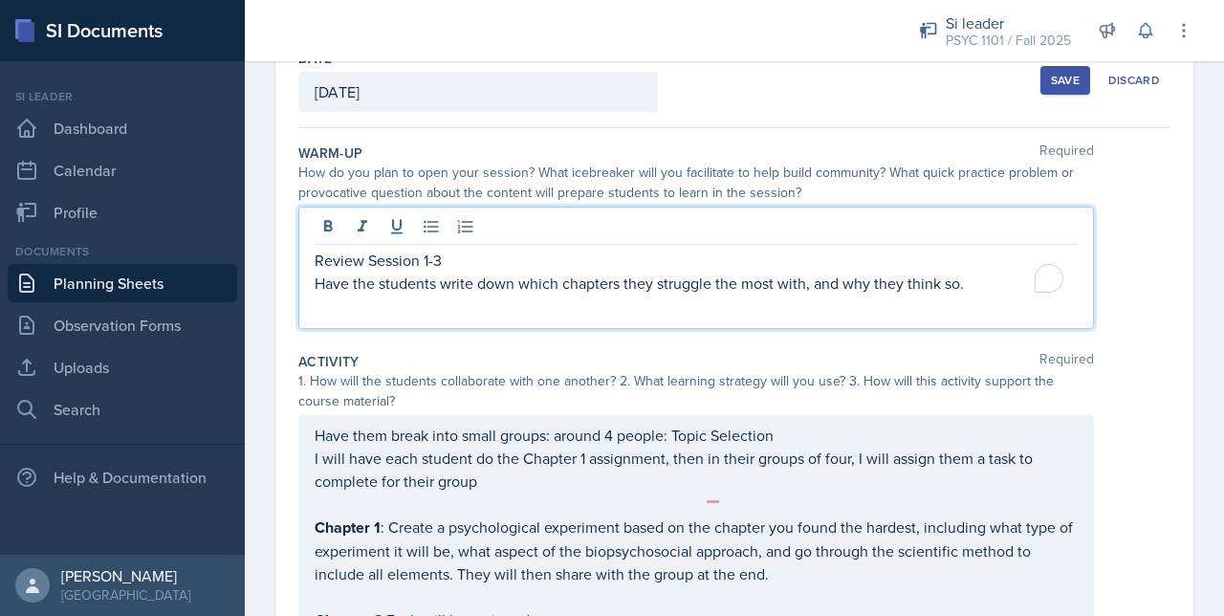
scroll to position [149, 0]
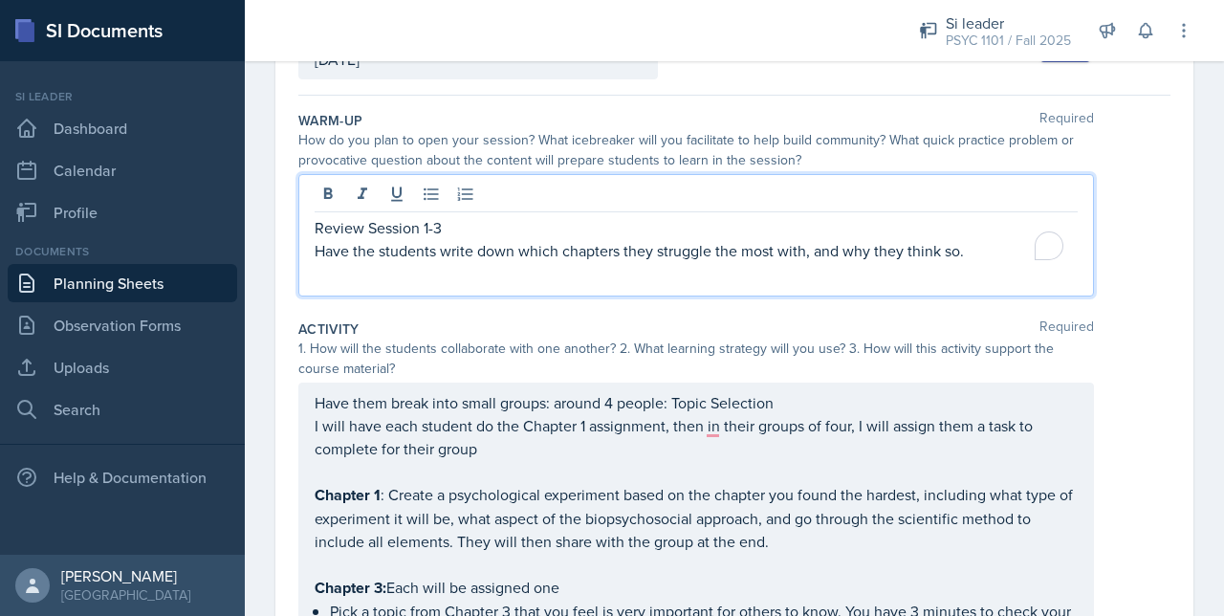
click at [386, 298] on div "Warm-Up Required How do you plan to open your session? What icebreaker will you…" at bounding box center [734, 207] width 872 height 208
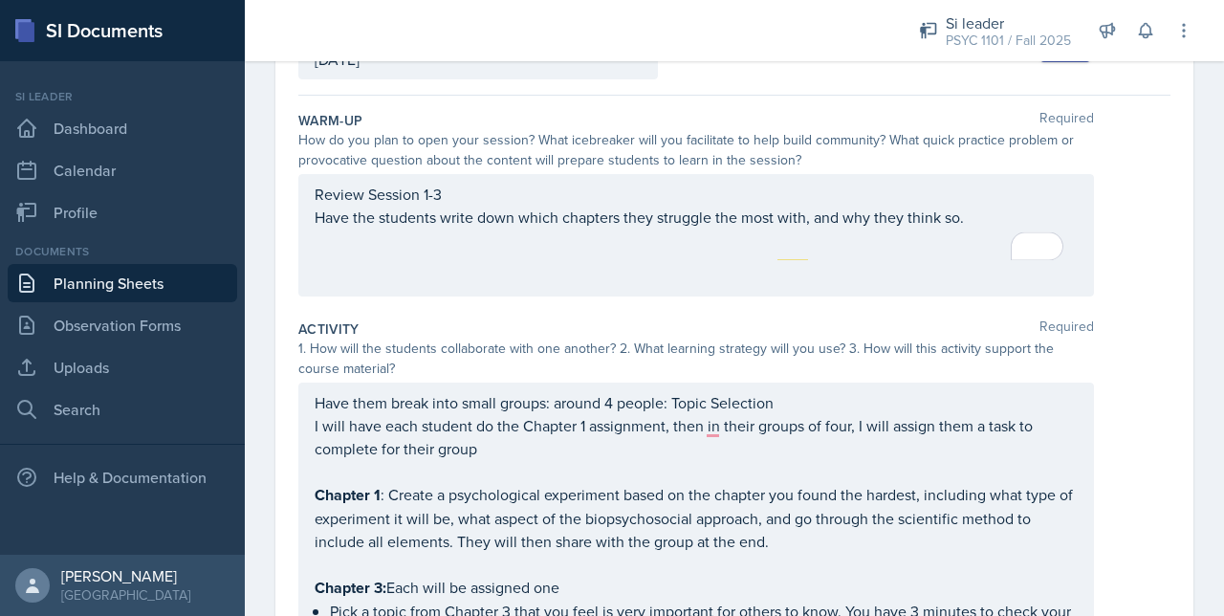
scroll to position [0, 0]
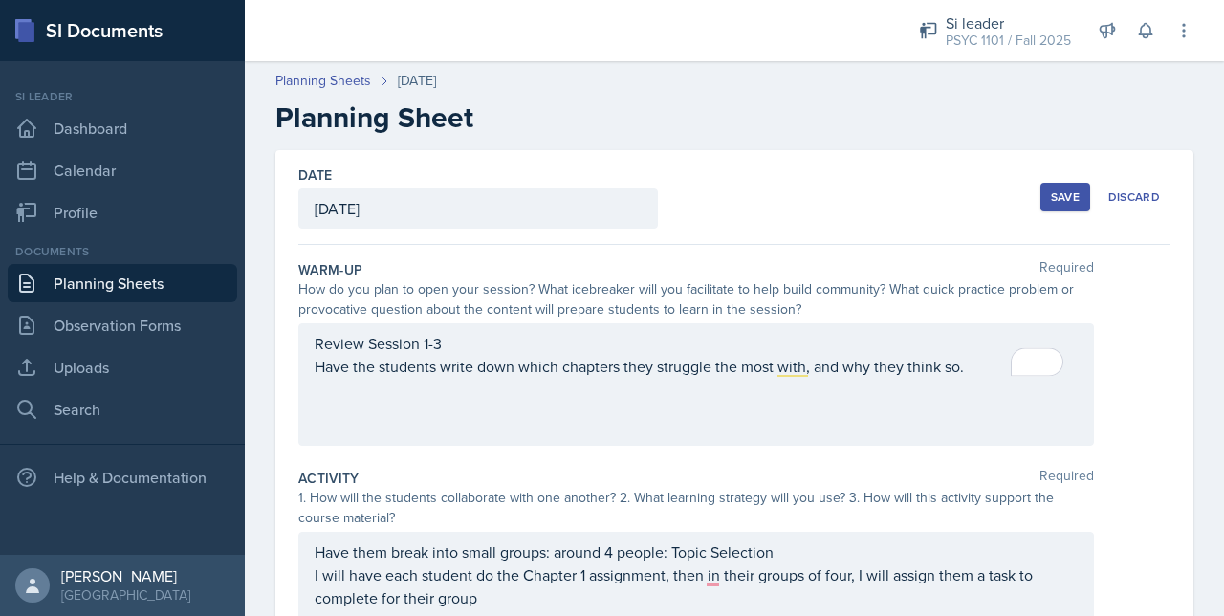
click at [1061, 198] on div "Save" at bounding box center [1065, 196] width 29 height 15
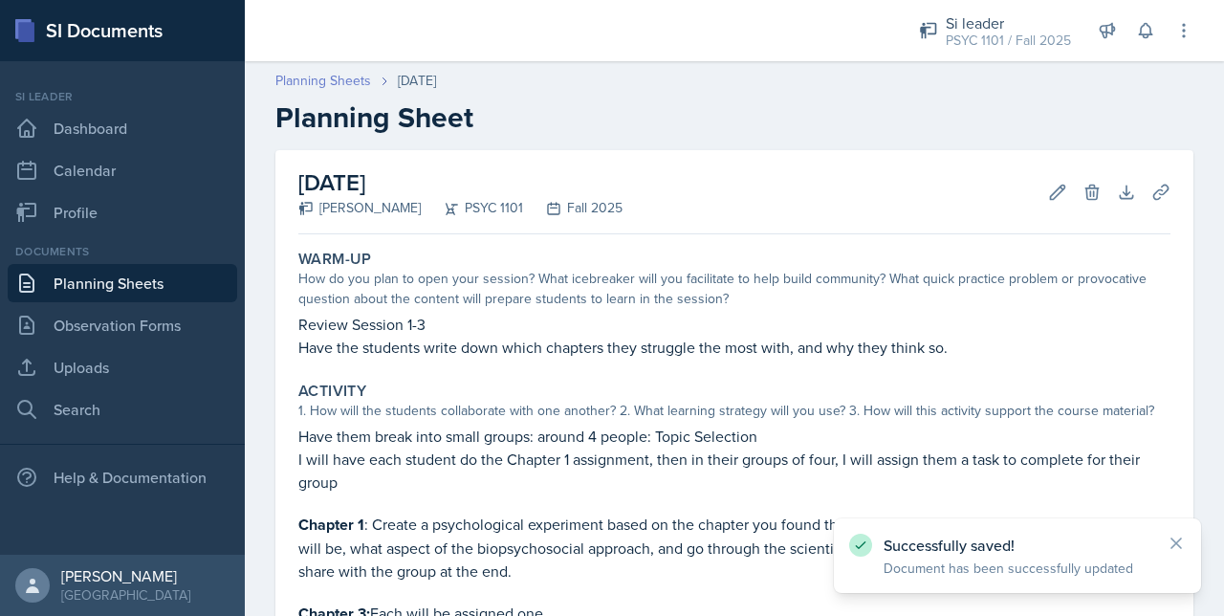
click at [304, 83] on link "Planning Sheets" at bounding box center [323, 81] width 96 height 20
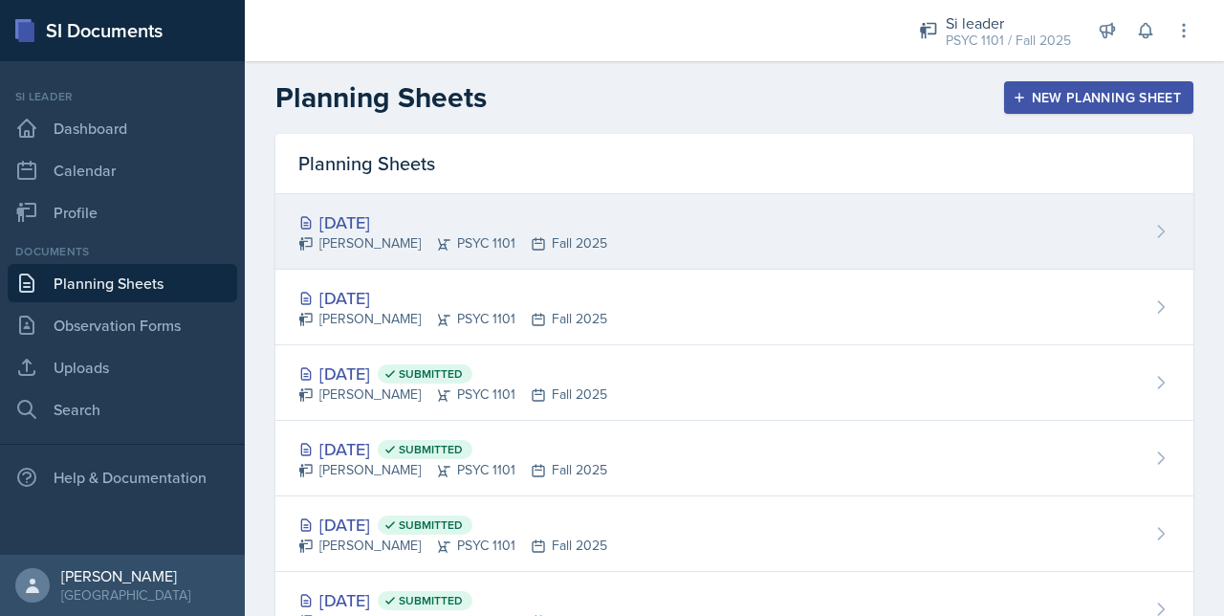
click at [338, 228] on div "[DATE]" at bounding box center [452, 222] width 309 height 26
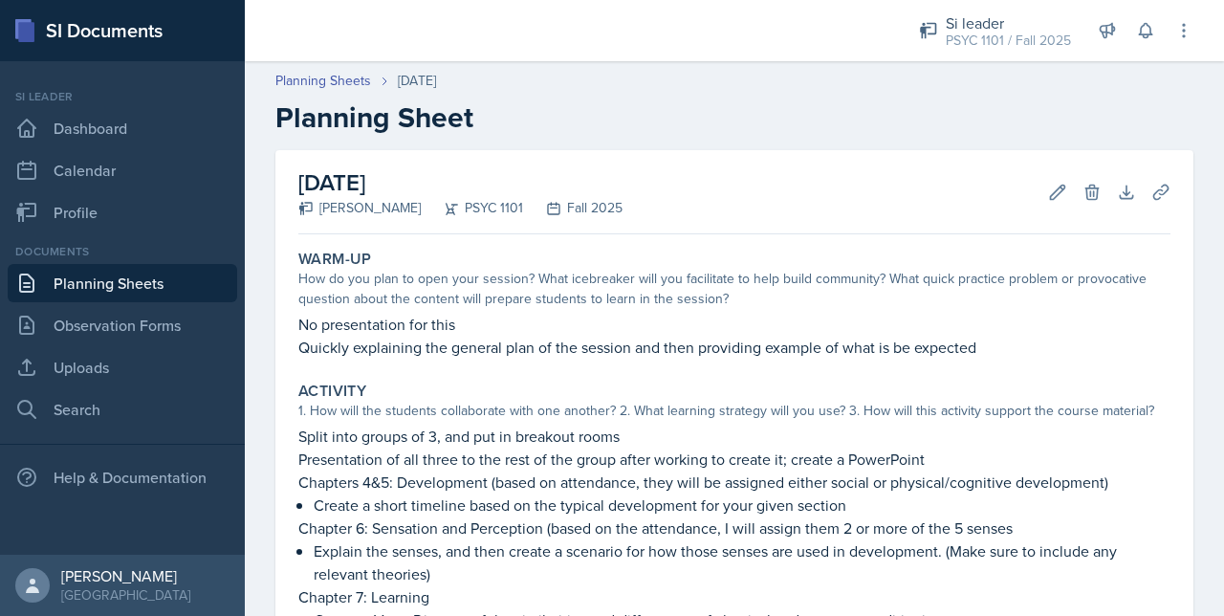
scroll to position [178, 0]
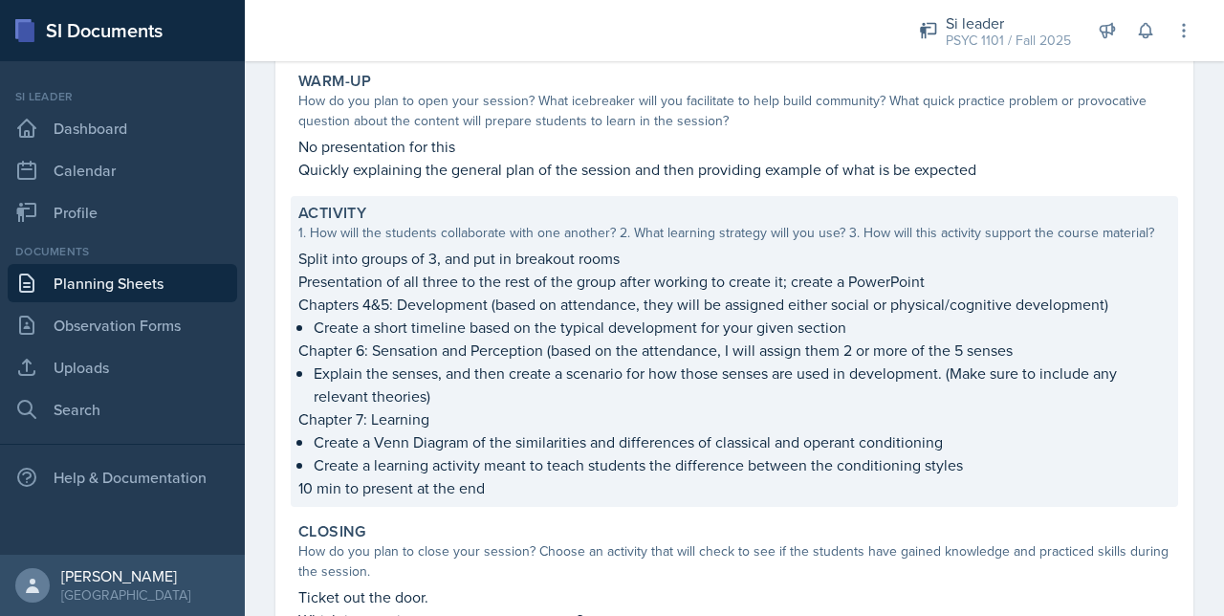
click at [338, 278] on p "Presentation of all three to the rest of the group after working to create it; …" at bounding box center [734, 281] width 872 height 23
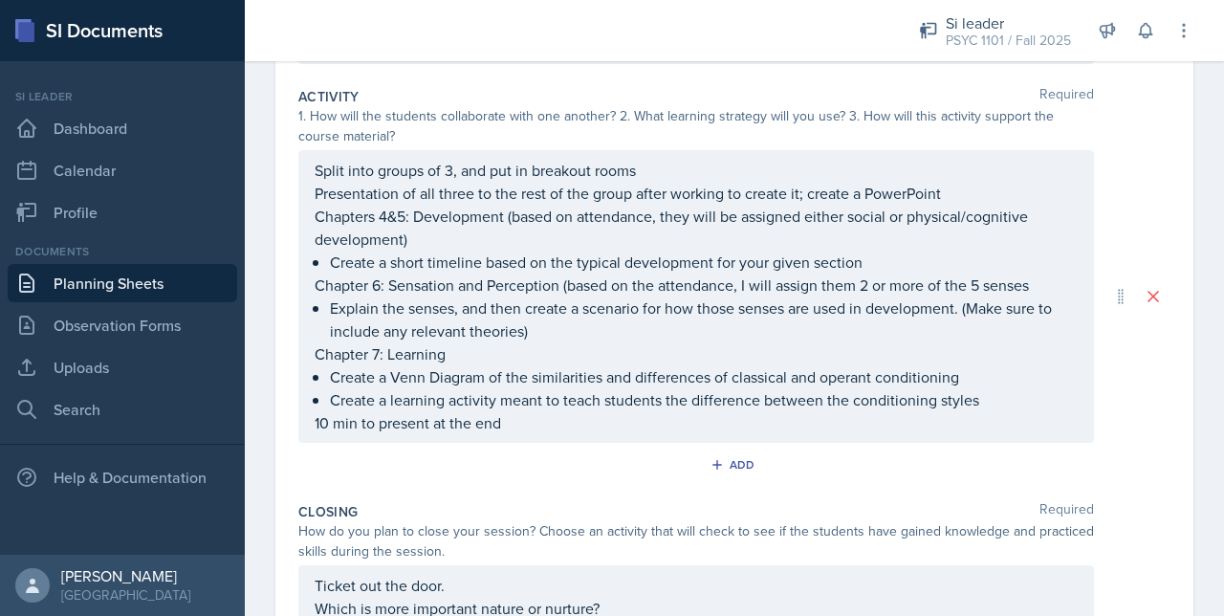
scroll to position [415, 0]
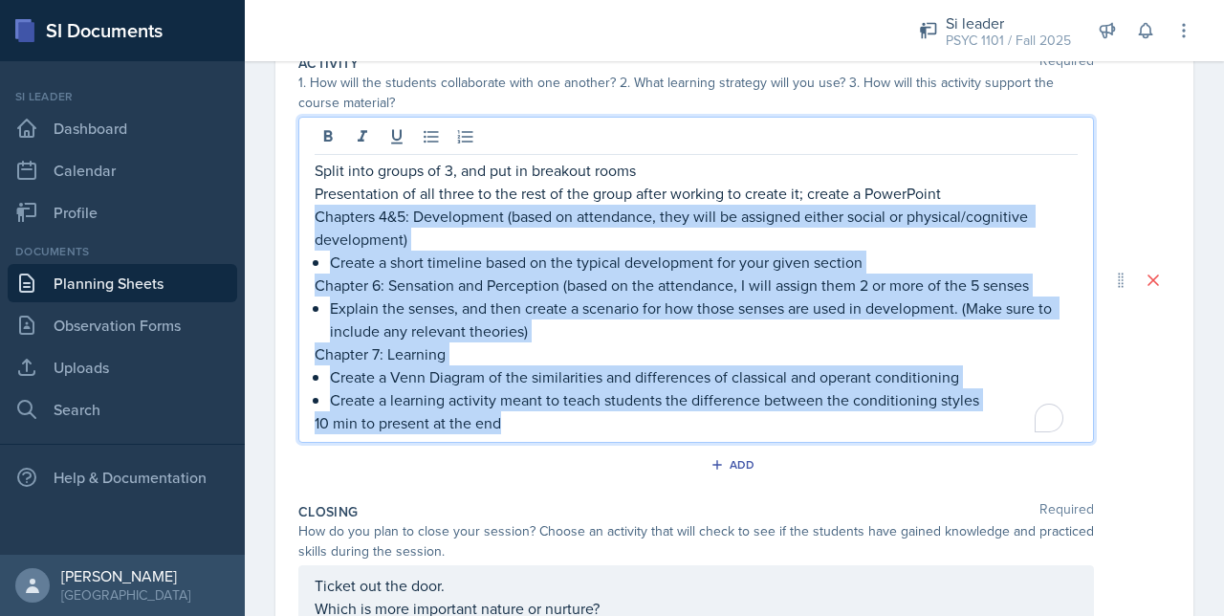
drag, startPoint x: 515, startPoint y: 422, endPoint x: 313, endPoint y: 215, distance: 289.4
click at [313, 215] on div "Split into groups of 3, and put in breakout rooms Presentation of all three to …" at bounding box center [695, 280] width 795 height 326
copy div "Chapters 4&5: Development (based on attendance, they will be assigned either so…"
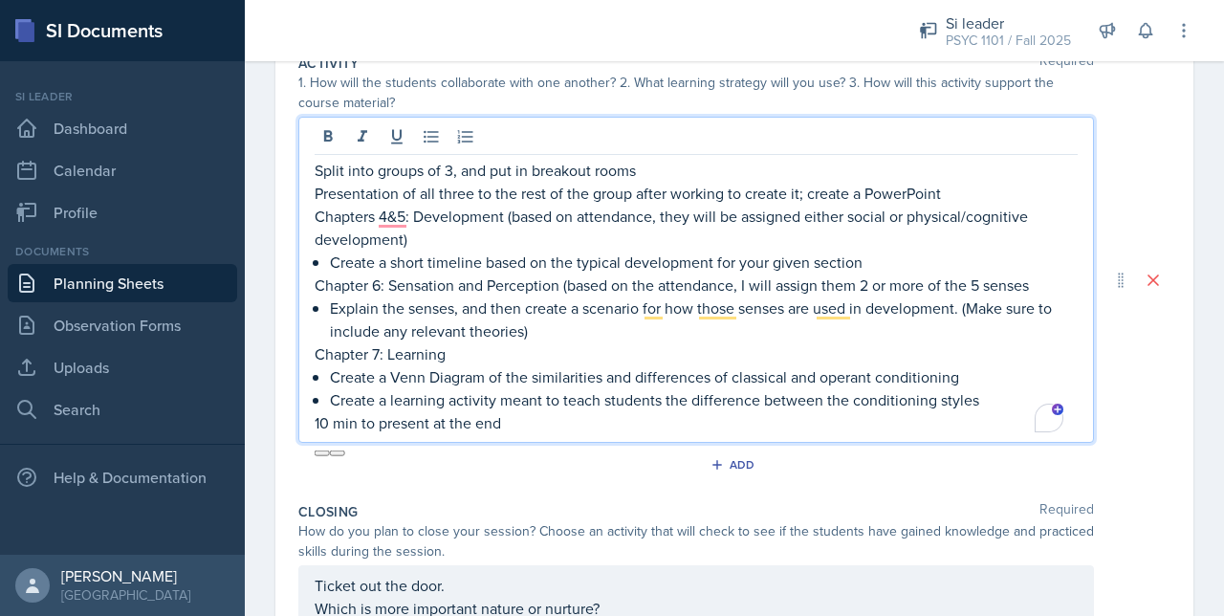
click at [433, 487] on div "Activity Required 1. How will the students collaborate with one another? 2. Wha…" at bounding box center [734, 270] width 872 height 448
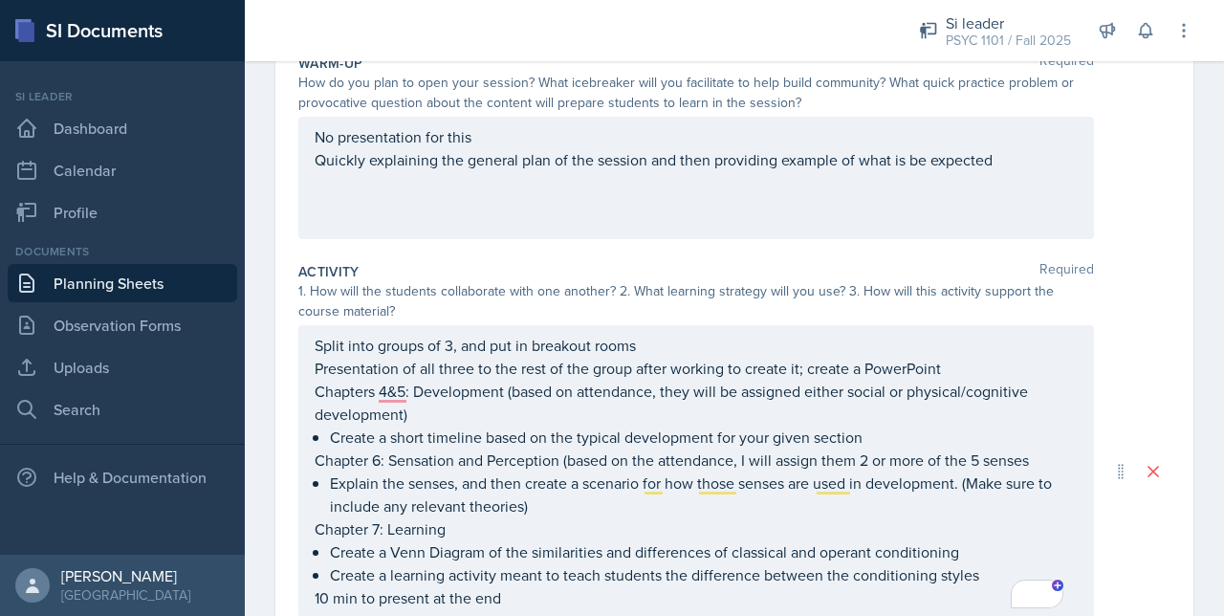
scroll to position [0, 0]
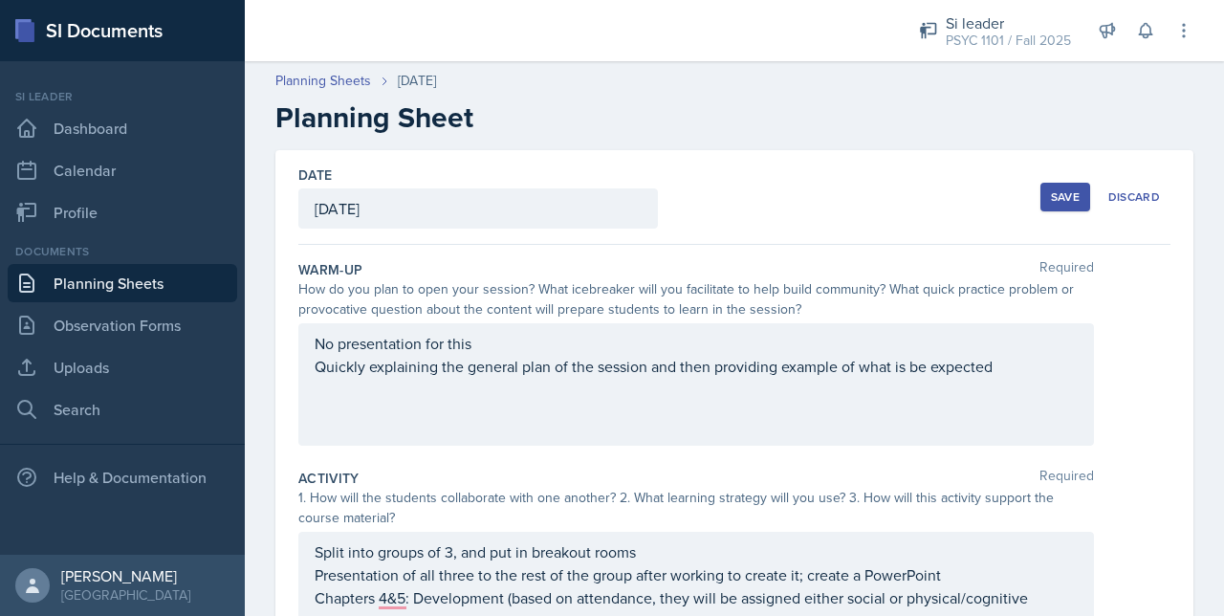
click at [1060, 200] on div "Save" at bounding box center [1065, 196] width 29 height 15
click at [75, 380] on link "Uploads" at bounding box center [122, 367] width 229 height 38
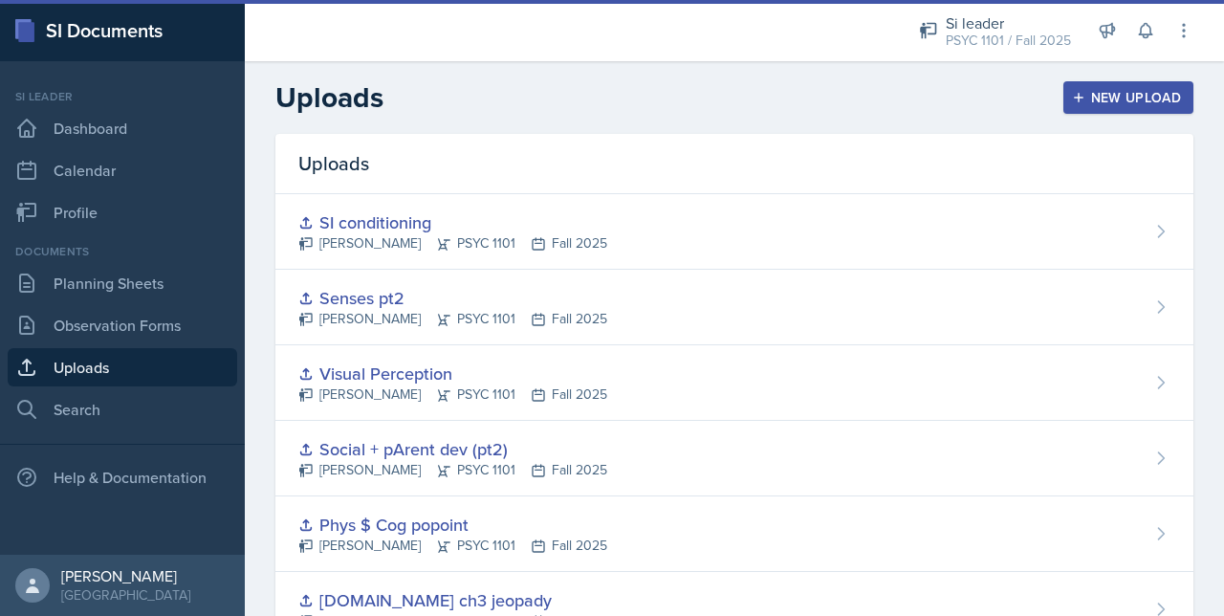
click at [1125, 85] on button "New Upload" at bounding box center [1128, 97] width 131 height 33
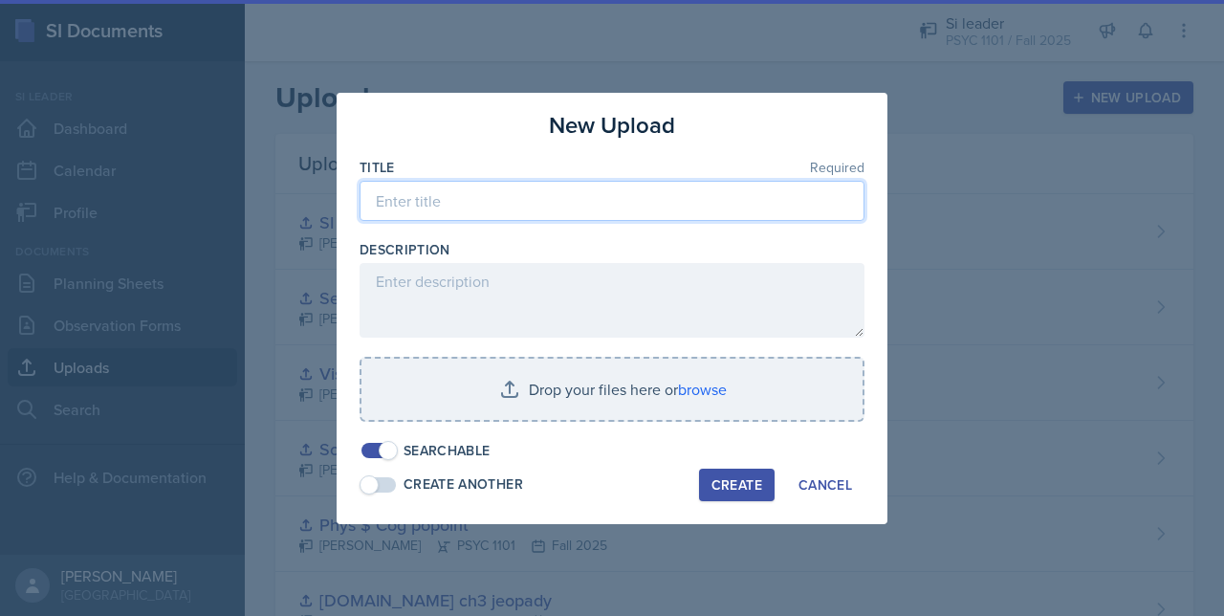
click at [557, 206] on input at bounding box center [611, 201] width 505 height 40
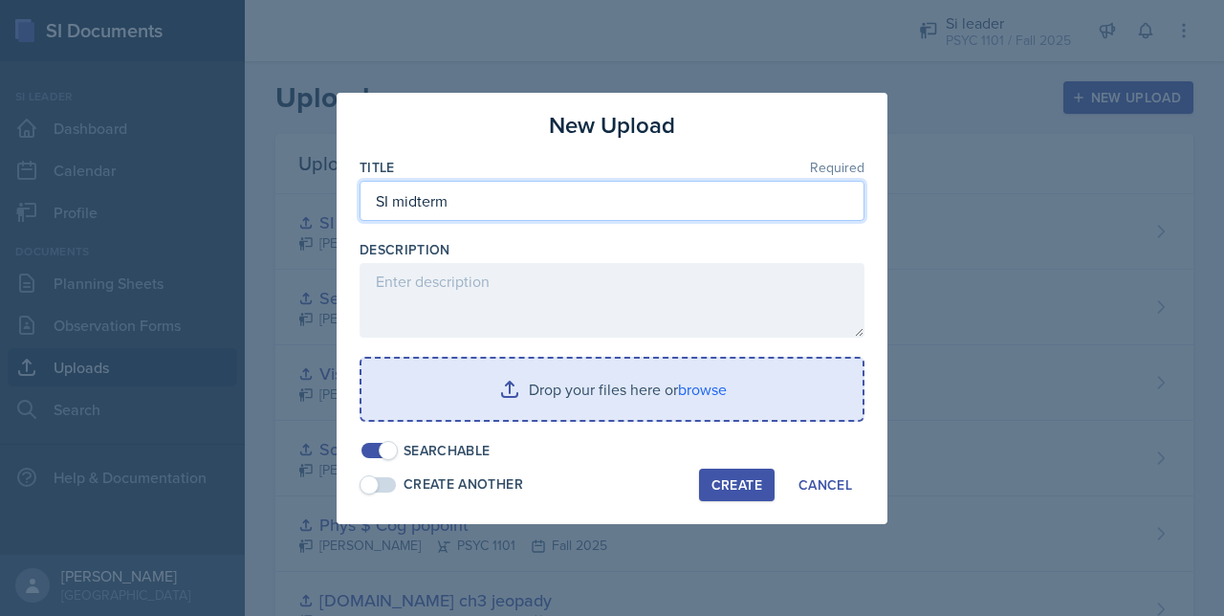
type input "SI midterm"
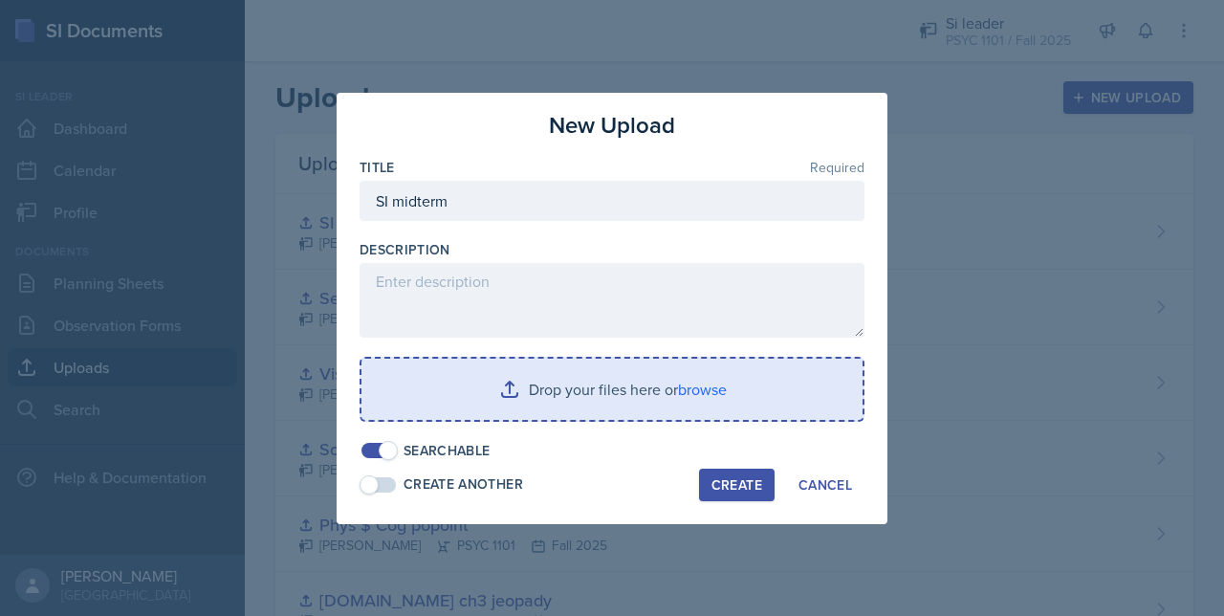
click at [534, 370] on input "file" at bounding box center [611, 389] width 501 height 61
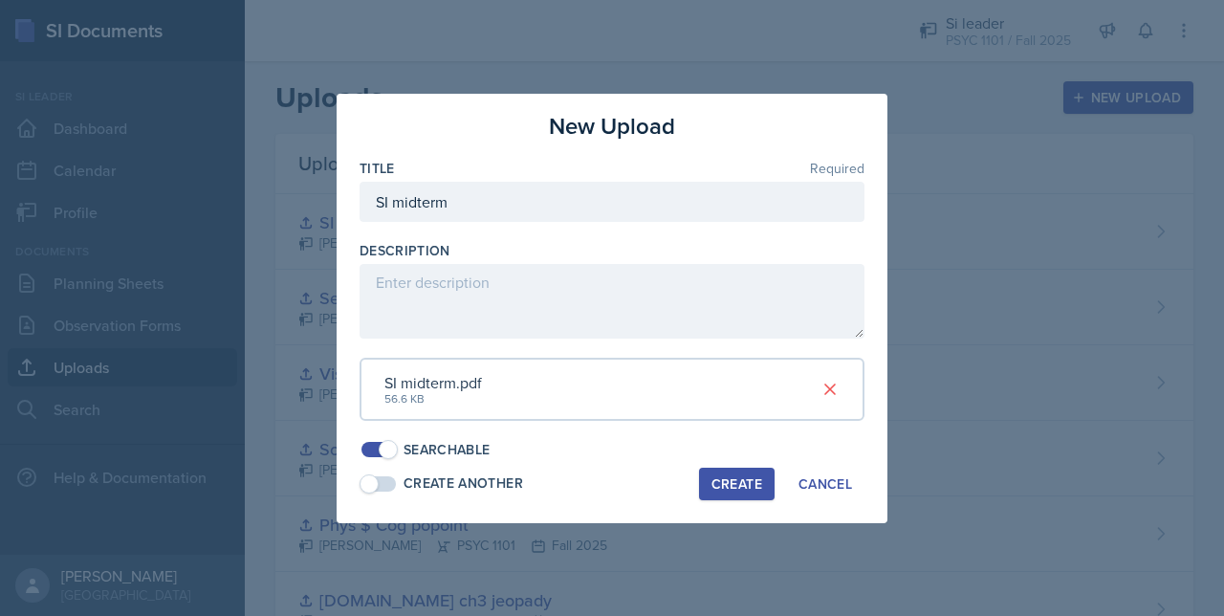
click at [714, 477] on div "Create" at bounding box center [736, 483] width 51 height 15
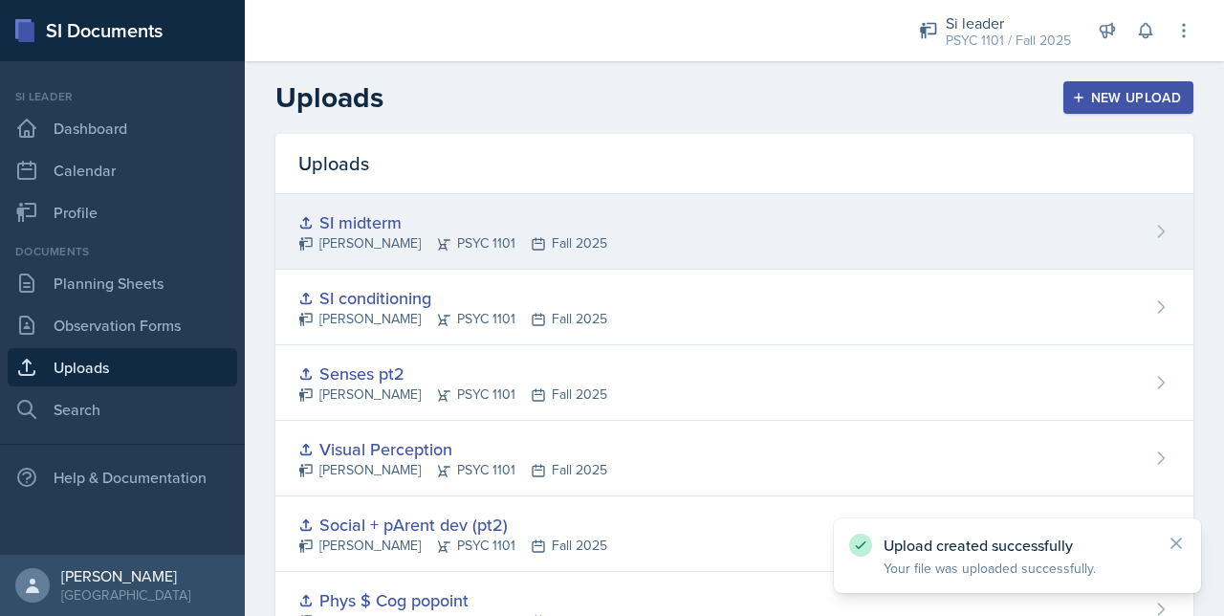
click at [555, 215] on div "SI midterm" at bounding box center [452, 222] width 309 height 26
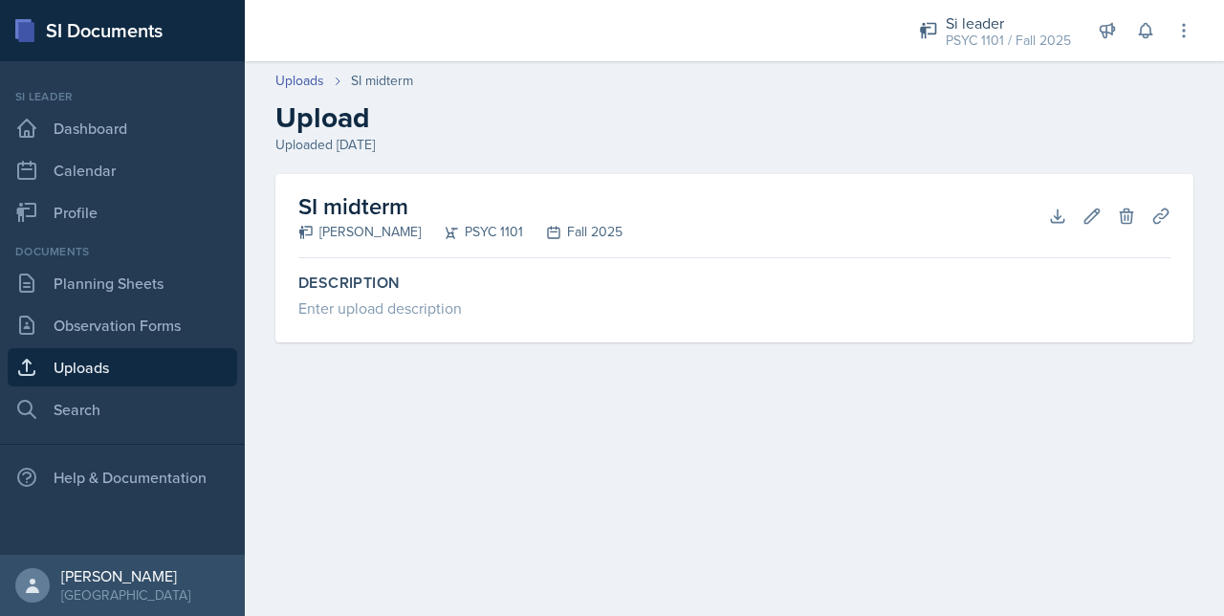
click at [302, 93] on div "Uploads SI midterm Upload Uploaded [DATE]" at bounding box center [734, 113] width 979 height 84
click at [302, 84] on link "Uploads" at bounding box center [299, 81] width 49 height 20
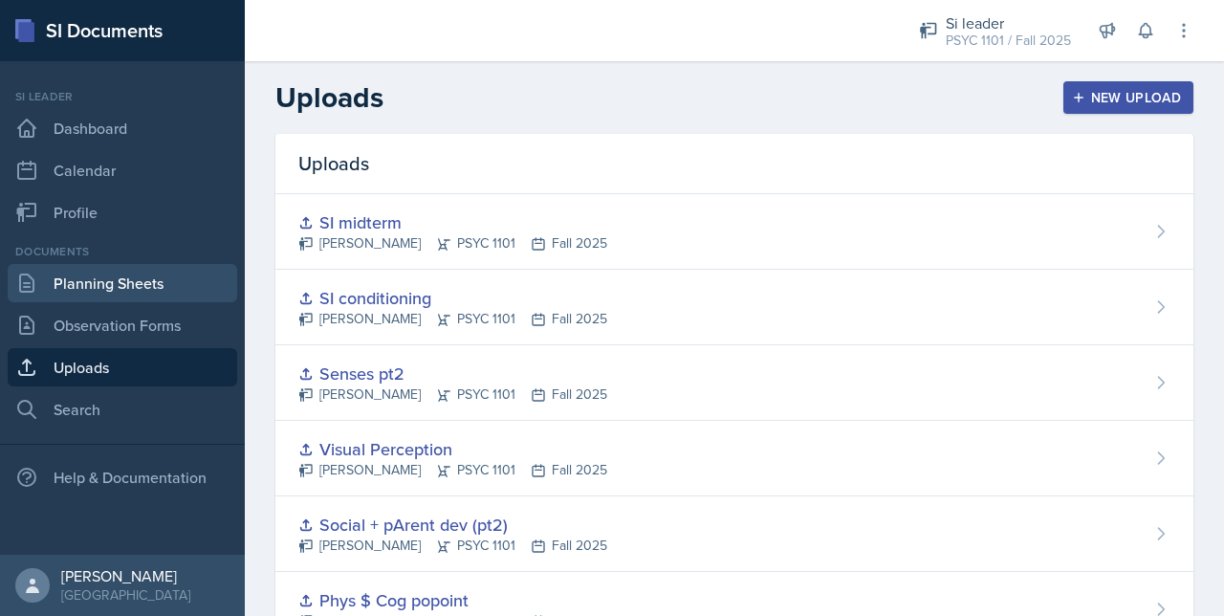
click at [67, 294] on link "Planning Sheets" at bounding box center [122, 283] width 229 height 38
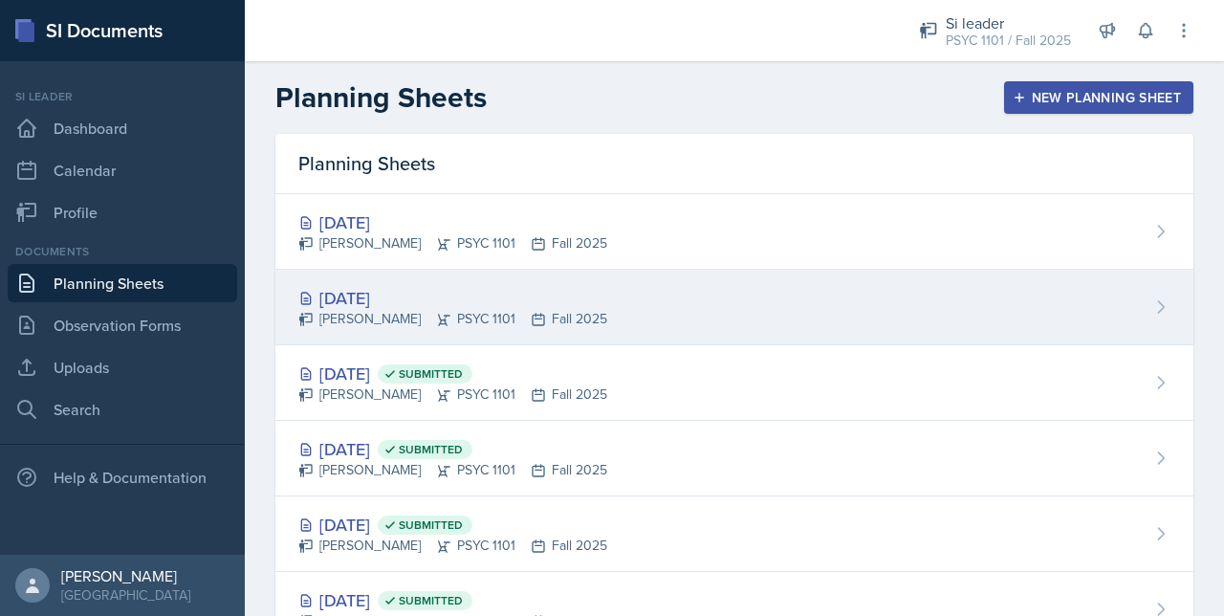
click at [674, 319] on div "[DATE] [PERSON_NAME] PSYC 1101 Fall 2025" at bounding box center [734, 308] width 918 height 76
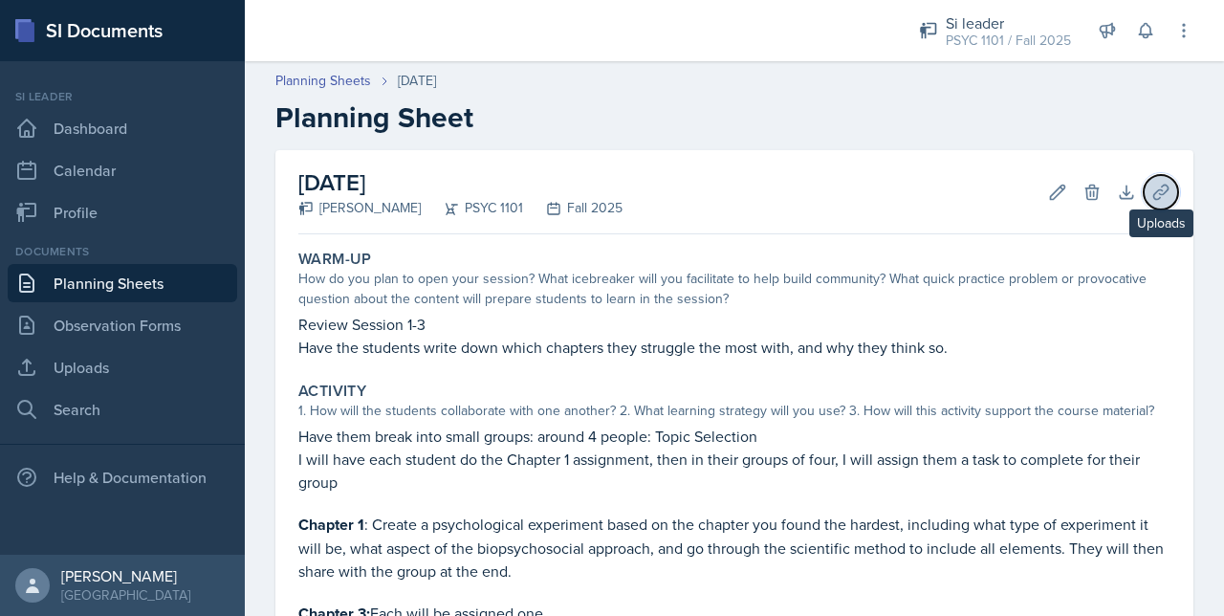
click at [1151, 183] on icon at bounding box center [1160, 192] width 19 height 19
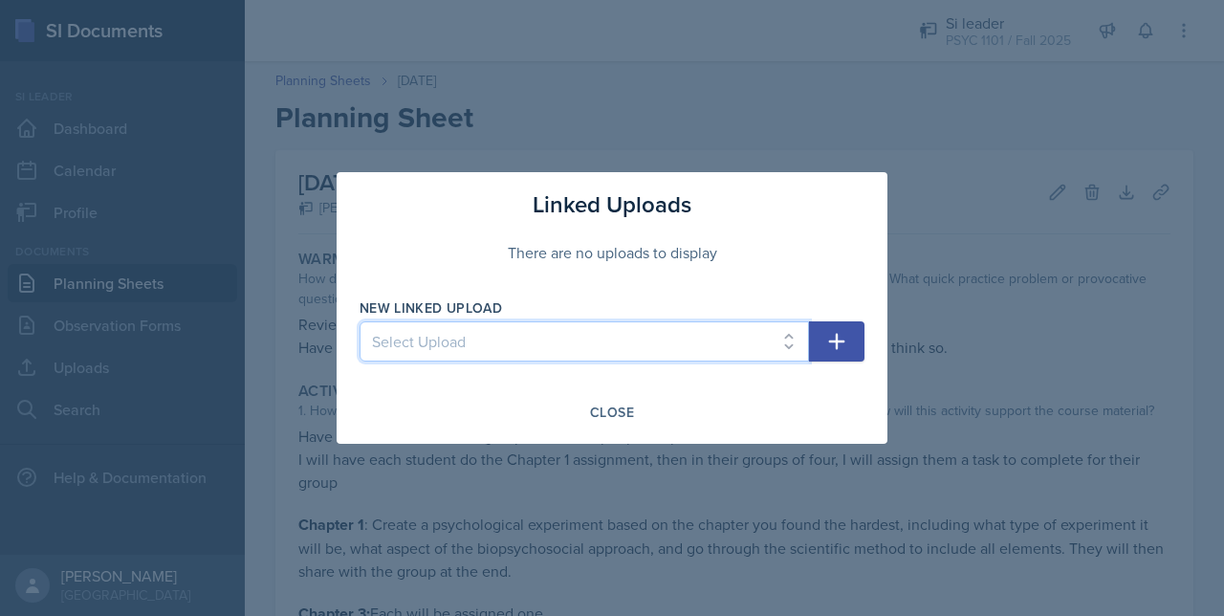
click at [762, 344] on select "Select Upload 08-15 Mock Sesh [DOMAIN_NAME] 2 (chap 3) [DOMAIN_NAME] - 1 [DOMAI…" at bounding box center [583, 341] width 449 height 40
select select "cdd4c86d-8bc3-46bf-8431-6e596c562eb3"
click at [359, 321] on select "Select Upload 08-15 Mock Sesh [DOMAIN_NAME] 2 (chap 3) [DOMAIN_NAME] - 1 [DOMAI…" at bounding box center [583, 341] width 449 height 40
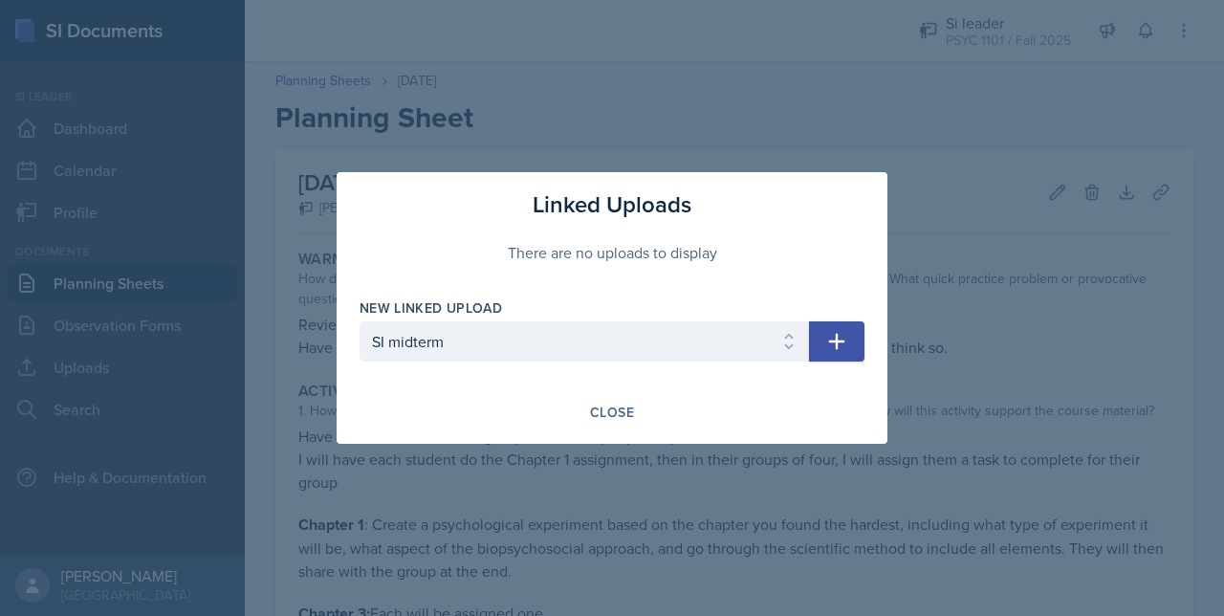
click at [821, 332] on button "button" at bounding box center [836, 341] width 55 height 40
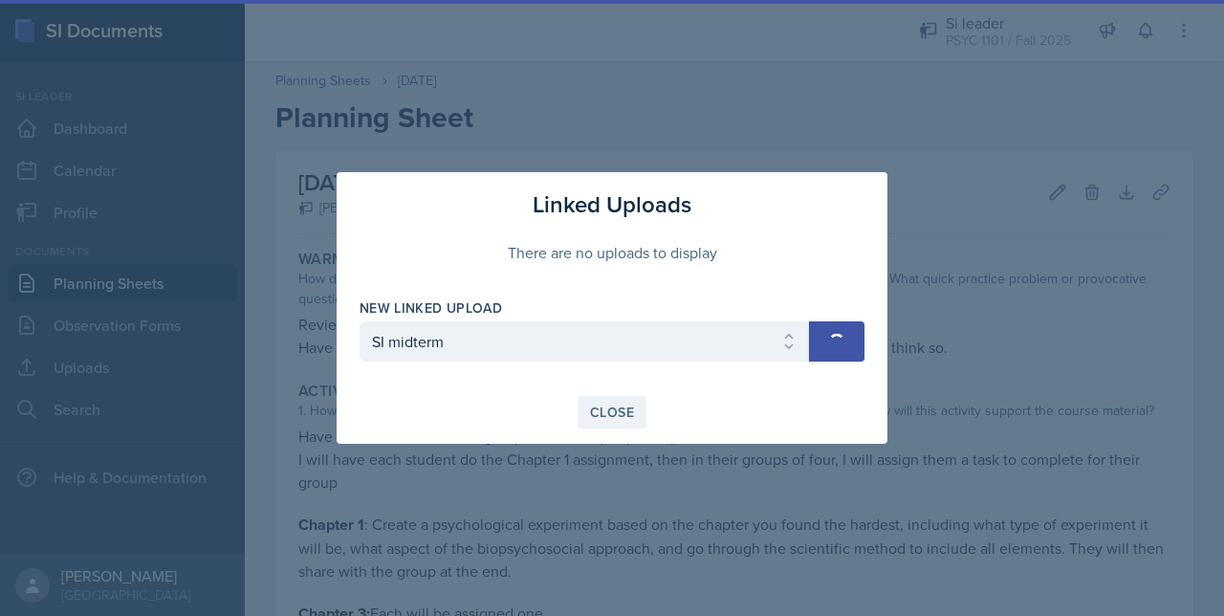
select select
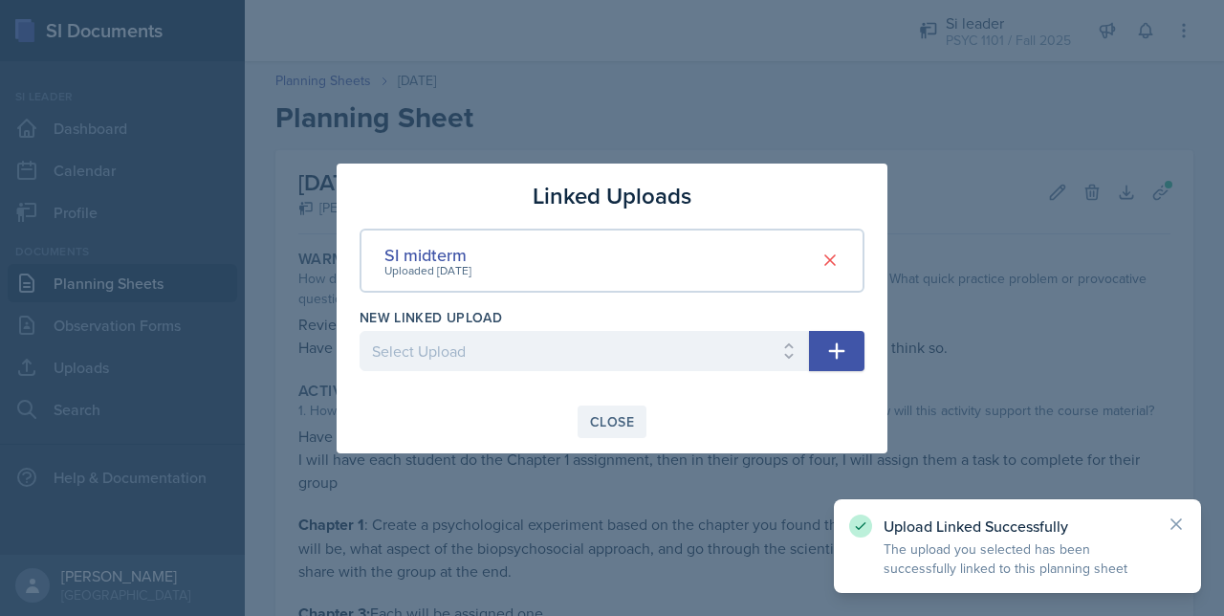
click at [620, 415] on div "Close" at bounding box center [612, 421] width 44 height 15
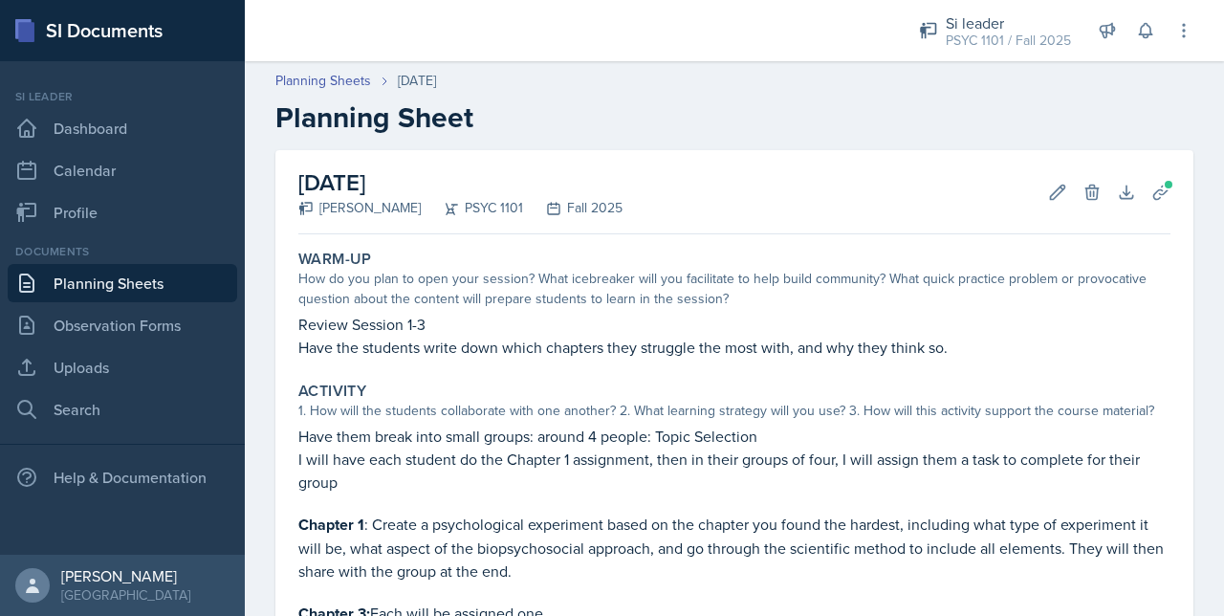
click at [307, 70] on header "Planning Sheets [DATE] Planning Sheet" at bounding box center [734, 103] width 979 height 102
click at [311, 74] on link "Planning Sheets" at bounding box center [323, 81] width 96 height 20
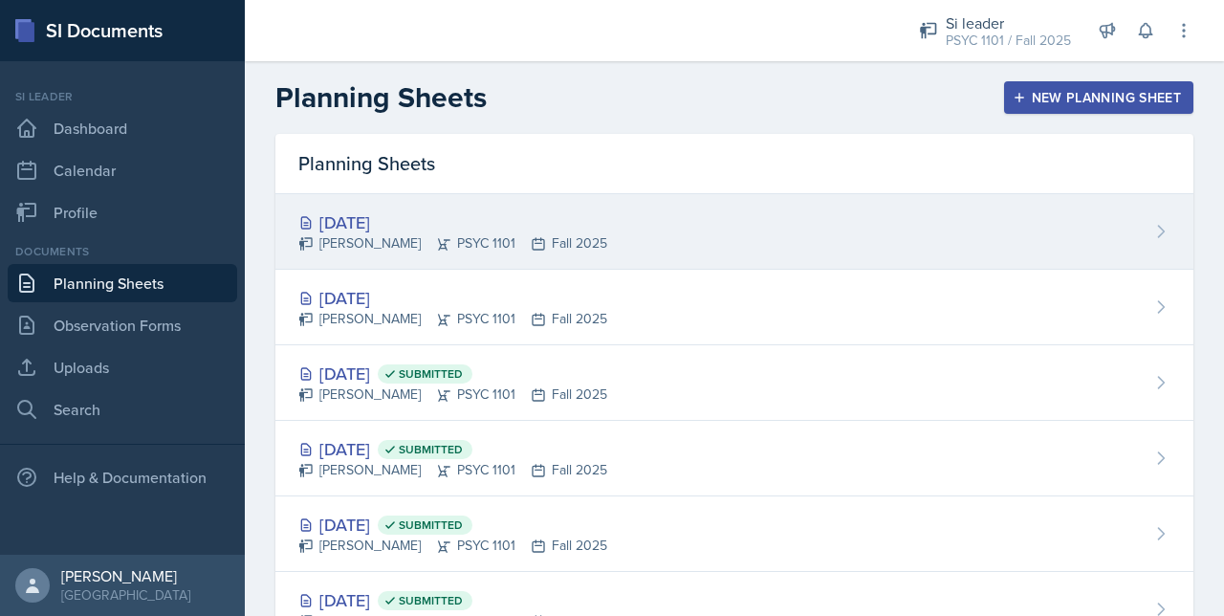
click at [959, 241] on div "[DATE] [PERSON_NAME] PSYC 1101 Fall 2025" at bounding box center [734, 232] width 918 height 76
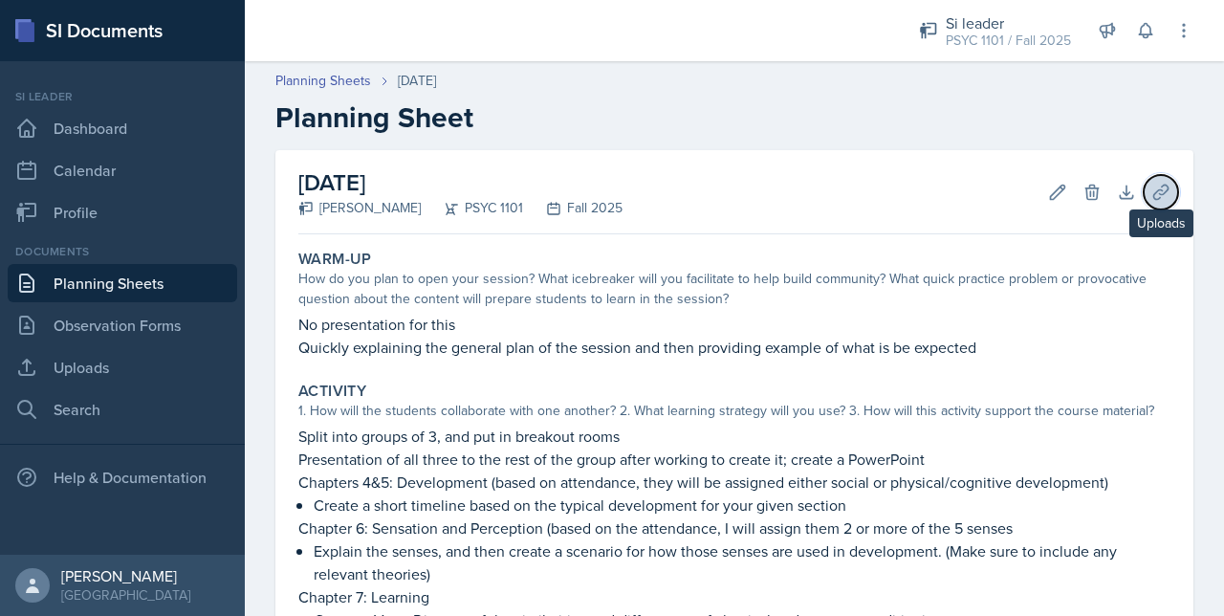
click at [1151, 194] on icon at bounding box center [1160, 192] width 19 height 19
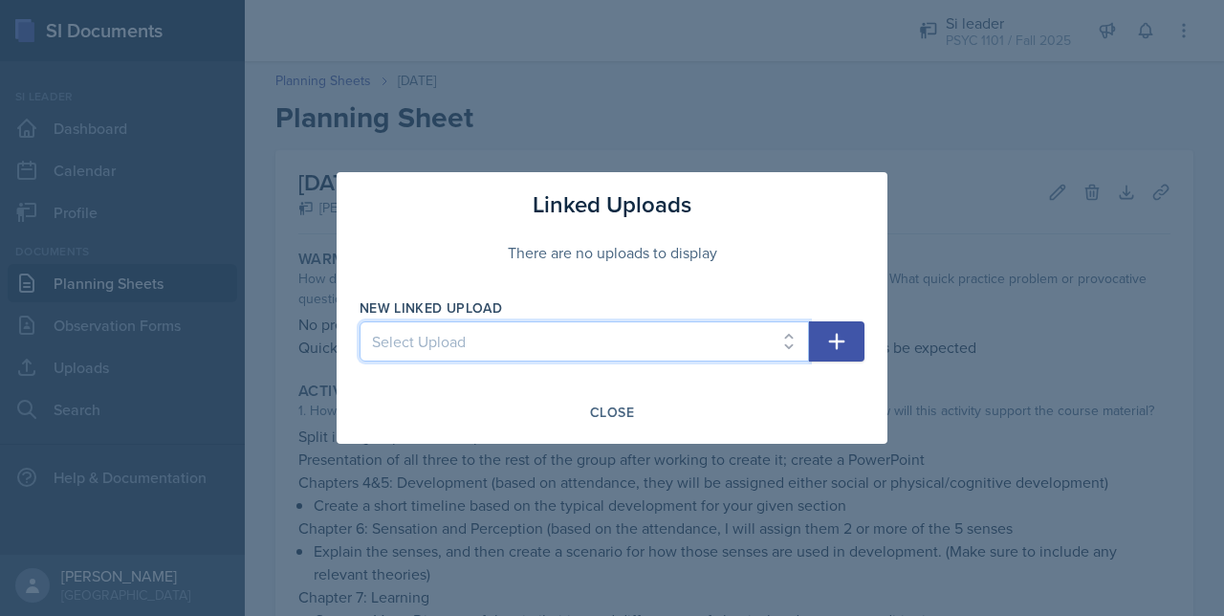
click at [757, 357] on select "Select Upload 08-15 Mock Sesh [DOMAIN_NAME] 2 (chap 3) [DOMAIN_NAME] - 1 [DOMAI…" at bounding box center [583, 341] width 449 height 40
select select "cdd4c86d-8bc3-46bf-8431-6e596c562eb3"
click at [359, 321] on select "Select Upload 08-15 Mock Sesh [DOMAIN_NAME] 2 (chap 3) [DOMAIN_NAME] - 1 [DOMAI…" at bounding box center [583, 341] width 449 height 40
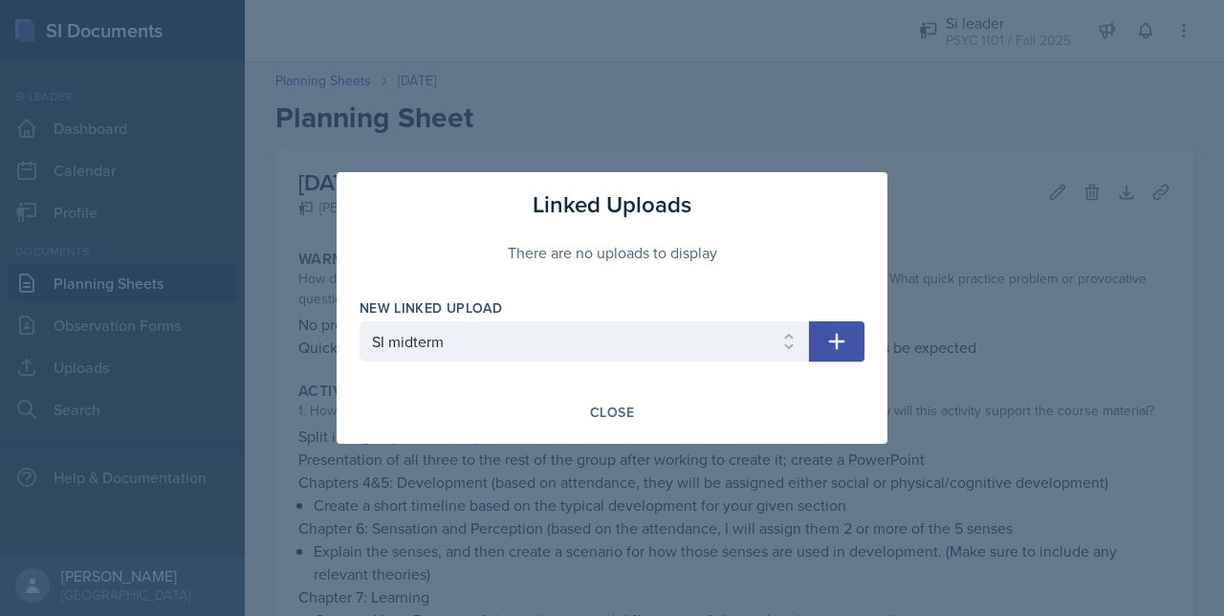
click at [844, 338] on icon "button" at bounding box center [836, 341] width 23 height 23
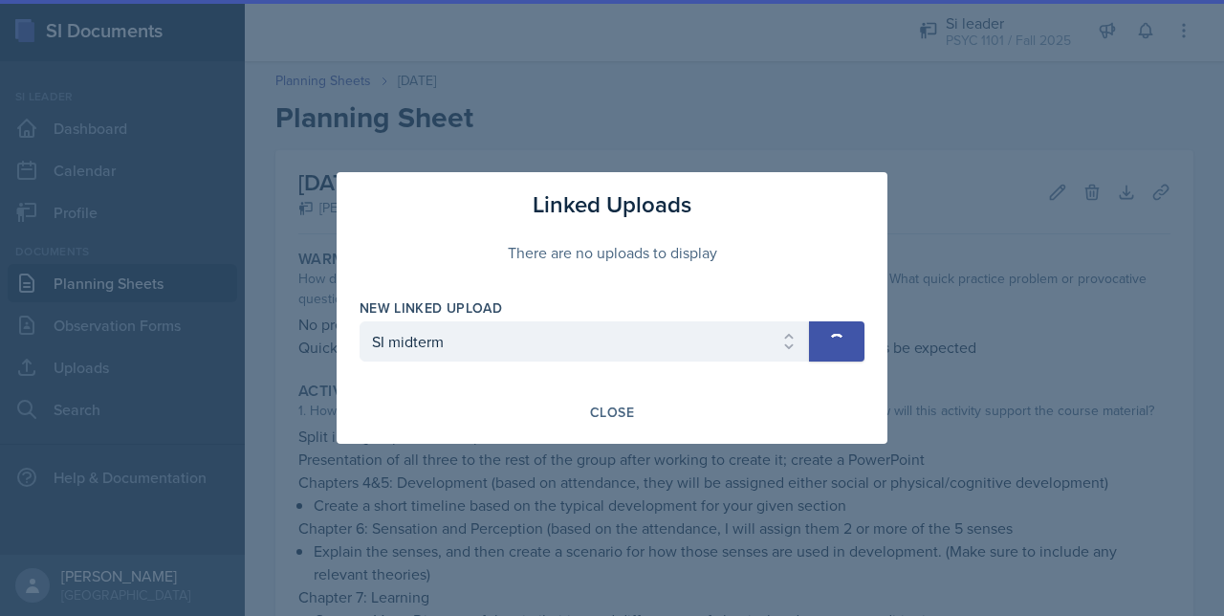
select select
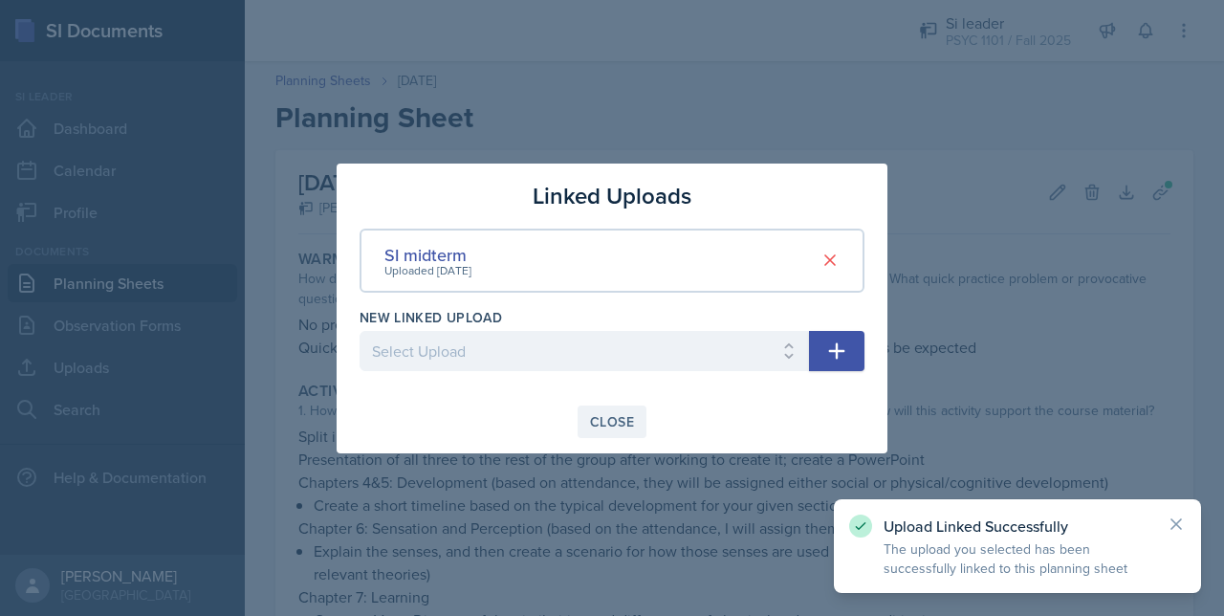
click at [595, 409] on button "Close" at bounding box center [611, 421] width 69 height 33
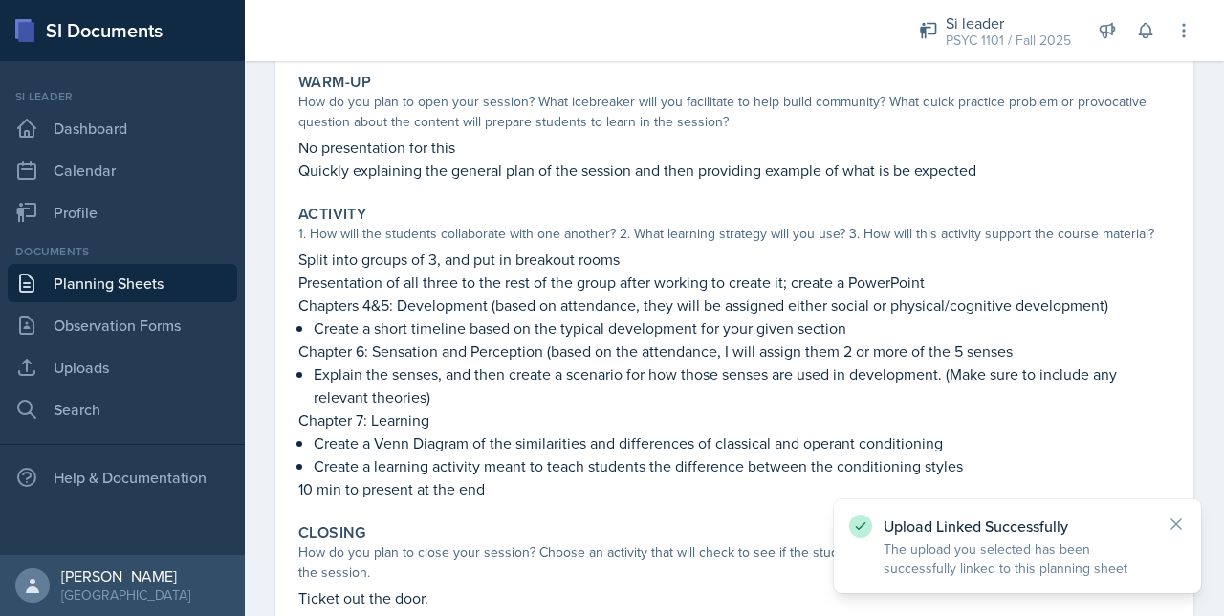
scroll to position [413, 0]
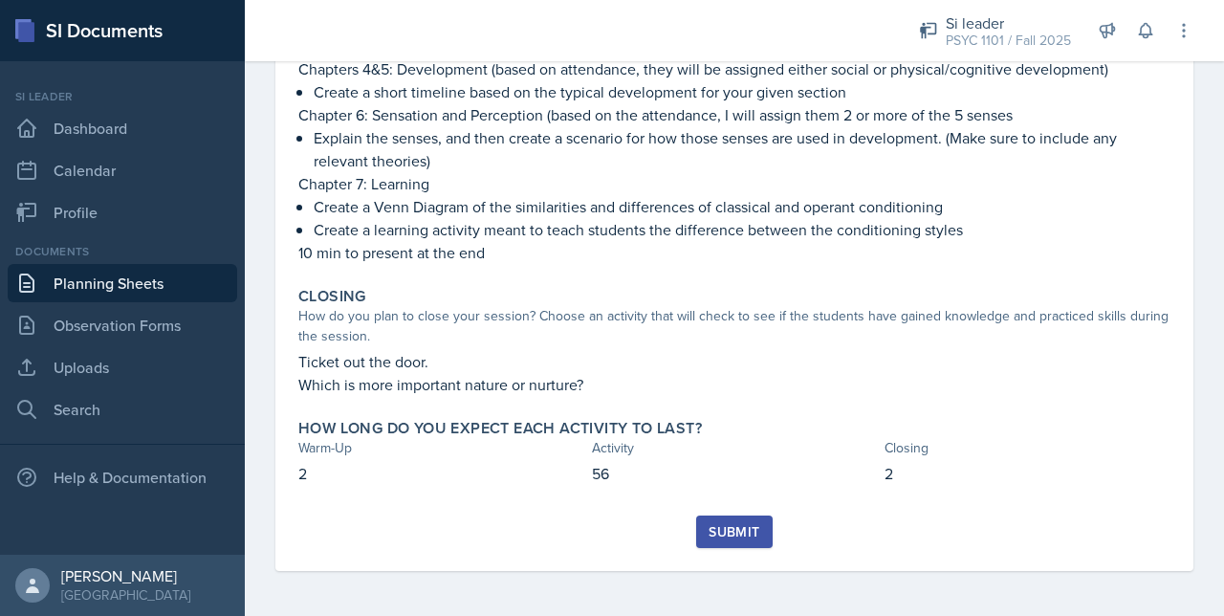
click at [724, 546] on button "Submit" at bounding box center [734, 531] width 76 height 33
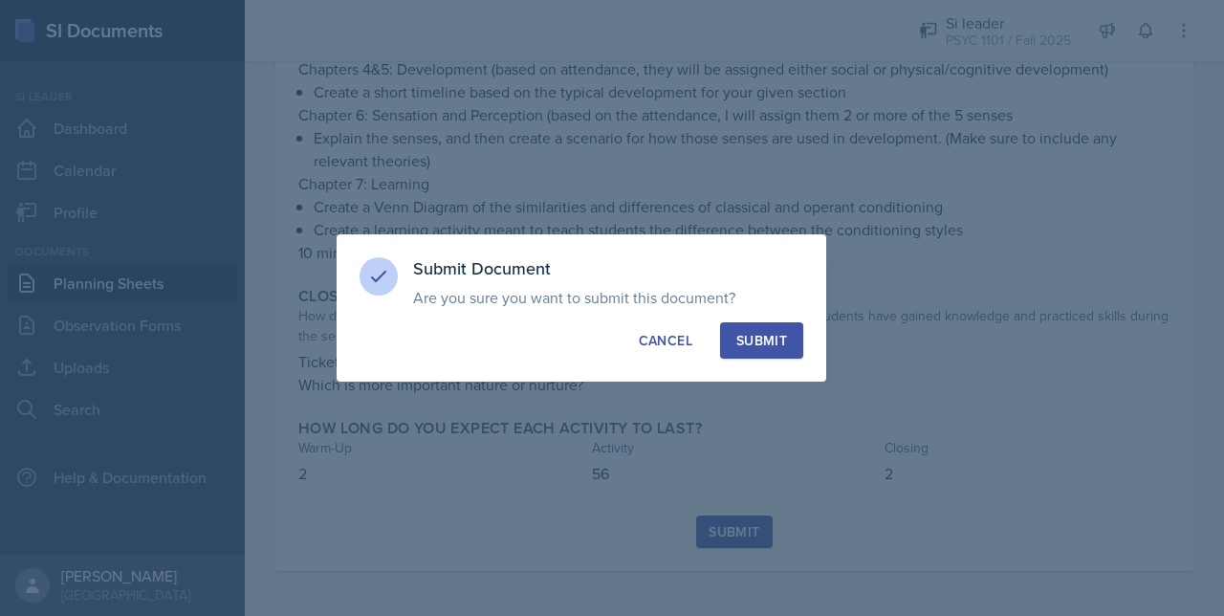
click at [723, 544] on div at bounding box center [612, 308] width 1224 height 616
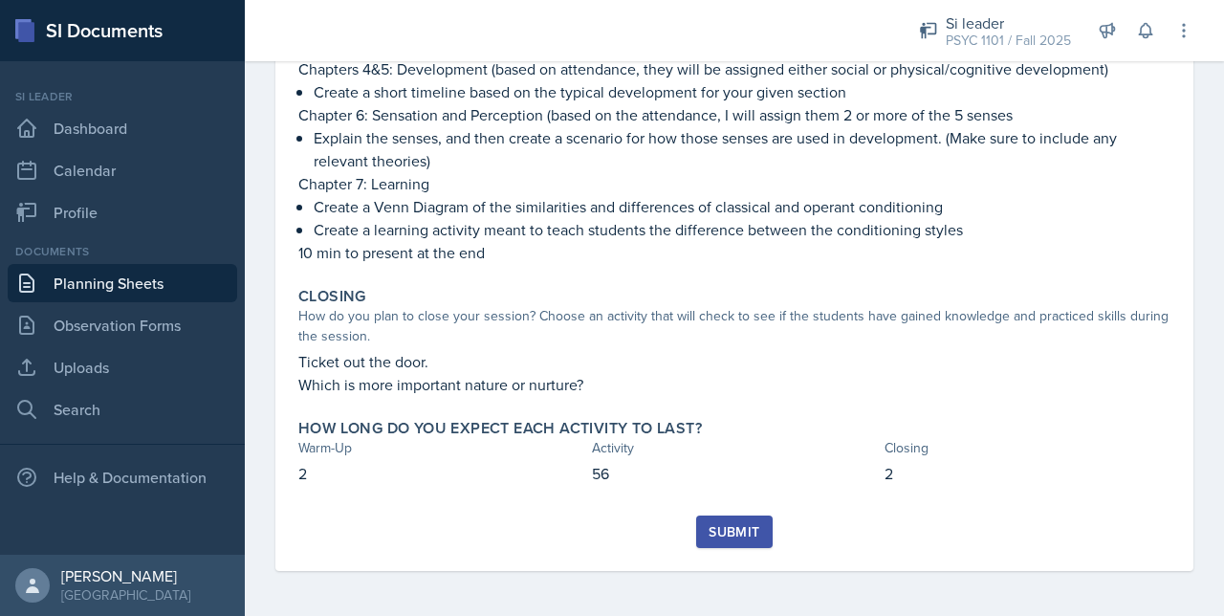
click at [730, 525] on div "Submit" at bounding box center [733, 531] width 51 height 15
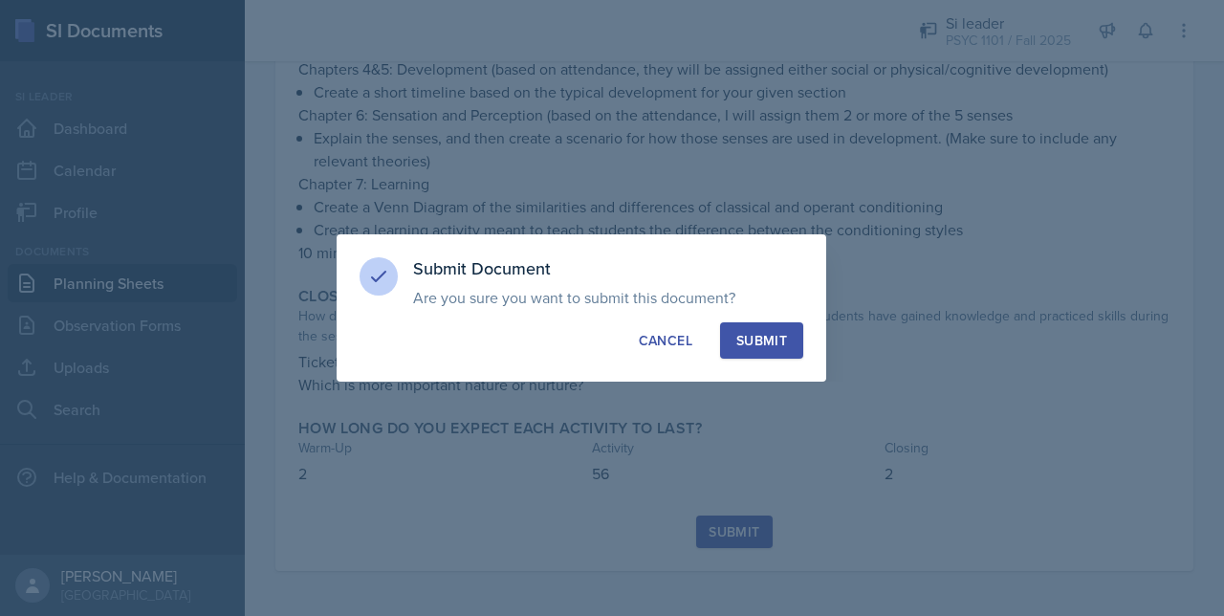
click at [729, 343] on button "Submit" at bounding box center [761, 340] width 83 height 36
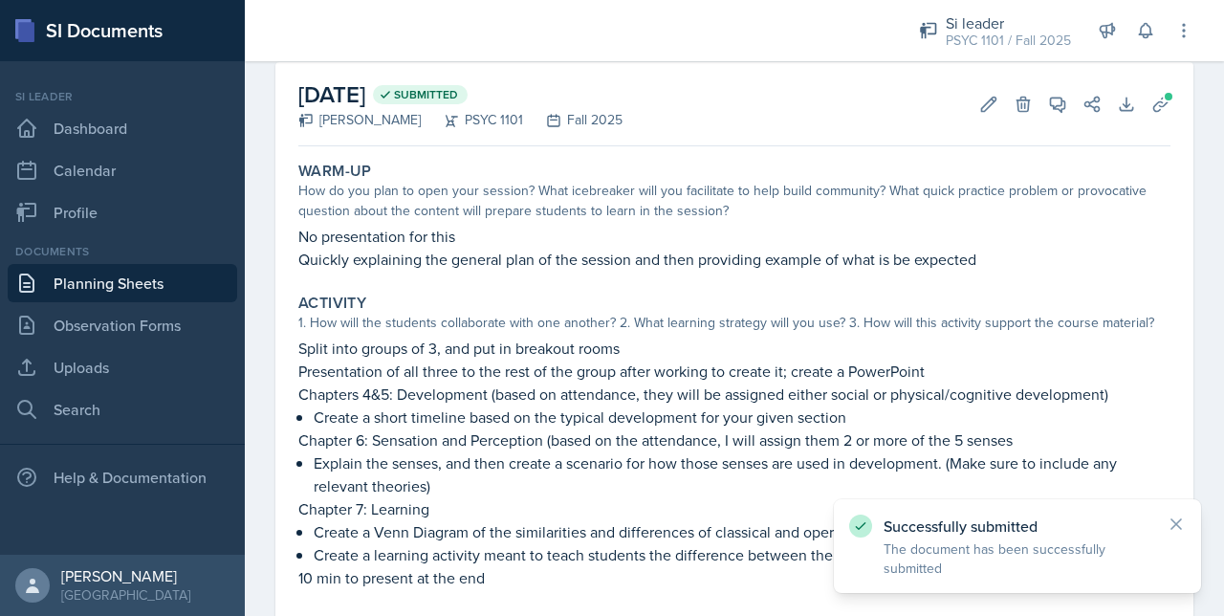
scroll to position [0, 0]
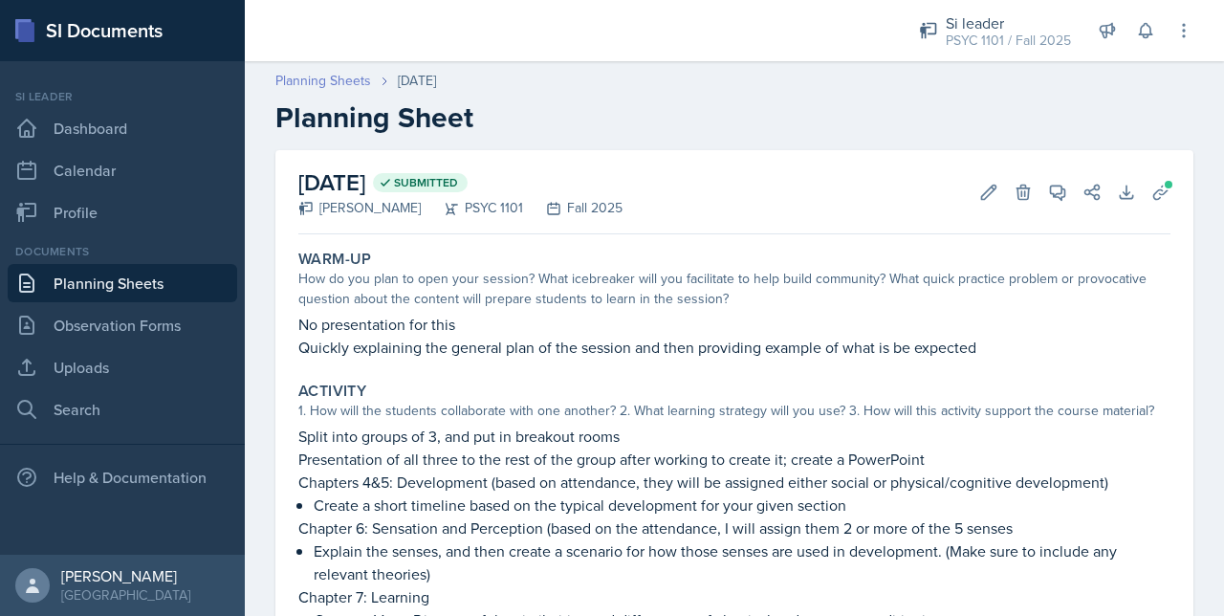
click at [296, 87] on link "Planning Sheets" at bounding box center [323, 81] width 96 height 20
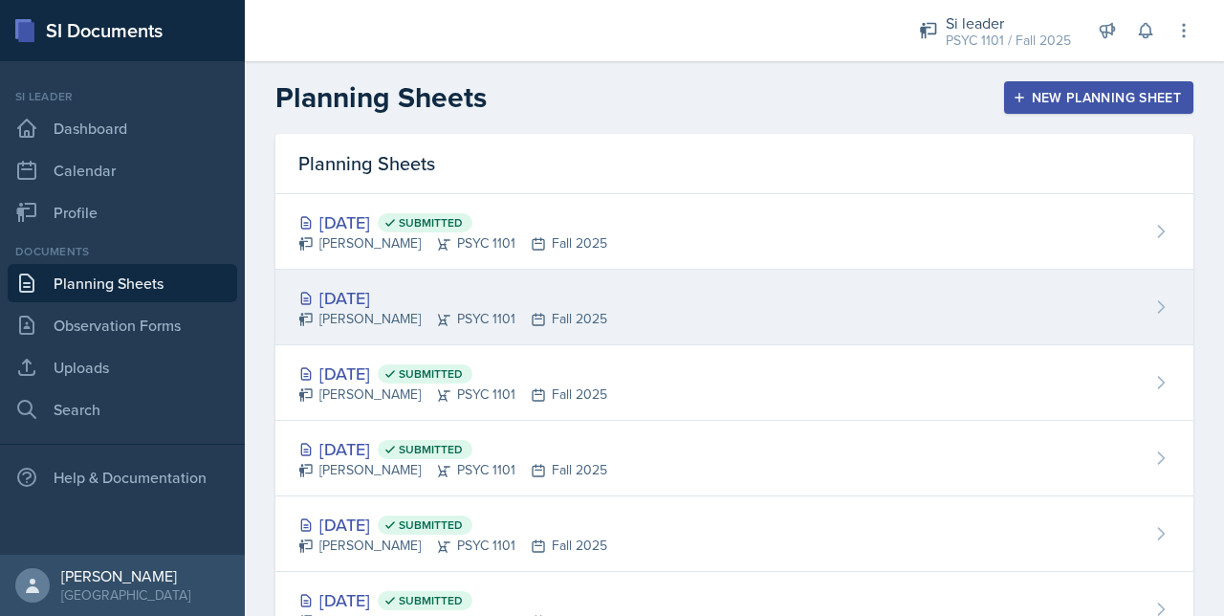
click at [442, 304] on div "[DATE]" at bounding box center [452, 298] width 309 height 26
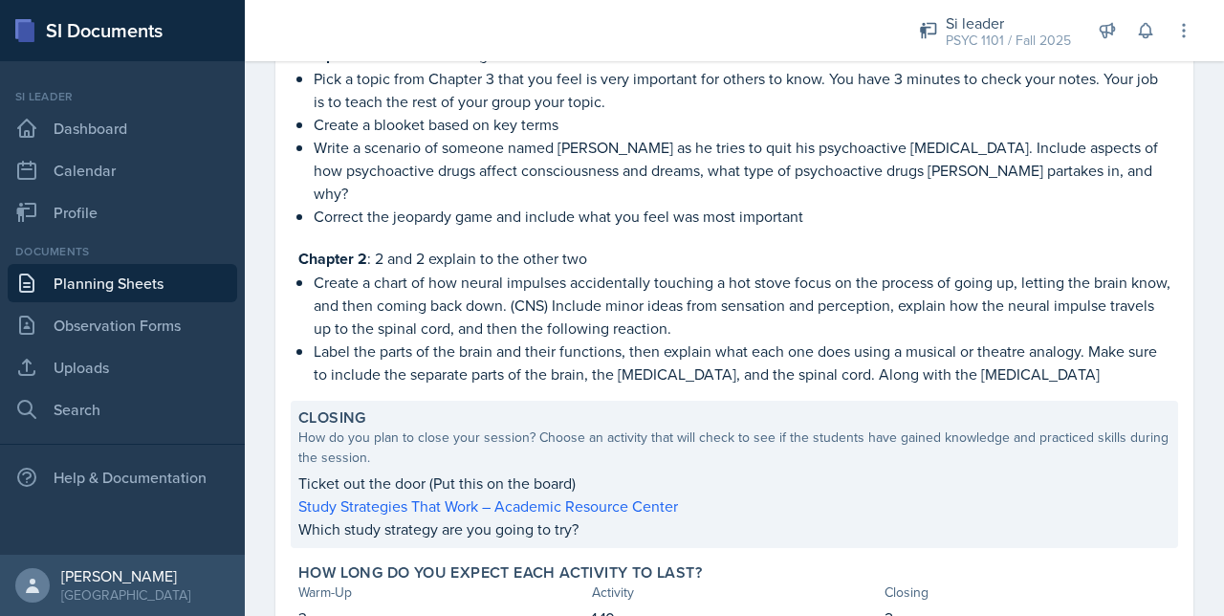
scroll to position [679, 0]
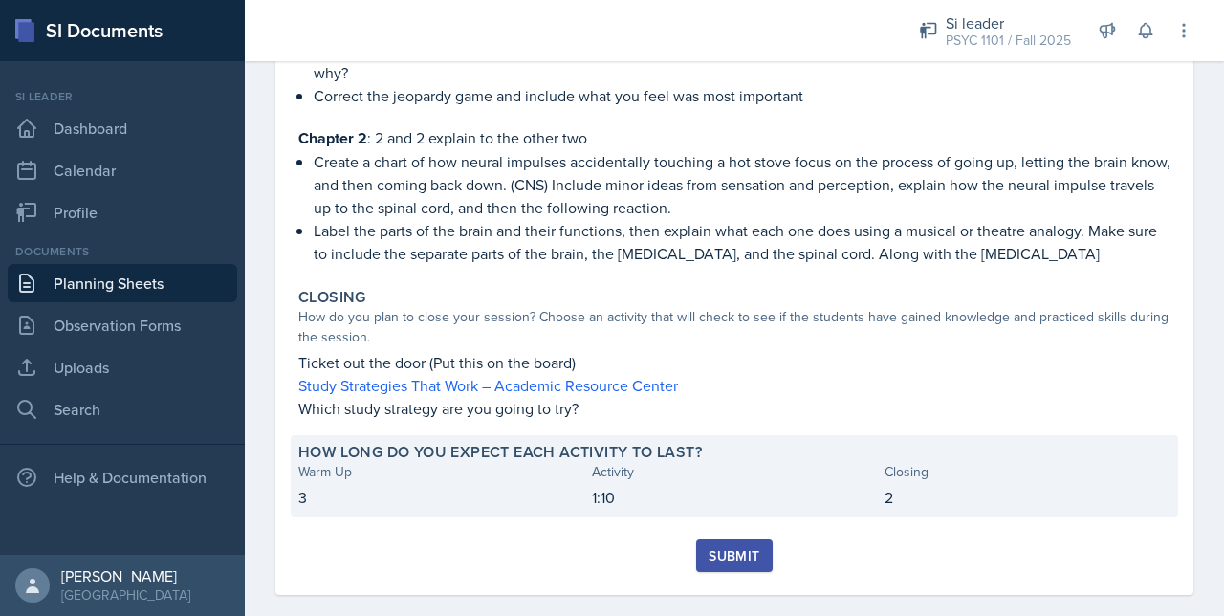
click at [685, 486] on p "1:10" at bounding box center [735, 497] width 286 height 23
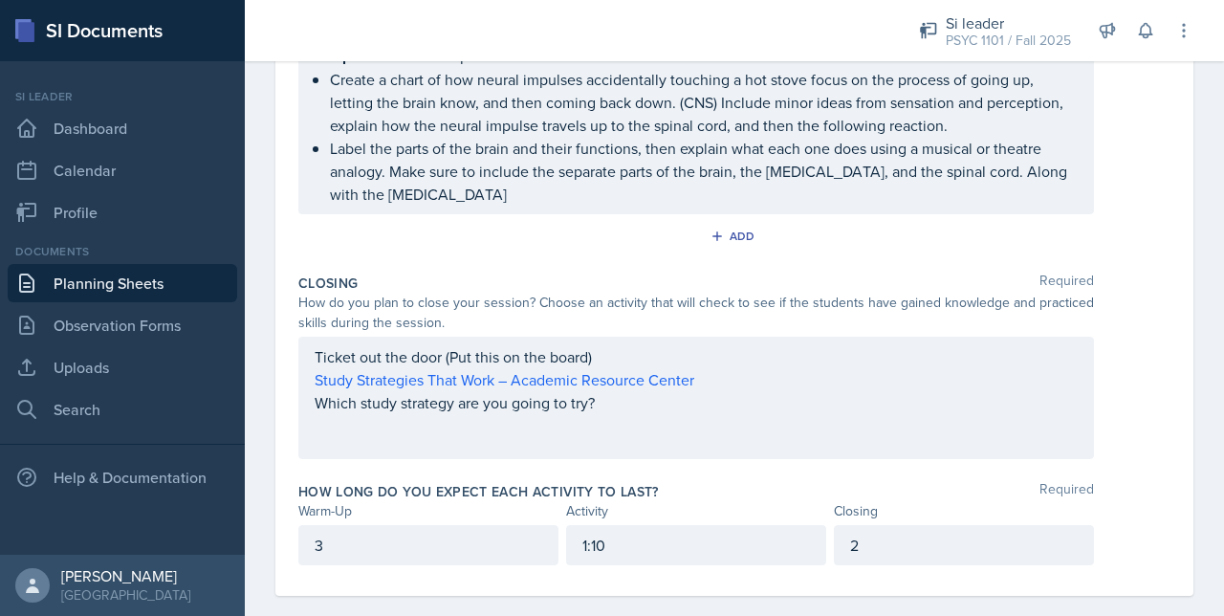
scroll to position [910, 0]
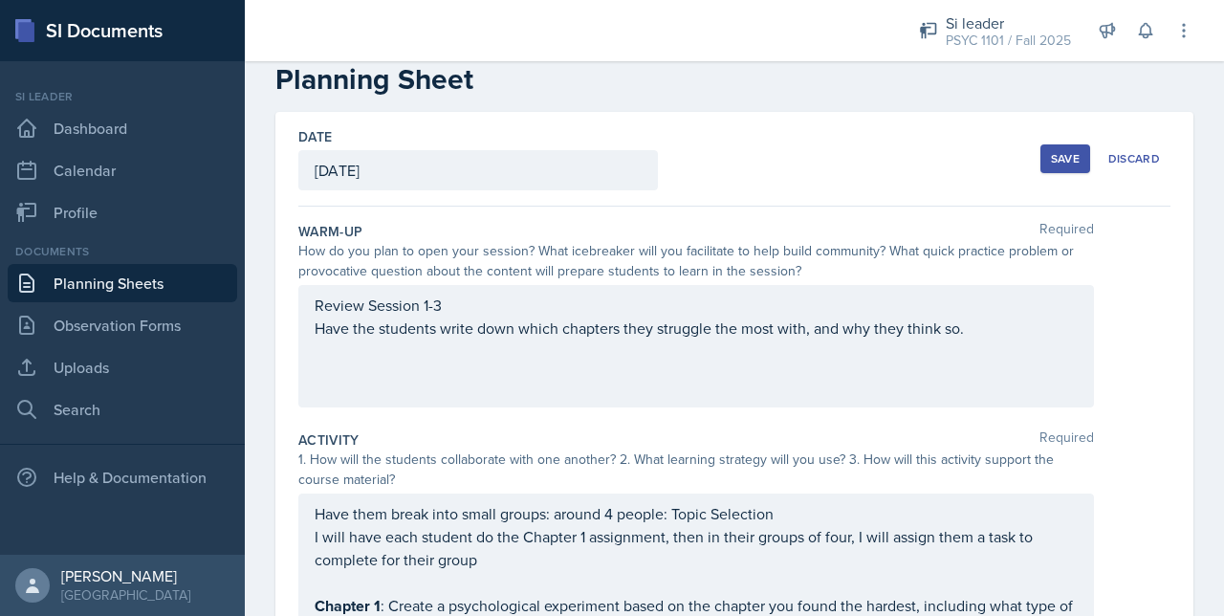
click at [460, 299] on p "Review Session 1-3" at bounding box center [696, 305] width 763 height 23
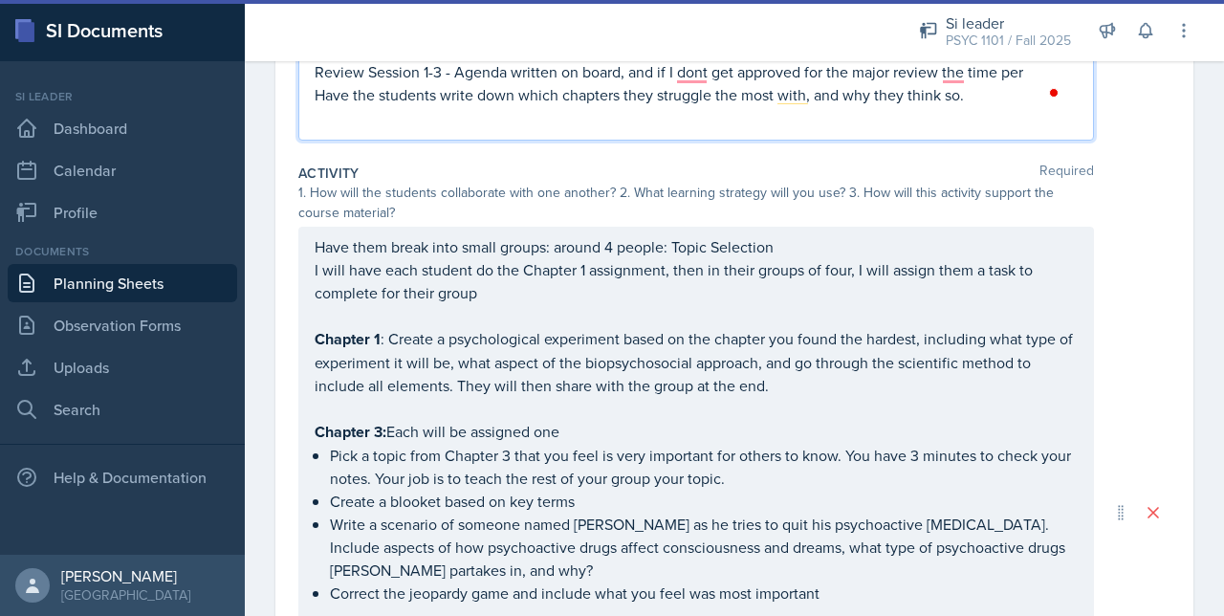
scroll to position [294, 0]
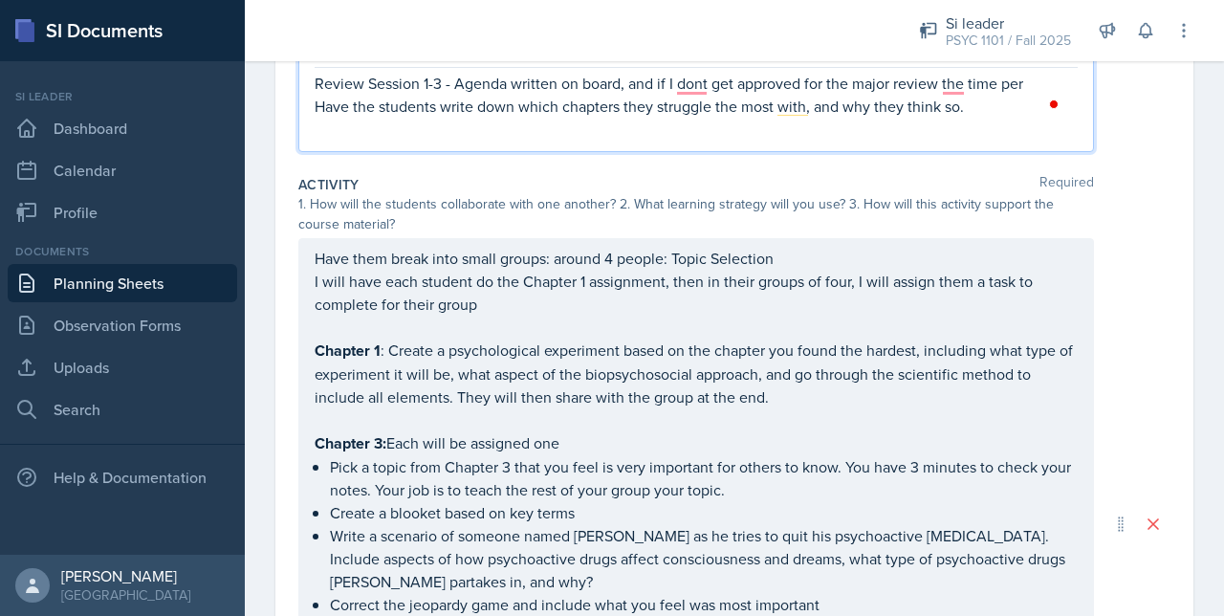
click at [955, 77] on p "Review Session 1-3 - Agenda written on board, and if I dont get approved for th…" at bounding box center [696, 83] width 763 height 23
click at [1035, 83] on p "Review Session 1-3 - Agenda written on board, and if I dont get approved for th…" at bounding box center [696, 83] width 763 height 23
click at [681, 86] on p "Review Session 1-3 - Agenda written on board, and if I dont get approved for th…" at bounding box center [696, 83] width 763 height 23
click at [1039, 77] on p "Review Session 1-3 - Agenda written on board, and if I don't get approved for t…" at bounding box center [696, 83] width 763 height 23
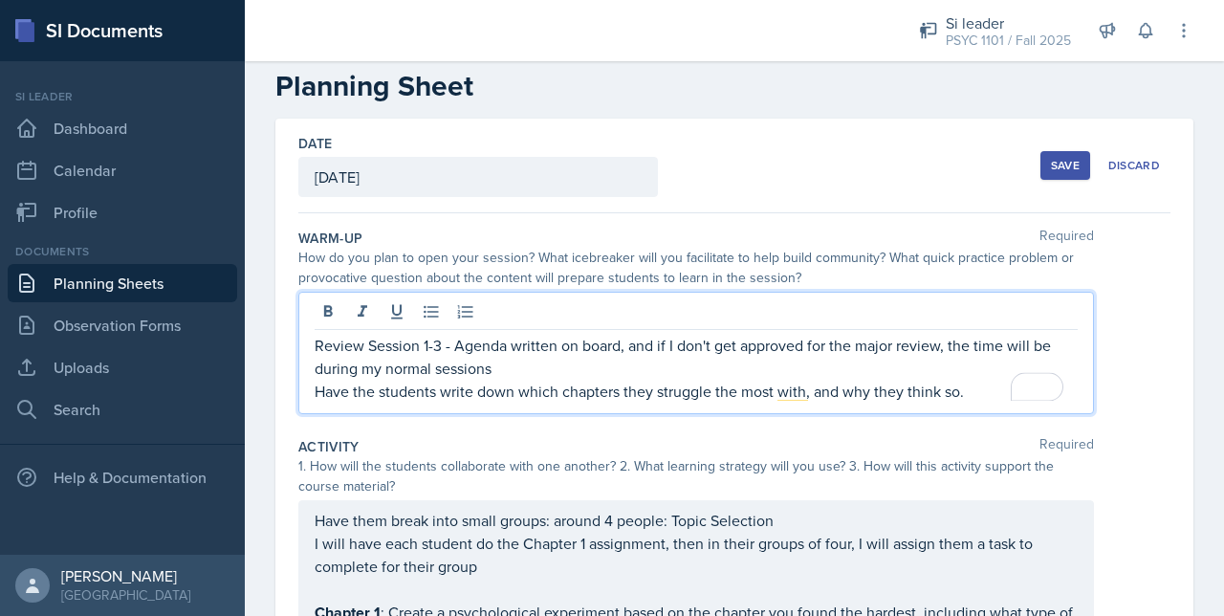
scroll to position [0, 0]
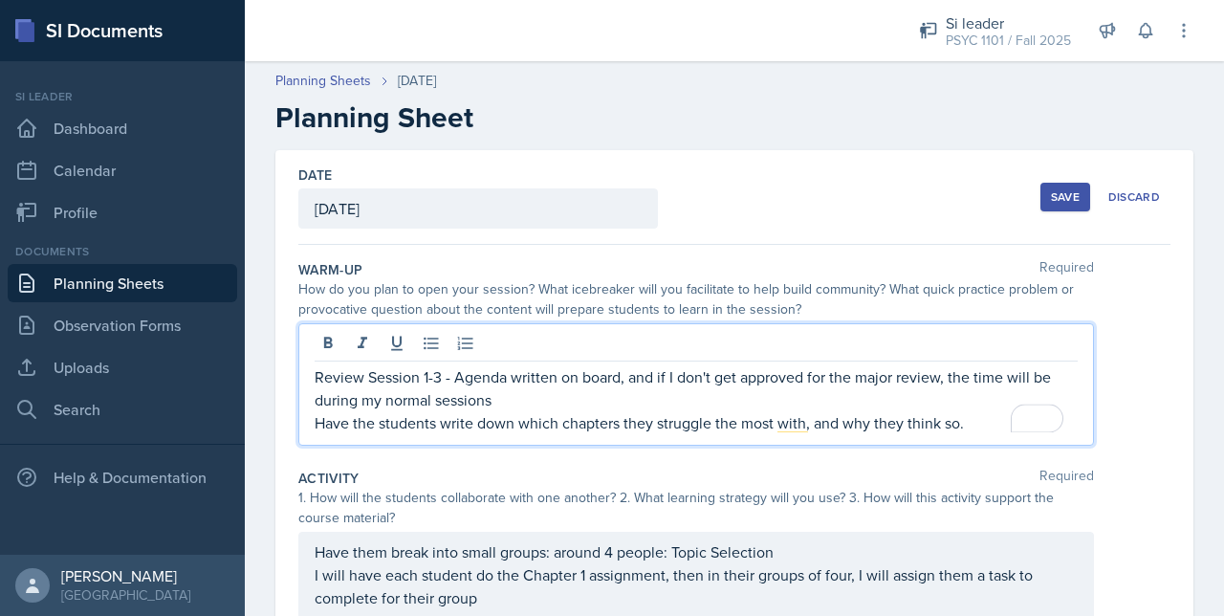
click at [1051, 190] on div "Save" at bounding box center [1065, 196] width 29 height 15
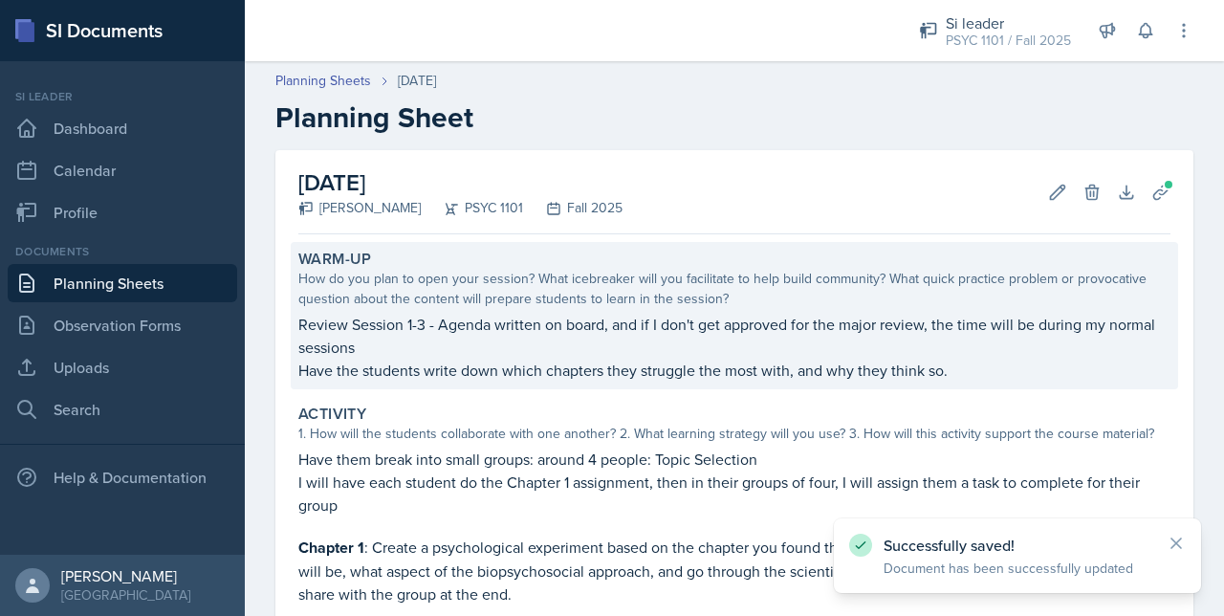
click at [1064, 353] on p "Review Session 1-3 - Agenda written on board, and if I don't get approved for t…" at bounding box center [734, 336] width 872 height 46
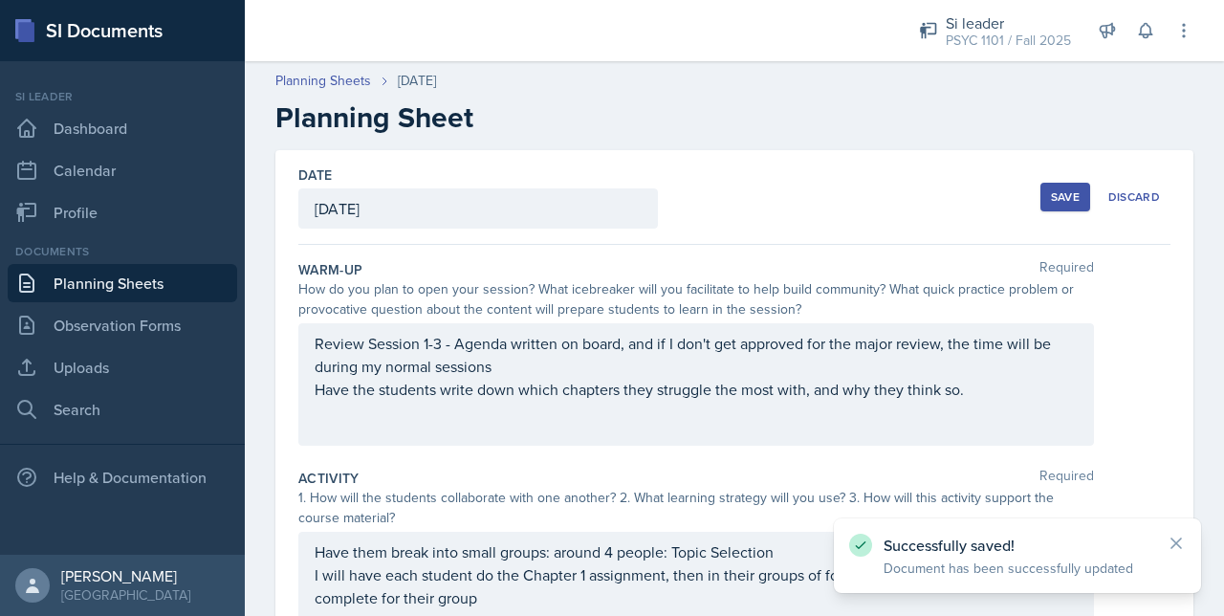
scroll to position [94, 0]
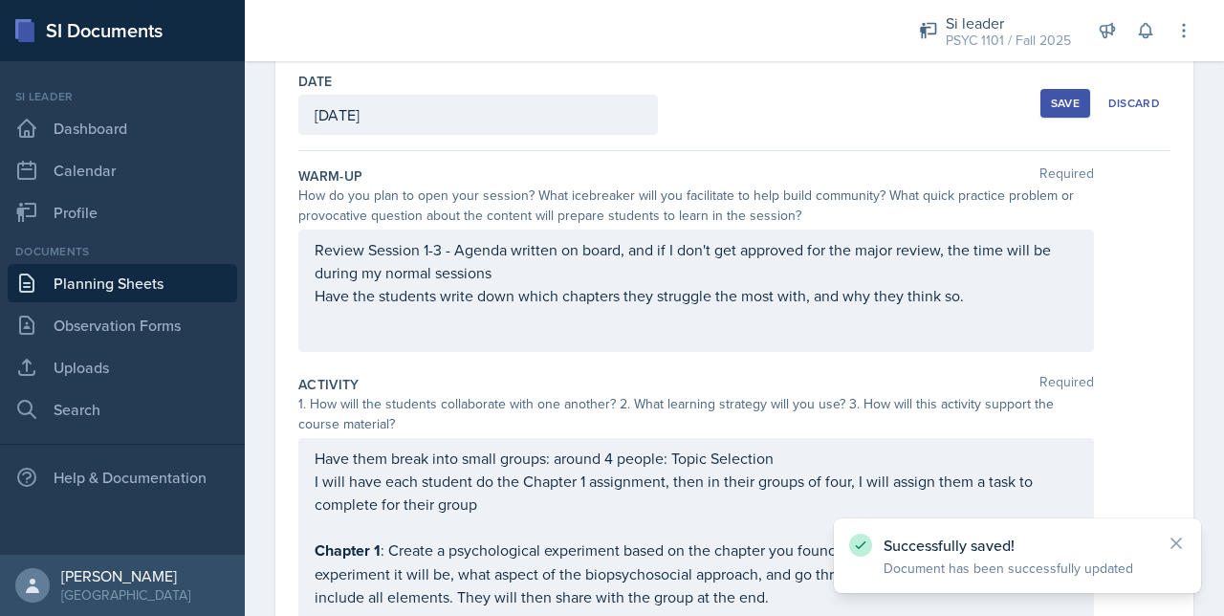
click at [1053, 104] on div "Save" at bounding box center [1065, 103] width 29 height 15
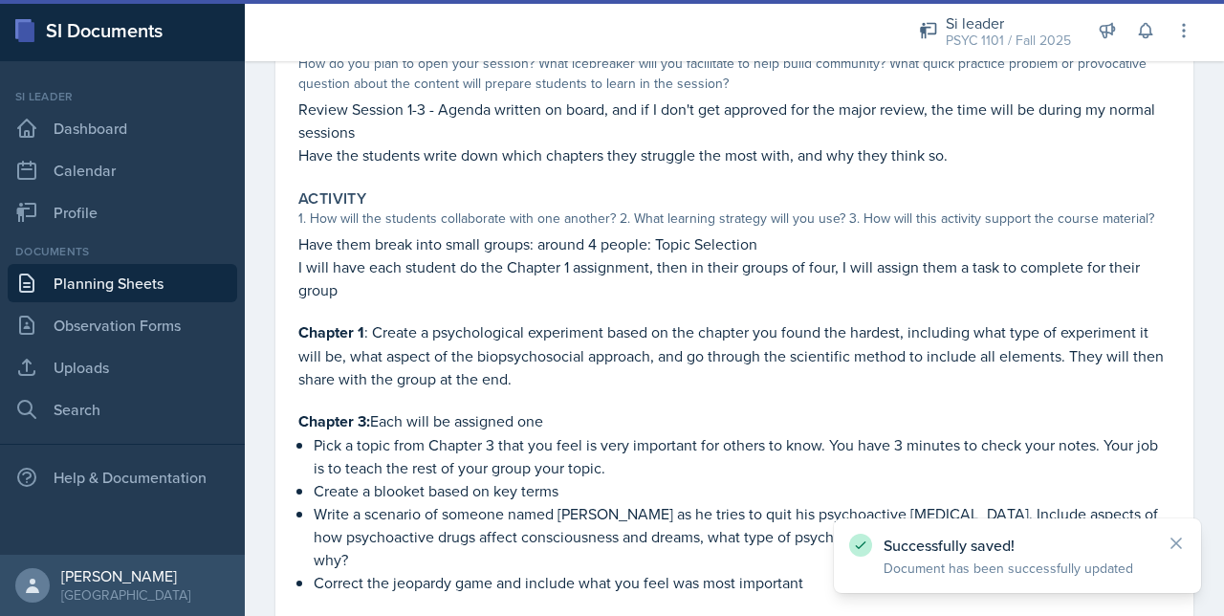
scroll to position [702, 0]
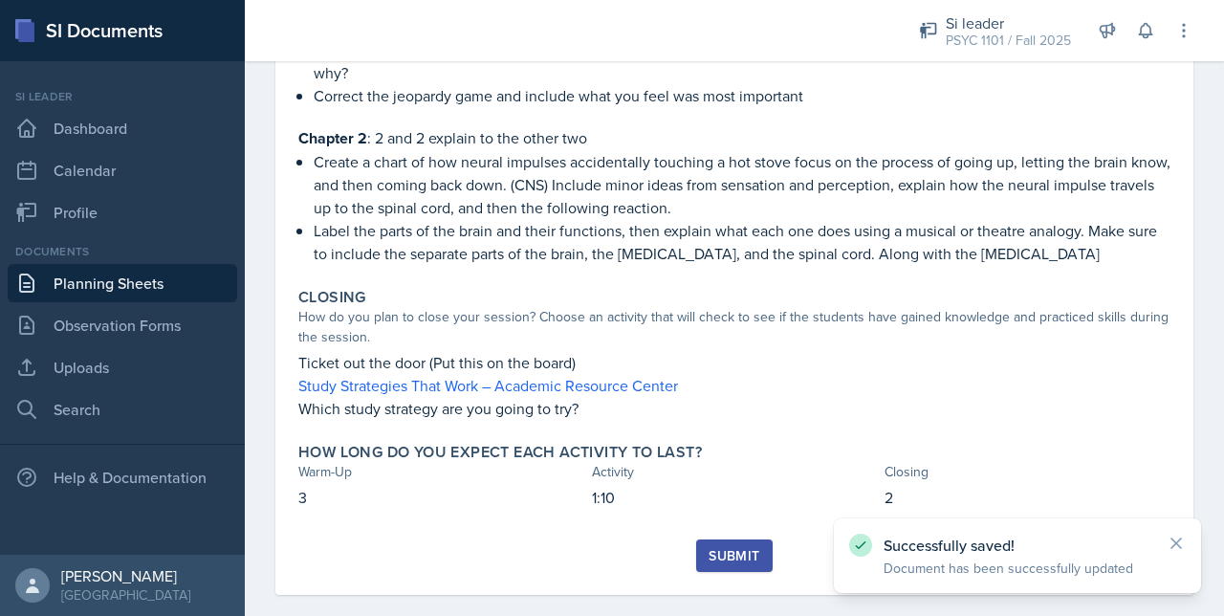
click at [708, 548] on div "Submit" at bounding box center [733, 555] width 51 height 15
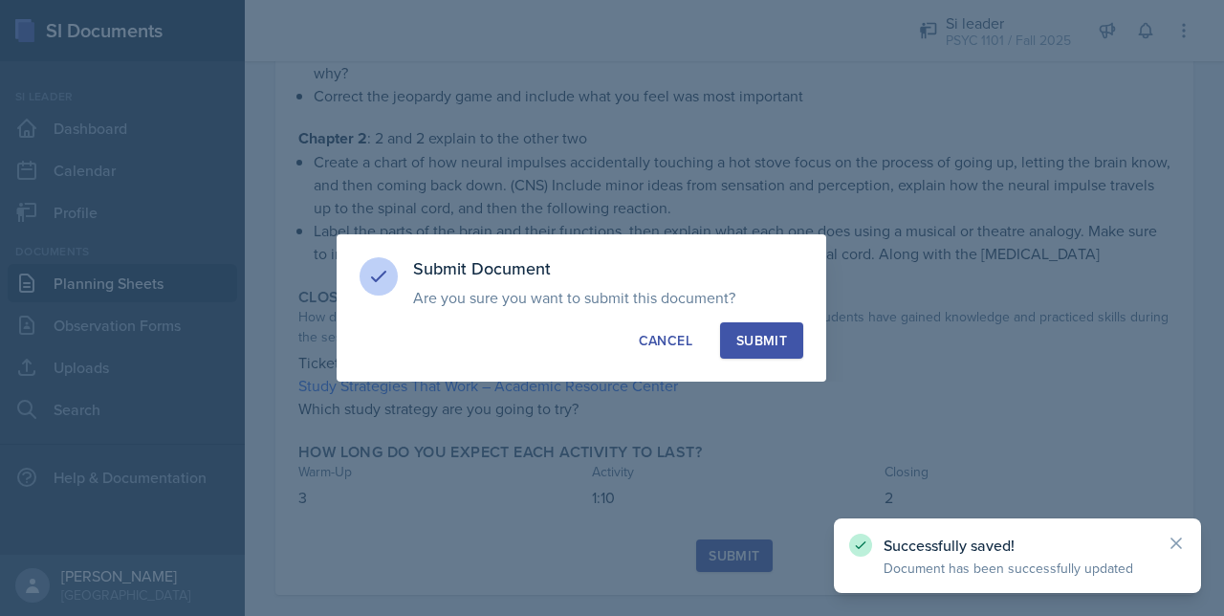
click at [757, 343] on div "Submit" at bounding box center [761, 340] width 51 height 19
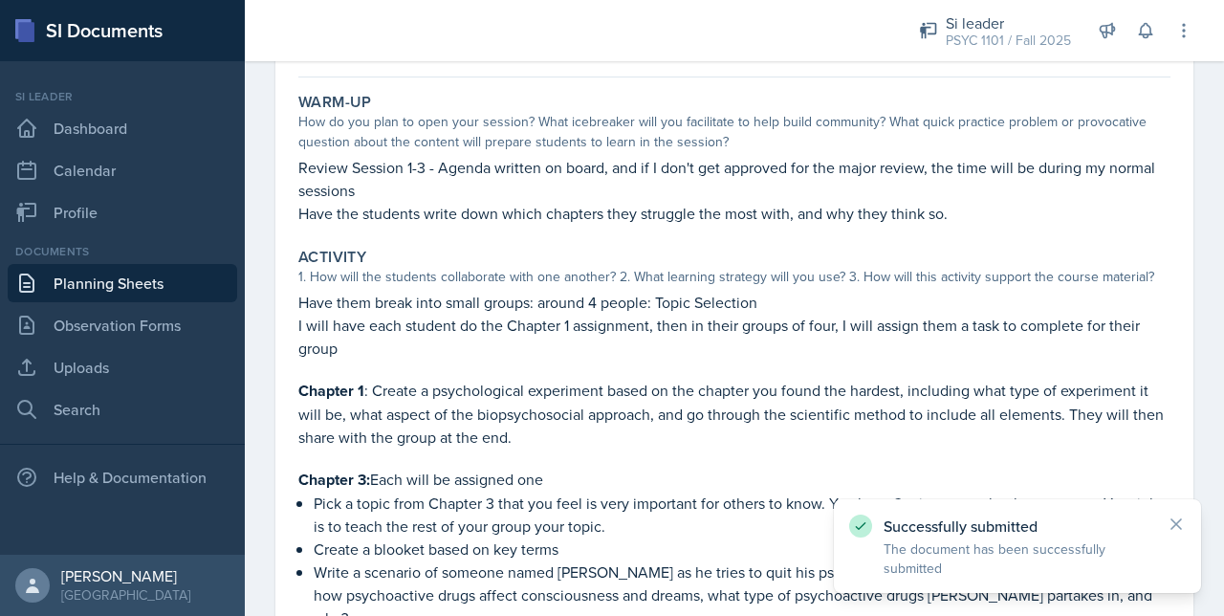
scroll to position [0, 0]
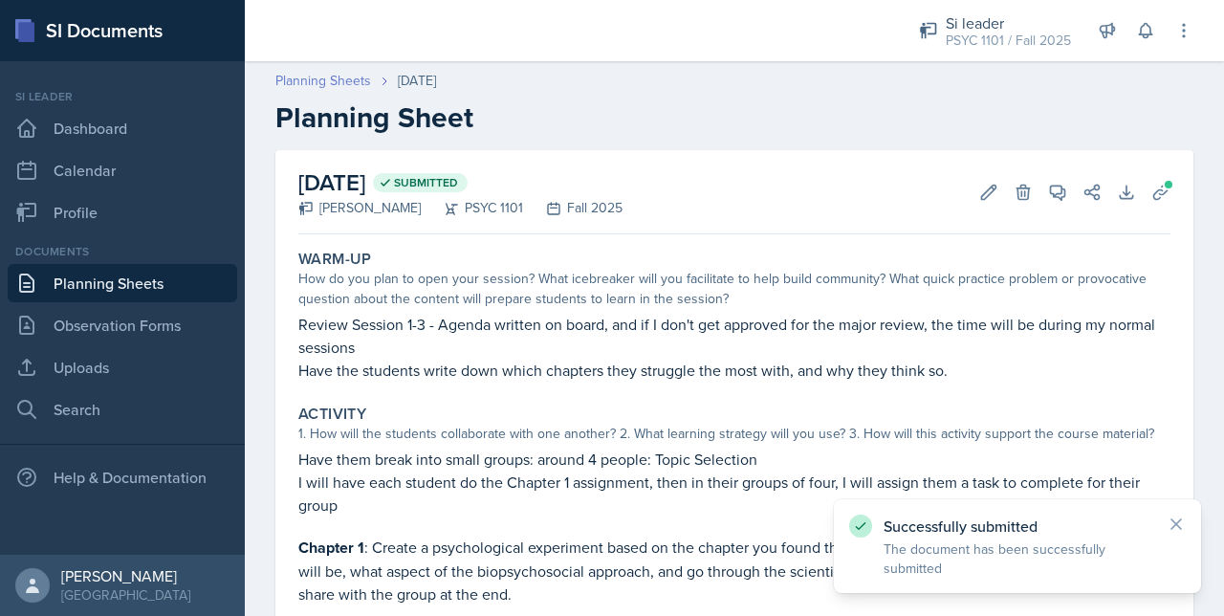
click at [314, 78] on link "Planning Sheets" at bounding box center [323, 81] width 96 height 20
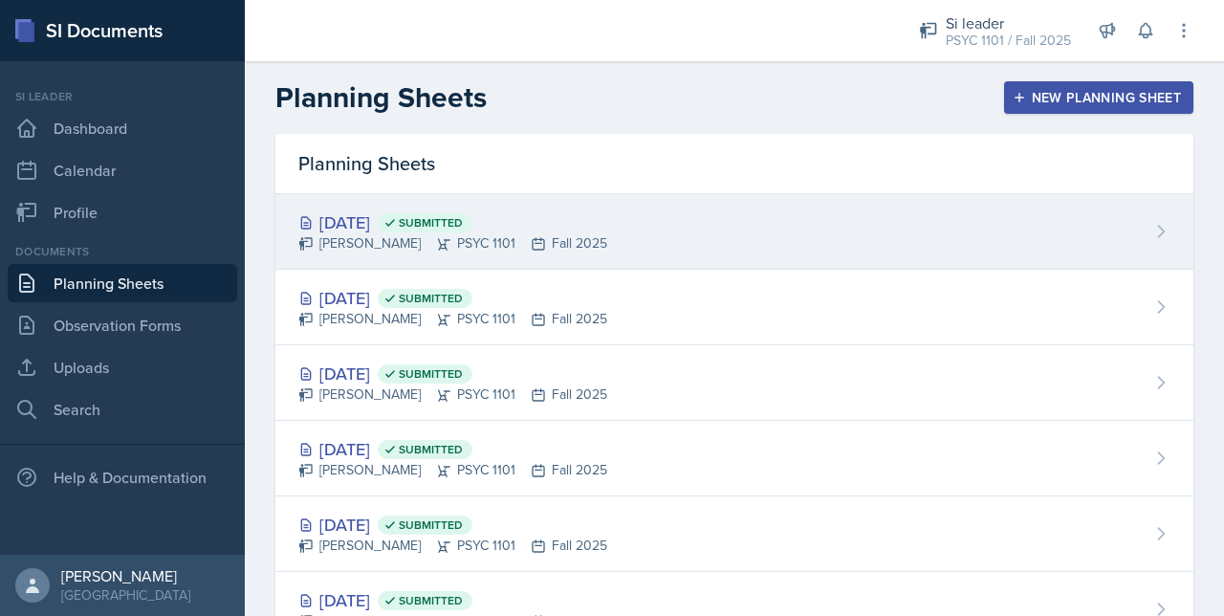
scroll to position [26, 0]
